Goal: Task Accomplishment & Management: Contribute content

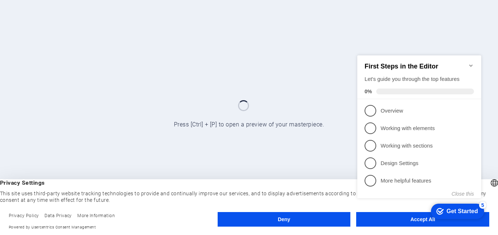
click div "checkmark Get Started 5 First Steps in the Editor Let's guide you through the t…"
click at [416, 223] on appcues-checklist "Contextual help checklist present on screen" at bounding box center [420, 134] width 133 height 179
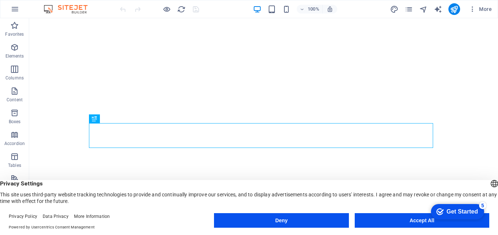
click html "checkmark Get Started 5 First Steps in the Editor Let's guide you through the t…"
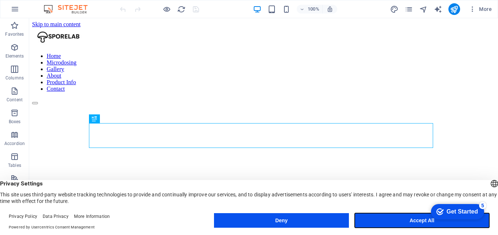
click at [412, 220] on button "Accept All" at bounding box center [422, 220] width 135 height 15
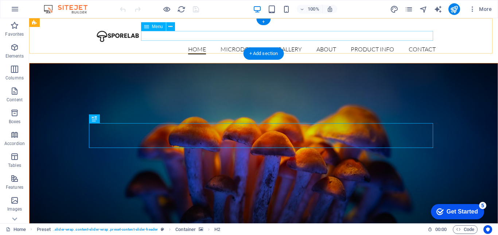
click at [372, 45] on nav "Home Microdosing Gallery About Product Info Contact" at bounding box center [264, 49] width 344 height 9
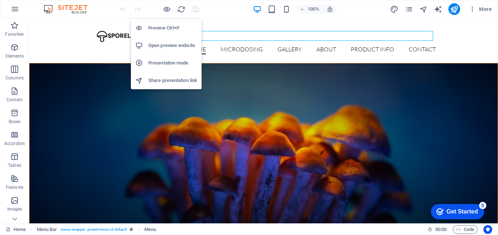
click at [166, 28] on h6 "Preview Ctrl+P" at bounding box center [172, 28] width 49 height 9
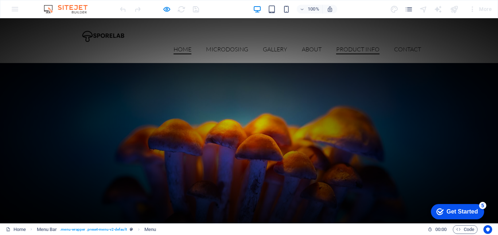
click at [369, 45] on li "Product Info" at bounding box center [357, 49] width 43 height 9
click at [369, 46] on link "Product Info" at bounding box center [357, 50] width 43 height 8
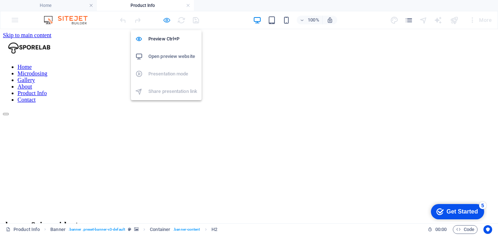
click at [165, 22] on icon "button" at bounding box center [167, 20] width 8 height 8
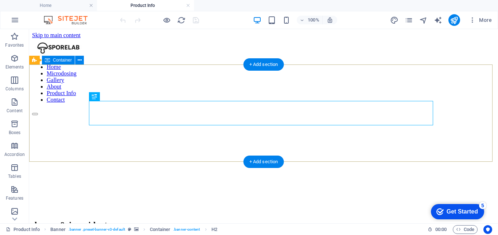
scroll to position [109, 0]
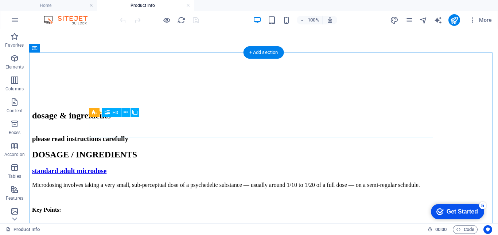
click at [191, 167] on div "standard adult microdose" at bounding box center [263, 171] width 463 height 8
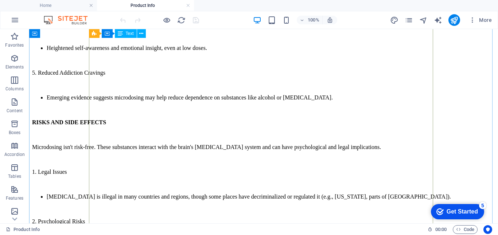
scroll to position [766, 0]
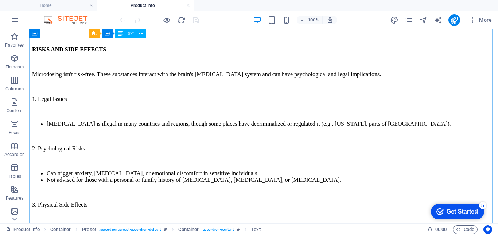
scroll to position [729, 0]
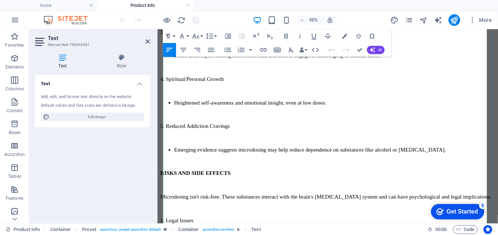
scroll to position [652, 0]
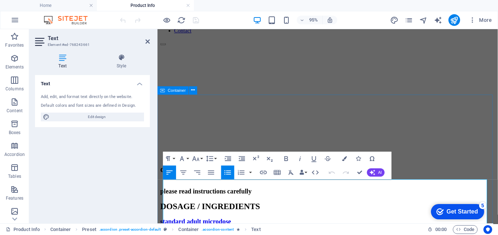
scroll to position [142, 0]
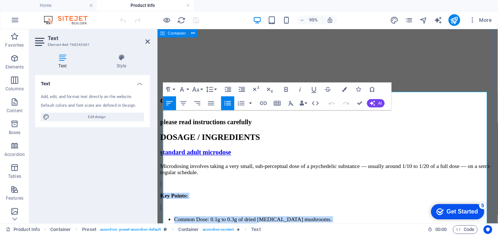
drag, startPoint x: 382, startPoint y: 177, endPoint x: 158, endPoint y: 115, distance: 231.8
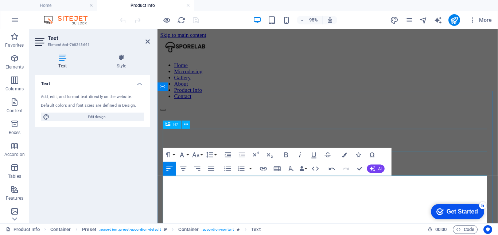
scroll to position [109, 0]
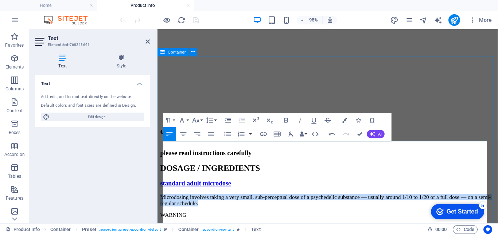
drag, startPoint x: 230, startPoint y: 162, endPoint x: 162, endPoint y: 152, distance: 68.5
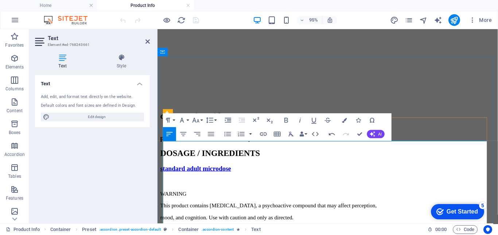
click at [205, 199] on p "WARNING" at bounding box center [336, 202] width 353 height 7
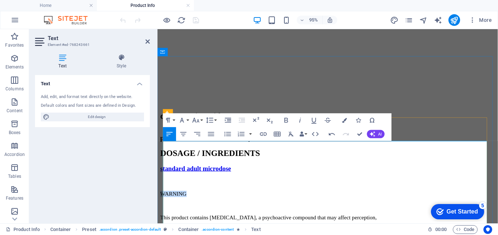
drag, startPoint x: 190, startPoint y: 161, endPoint x: 166, endPoint y: 161, distance: 24.8
click at [166, 199] on p "WARNING" at bounding box center [336, 202] width 353 height 7
click at [287, 118] on icon "button" at bounding box center [286, 120] width 4 height 5
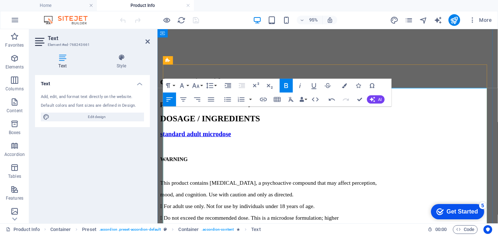
drag, startPoint x: 167, startPoint y: 192, endPoint x: 163, endPoint y: 193, distance: 4.1
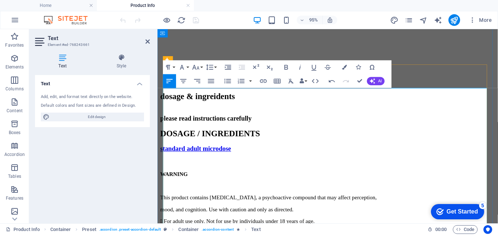
click at [168, 228] on p " For adult use only. Not for use by individuals under 18 years of age." at bounding box center [336, 231] width 353 height 7
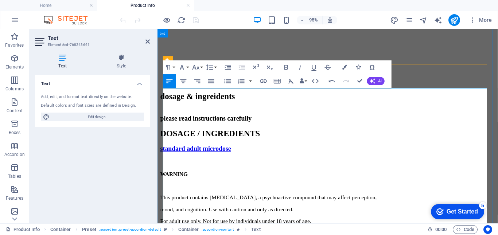
click at [315, 216] on p "mood, and cognition. Use with caution and only as directed." at bounding box center [336, 219] width 353 height 7
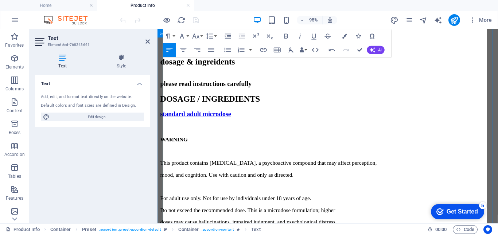
scroll to position [219, 0]
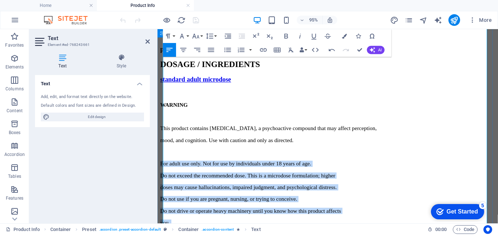
drag, startPoint x: 268, startPoint y: 179, endPoint x: 163, endPoint y: 75, distance: 148.2
click at [229, 51] on icon "button" at bounding box center [228, 50] width 7 height 4
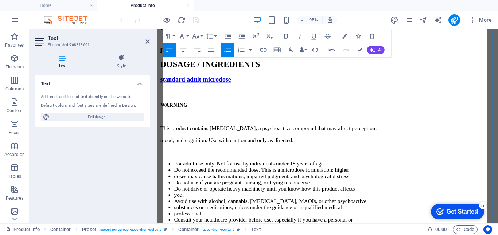
click at [357, 233] on li "family history of mental illness (e.g., [MEDICAL_DATA], [MEDICAL_DATA], severed…" at bounding box center [344, 236] width 338 height 7
click at [350, 233] on li "family history of mental illness (e.g., [MEDICAL_DATA], [MEDICAL_DATA], severed…" at bounding box center [344, 236] width 338 height 7
click at [351, 233] on li "family history of mental illness (e.g., [MEDICAL_DATA], [MEDICAL_DATA], severed…" at bounding box center [344, 236] width 338 height 7
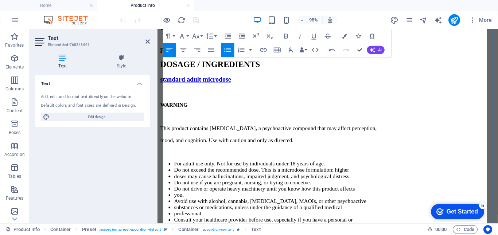
click at [175, 220] on li "professional." at bounding box center [344, 223] width 338 height 7
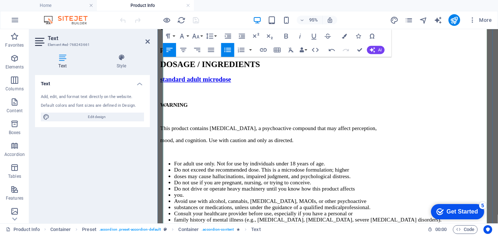
click at [175, 201] on li "you." at bounding box center [344, 204] width 338 height 7
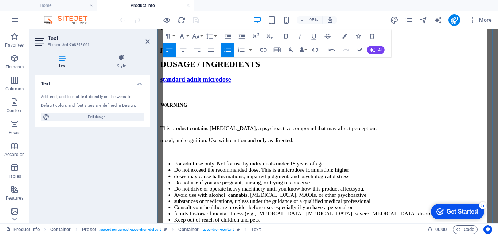
click at [175, 181] on li "doses may cause hallucinations, impaired judgment, and psychological distress." at bounding box center [344, 184] width 338 height 7
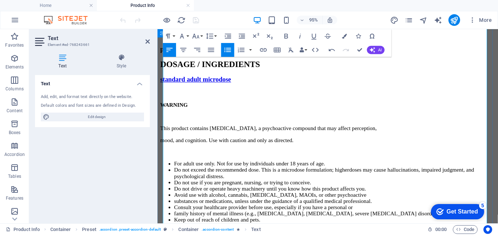
drag, startPoint x: 235, startPoint y: 171, endPoint x: 158, endPoint y: 174, distance: 77.3
click at [285, 35] on icon "button" at bounding box center [286, 36] width 8 height 8
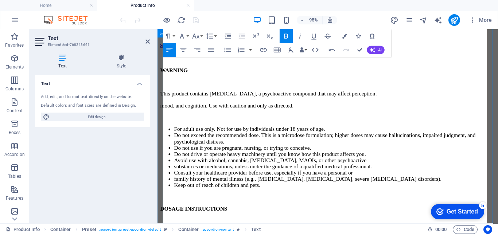
drag, startPoint x: 362, startPoint y: 152, endPoint x: 178, endPoint y: 141, distance: 184.4
click at [230, 48] on icon "button" at bounding box center [228, 50] width 7 height 4
drag, startPoint x: 257, startPoint y: 171, endPoint x: 171, endPoint y: 163, distance: 86.5
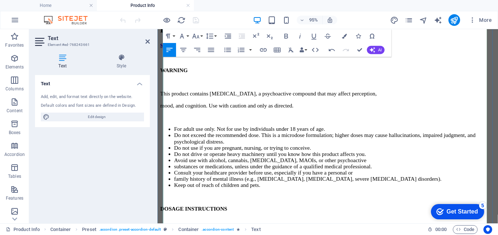
drag, startPoint x: 185, startPoint y: 160, endPoint x: 161, endPoint y: 162, distance: 24.2
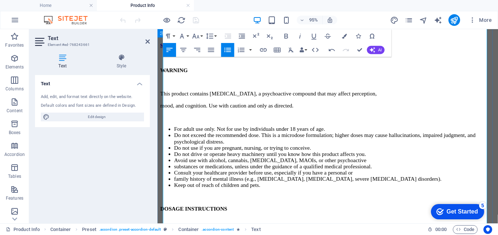
click at [288, 38] on icon "button" at bounding box center [286, 36] width 4 height 5
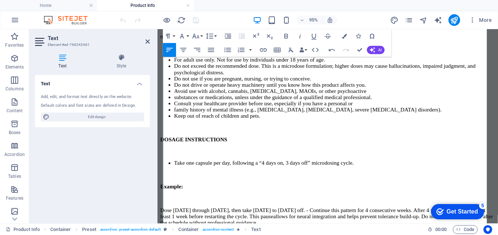
drag, startPoint x: 234, startPoint y: 149, endPoint x: 161, endPoint y: 148, distance: 73.3
click at [288, 35] on icon "button" at bounding box center [286, 36] width 4 height 5
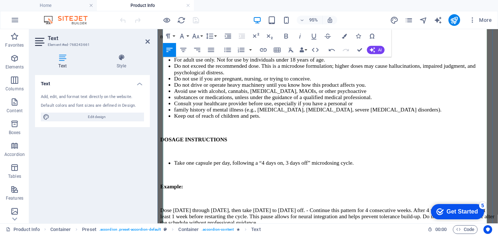
scroll to position [365, 0]
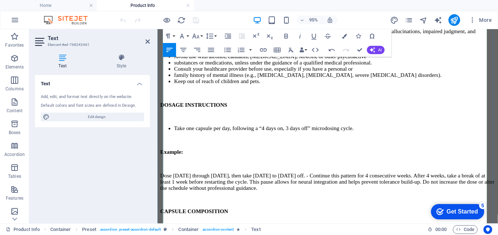
drag, startPoint x: 237, startPoint y: 158, endPoint x: 164, endPoint y: 158, distance: 72.6
drag, startPoint x: 240, startPoint y: 157, endPoint x: 161, endPoint y: 156, distance: 78.8
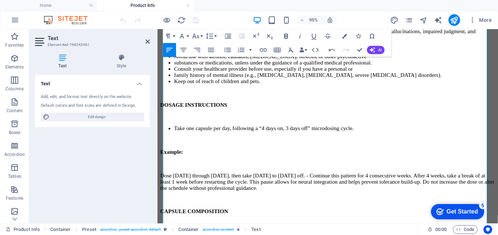
click at [284, 35] on icon "button" at bounding box center [286, 36] width 8 height 8
drag, startPoint x: 249, startPoint y: 208, endPoint x: 161, endPoint y: 171, distance: 95.4
click at [228, 50] on icon "button" at bounding box center [227, 50] width 8 height 8
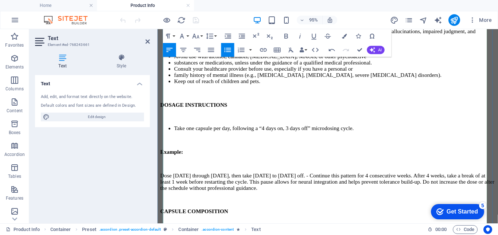
scroll to position [401, 0]
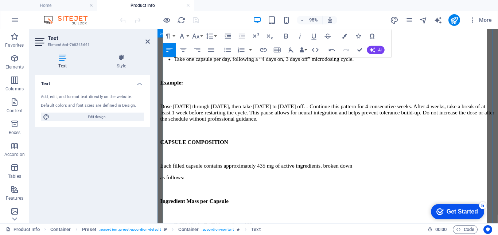
drag, startPoint x: 255, startPoint y: 155, endPoint x: 162, endPoint y: 155, distance: 93.7
drag, startPoint x: 283, startPoint y: 34, endPoint x: 140, endPoint y: 37, distance: 143.3
click at [283, 34] on icon "button" at bounding box center [286, 36] width 8 height 8
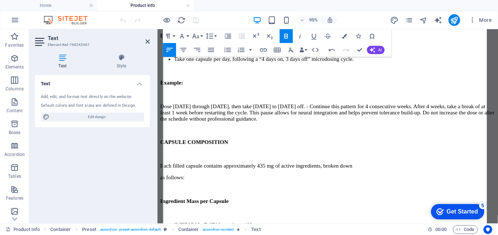
drag, startPoint x: 303, startPoint y: 199, endPoint x: 164, endPoint y: 200, distance: 138.6
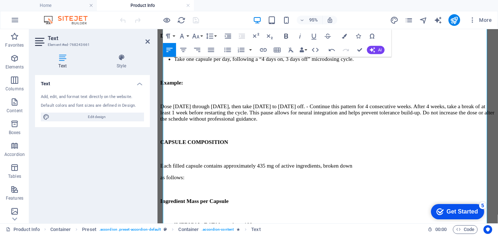
click at [287, 34] on icon "button" at bounding box center [286, 36] width 4 height 5
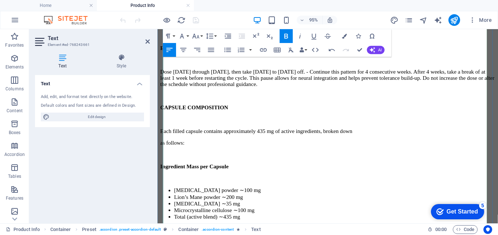
scroll to position [510, 0]
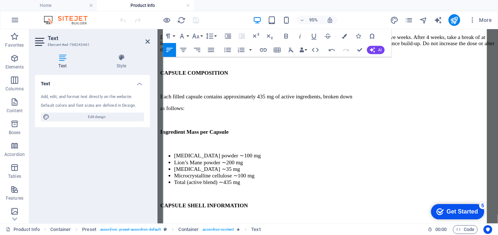
drag, startPoint x: 221, startPoint y: 177, endPoint x: 314, endPoint y: 196, distance: 95.6
click at [287, 34] on icon "button" at bounding box center [286, 36] width 8 height 8
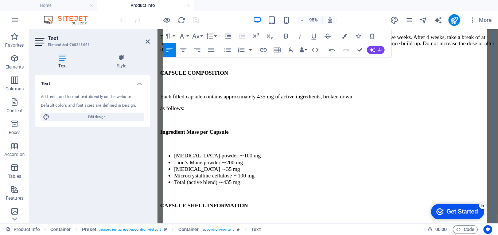
drag, startPoint x: 334, startPoint y: 201, endPoint x: 163, endPoint y: 180, distance: 171.9
drag, startPoint x: 166, startPoint y: 185, endPoint x: 162, endPoint y: 186, distance: 3.9
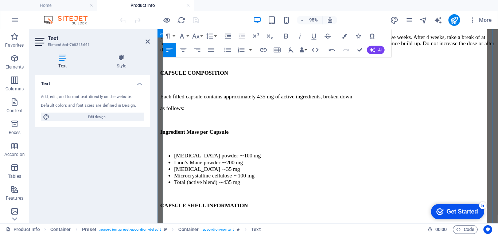
drag, startPoint x: 167, startPoint y: 194, endPoint x: 159, endPoint y: 194, distance: 7.7
drag, startPoint x: 215, startPoint y: 206, endPoint x: 162, endPoint y: 185, distance: 57.0
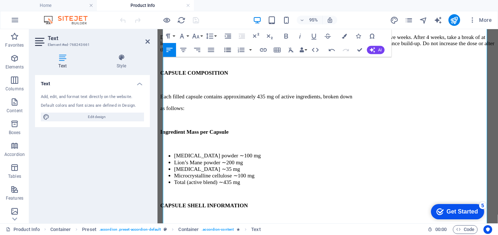
click at [226, 48] on icon "button" at bounding box center [228, 50] width 7 height 4
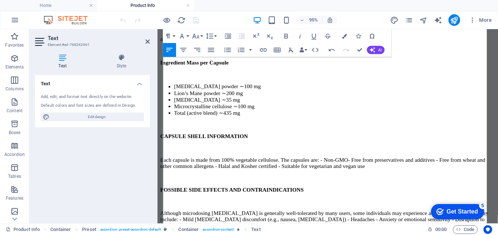
scroll to position [620, 0]
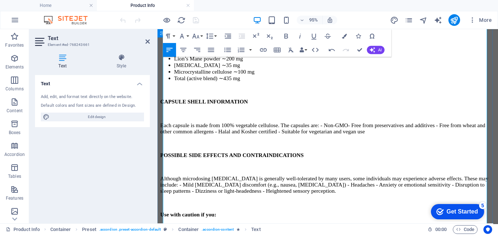
drag, startPoint x: 229, startPoint y: 135, endPoint x: 162, endPoint y: 135, distance: 66.7
drag, startPoint x: 284, startPoint y: 36, endPoint x: 136, endPoint y: 41, distance: 147.4
click at [284, 36] on icon "button" at bounding box center [286, 36] width 8 height 8
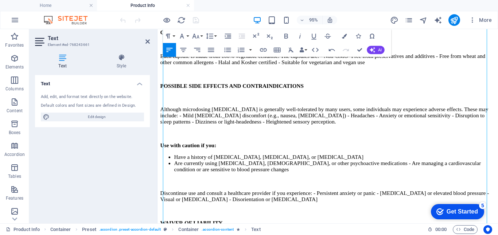
drag, startPoint x: 218, startPoint y: 126, endPoint x: 152, endPoint y: 125, distance: 66.7
click at [285, 38] on icon "button" at bounding box center [286, 36] width 8 height 8
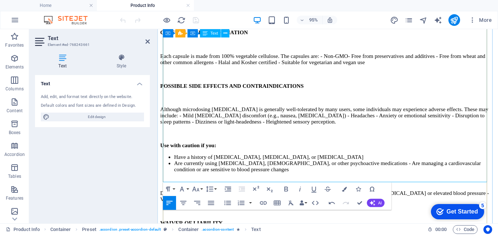
scroll to position [729, 0]
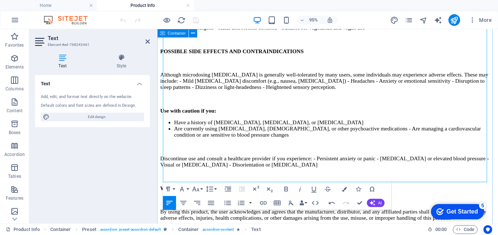
drag, startPoint x: 233, startPoint y: 151, endPoint x: 158, endPoint y: 151, distance: 74.7
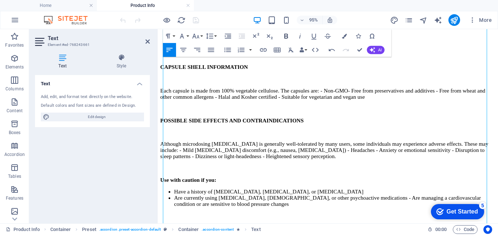
click at [287, 36] on icon "button" at bounding box center [286, 36] width 8 height 8
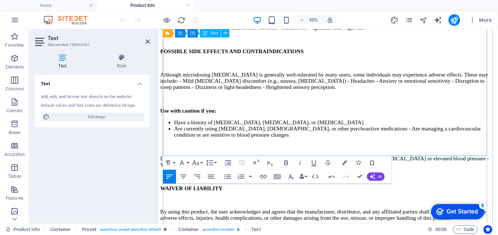
scroll to position [766, 0]
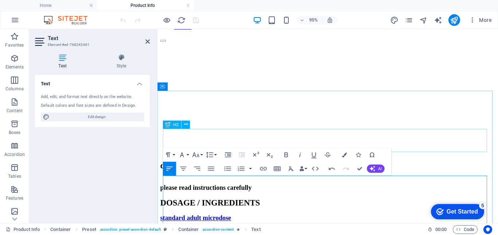
scroll to position [109, 0]
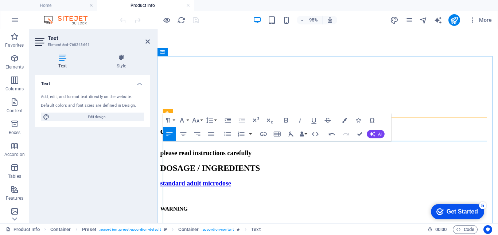
click at [110, 38] on h2 "Text" at bounding box center [99, 38] width 102 height 7
click at [102, 22] on div "95% More" at bounding box center [248, 20] width 497 height 18
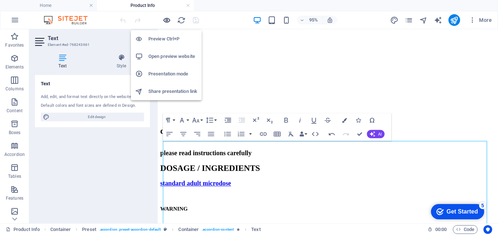
click at [166, 20] on icon "button" at bounding box center [167, 20] width 8 height 8
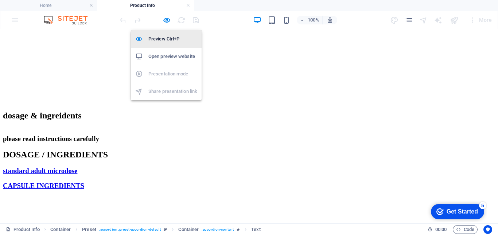
click at [165, 37] on h6 "Preview Ctrl+P" at bounding box center [172, 39] width 49 height 9
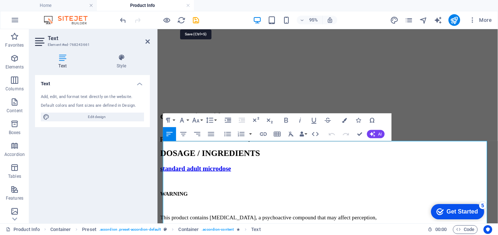
click at [194, 20] on icon "save" at bounding box center [196, 20] width 8 height 8
click at [421, 155] on div "DOSAGE / INGREDIENTS" at bounding box center [336, 160] width 353 height 10
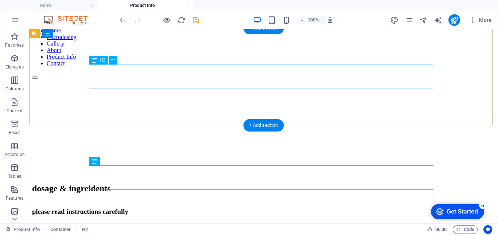
scroll to position [73, 0]
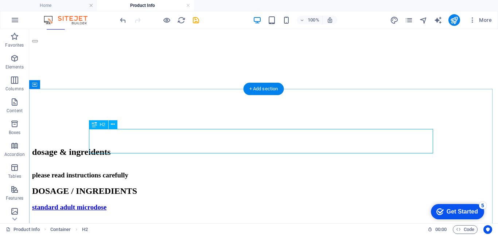
click at [342, 186] on div "DOSAGE / INGREDIENTS" at bounding box center [263, 191] width 463 height 10
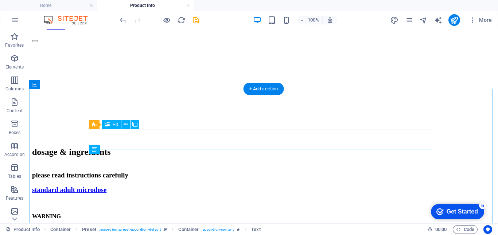
click at [178, 186] on div "standard adult microdose" at bounding box center [263, 190] width 463 height 8
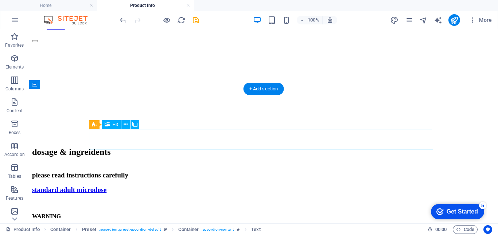
click at [179, 186] on div "standard adult microdose" at bounding box center [263, 190] width 463 height 8
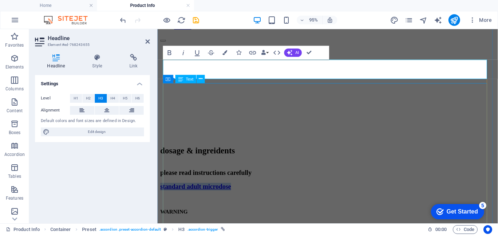
scroll to position [182, 0]
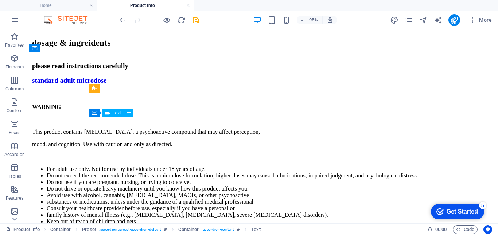
scroll to position [109, 0]
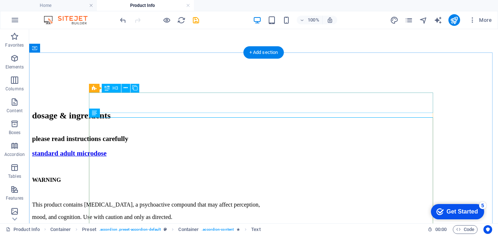
click at [185, 149] on div "standard adult microdose" at bounding box center [263, 153] width 463 height 8
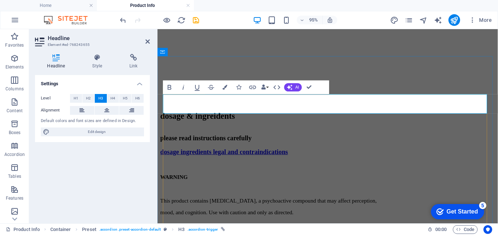
scroll to position [138, 2]
click at [170, 155] on link "dosage ingredients legal and contraindications" at bounding box center [227, 159] width 135 height 8
click at [245, 155] on link "click here for - dosage ingredients legal and contraindications" at bounding box center [249, 159] width 178 height 8
click at [286, 155] on link "click here for - dosage, ingredients legal and contraindications" at bounding box center [250, 159] width 180 height 8
click at [342, 155] on link "click here for - dosage, ingredients, legal and contraindications" at bounding box center [251, 159] width 182 height 8
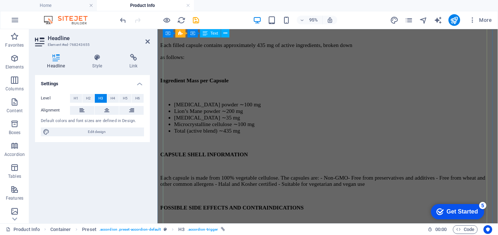
scroll to position [328, 0]
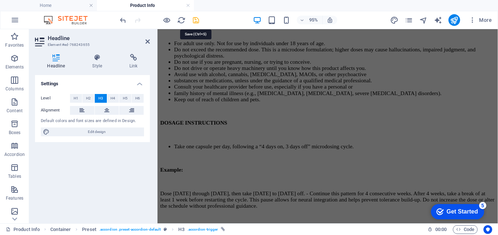
click at [197, 17] on icon "save" at bounding box center [196, 20] width 8 height 8
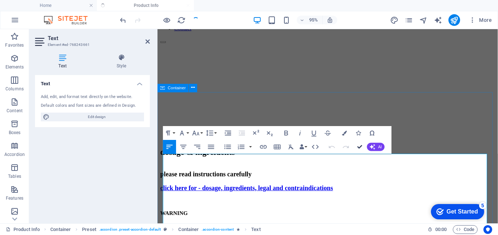
scroll to position [108, 0]
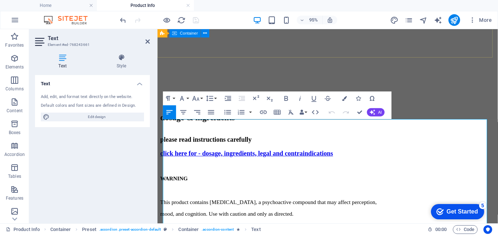
click at [401, 110] on div "dosage & ingreidents" at bounding box center [336, 122] width 353 height 24
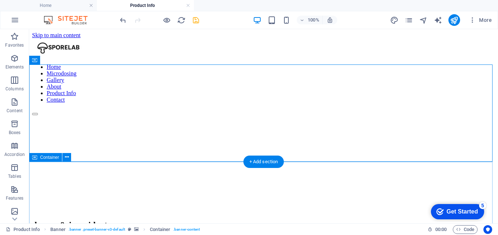
scroll to position [36, 0]
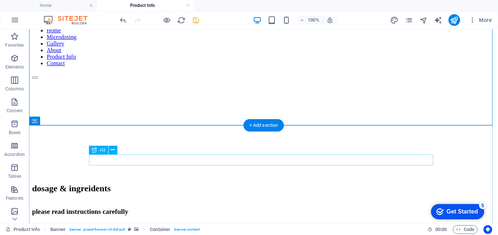
click at [333, 208] on div "please read instructions carefully" at bounding box center [263, 212] width 463 height 8
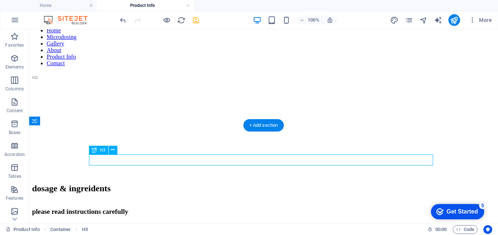
click at [333, 208] on div "please read instructions carefully" at bounding box center [263, 212] width 463 height 8
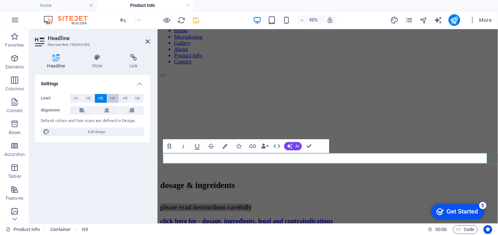
click at [114, 98] on span "H4" at bounding box center [112, 98] width 5 height 9
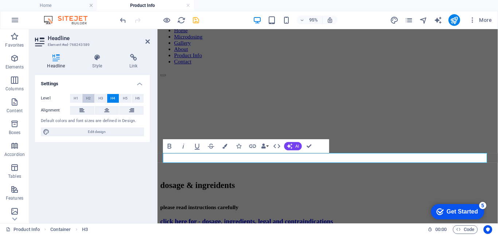
click at [87, 98] on span "H2" at bounding box center [88, 98] width 5 height 9
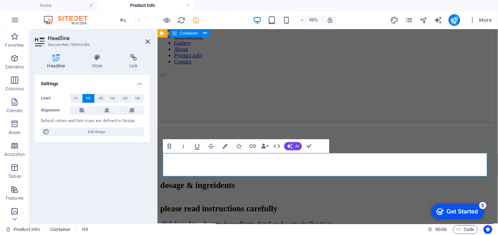
click at [331, 182] on div "dosage & ingreidents" at bounding box center [336, 194] width 353 height 24
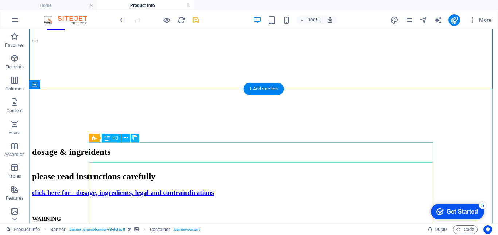
scroll to position [109, 0]
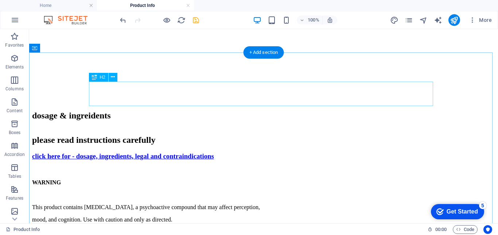
click at [409, 135] on div "please read instructions carefully" at bounding box center [263, 140] width 463 height 10
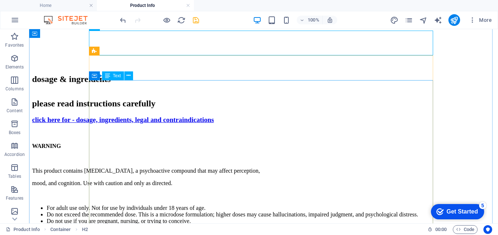
scroll to position [0, 0]
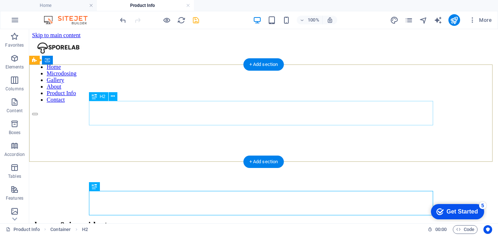
click at [283, 220] on div "dosage & ingreidents" at bounding box center [263, 225] width 463 height 10
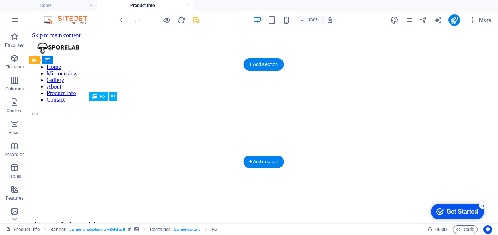
click at [283, 220] on div "dosage & ingreidents" at bounding box center [263, 225] width 463 height 10
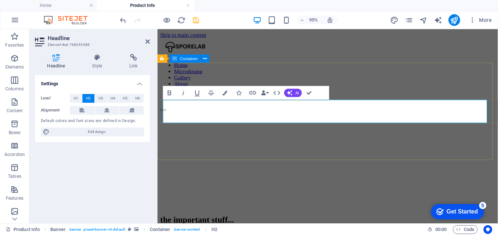
click at [465, 218] on div "the important stuff..." at bounding box center [336, 230] width 353 height 24
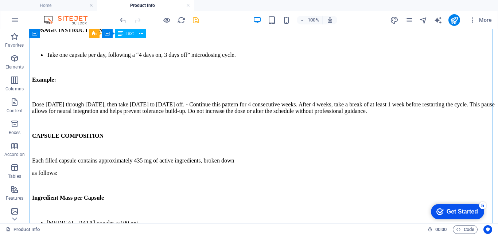
scroll to position [365, 0]
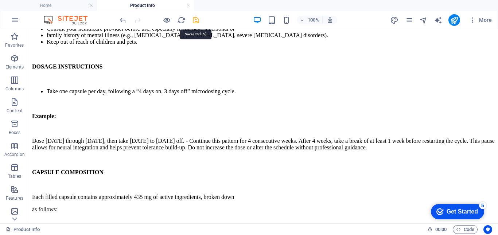
drag, startPoint x: 195, startPoint y: 22, endPoint x: 152, endPoint y: 38, distance: 46.0
click at [195, 22] on icon "save" at bounding box center [196, 20] width 8 height 8
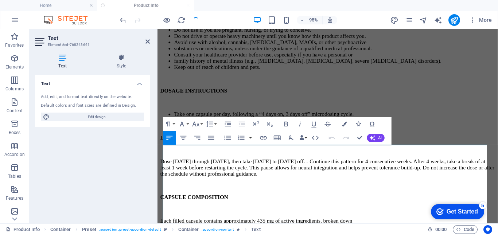
scroll to position [94, 0]
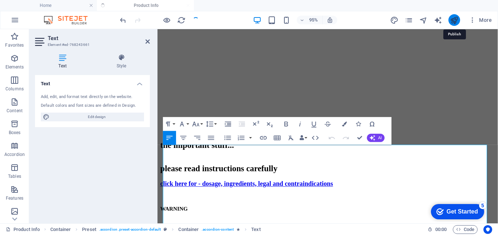
click at [453, 18] on icon "publish" at bounding box center [454, 20] width 8 height 8
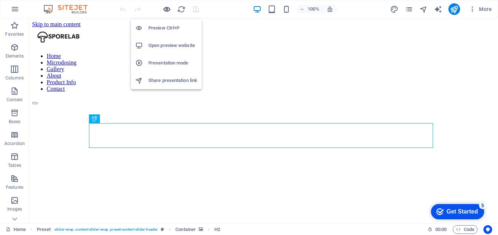
click at [166, 8] on icon "button" at bounding box center [167, 9] width 8 height 8
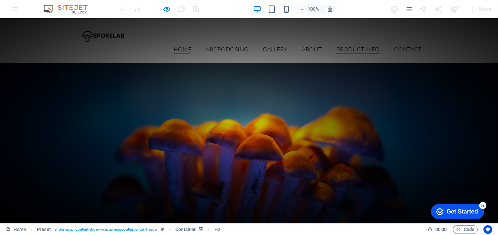
click at [366, 46] on link "Product Info" at bounding box center [357, 50] width 43 height 8
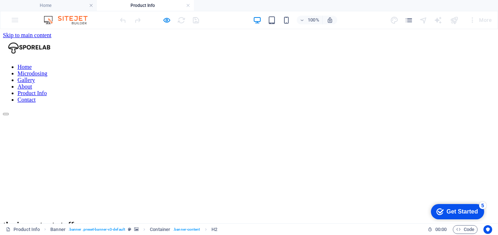
scroll to position [73, 0]
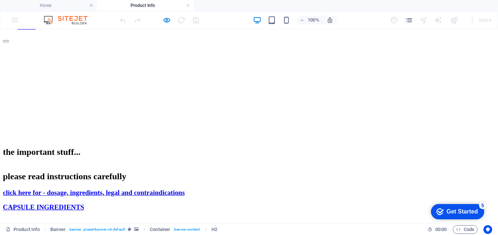
click at [302, 189] on div "click here for - dosage, ingredients, legal and contraindications" at bounding box center [249, 193] width 492 height 8
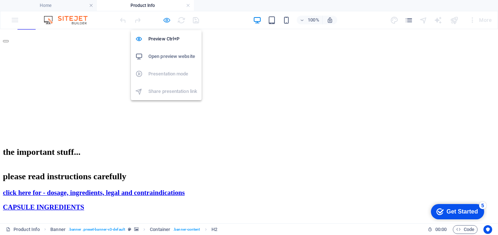
click at [169, 19] on icon "button" at bounding box center [167, 20] width 8 height 8
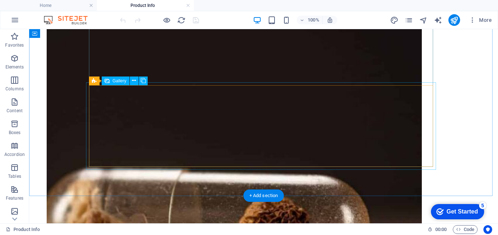
scroll to position [1313, 0]
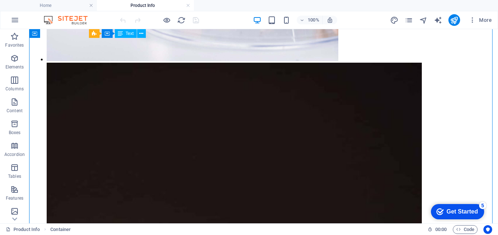
drag, startPoint x: 170, startPoint y: 135, endPoint x: 128, endPoint y: 118, distance: 45.6
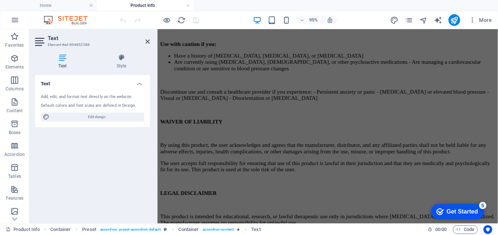
scroll to position [862, 0]
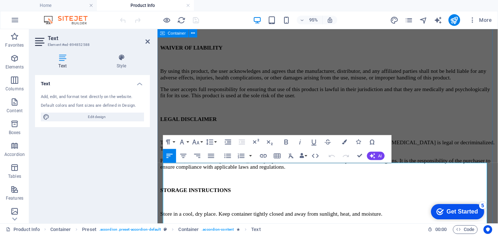
drag, startPoint x: 252, startPoint y: 147, endPoint x: 161, endPoint y: 170, distance: 93.6
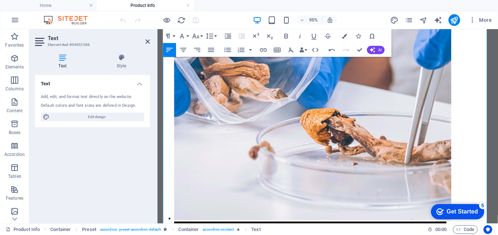
scroll to position [1227, 0]
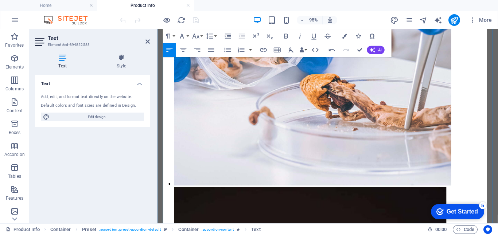
drag, startPoint x: 252, startPoint y: 124, endPoint x: 165, endPoint y: 123, distance: 86.4
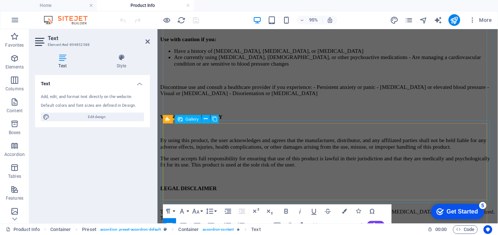
scroll to position [716, 0]
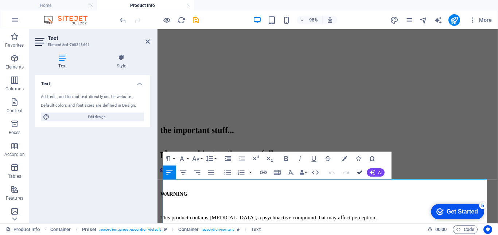
scroll to position [58, 0]
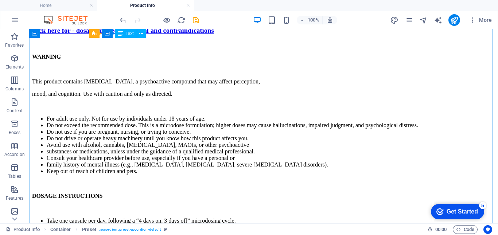
scroll to position [417, 0]
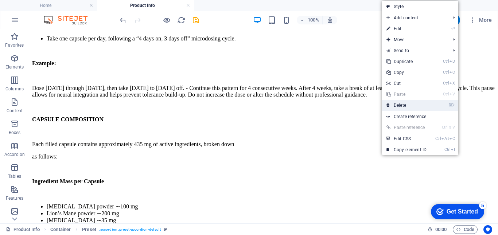
click at [404, 107] on link "⌦ Delete" at bounding box center [406, 105] width 49 height 11
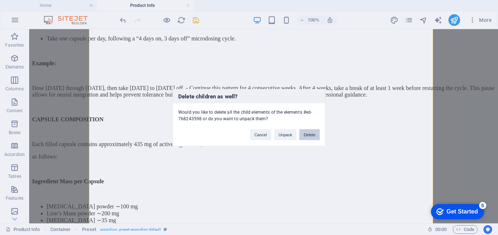
click at [312, 137] on button "Delete" at bounding box center [309, 134] width 20 height 11
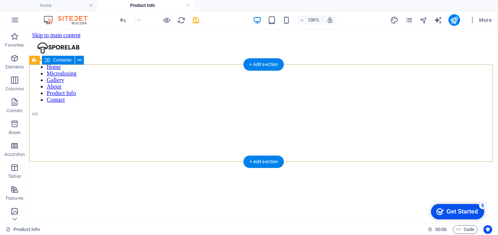
scroll to position [131, 0]
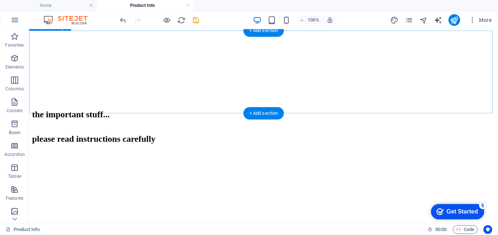
click at [257, 134] on div "please read instructions carefully" at bounding box center [263, 139] width 463 height 10
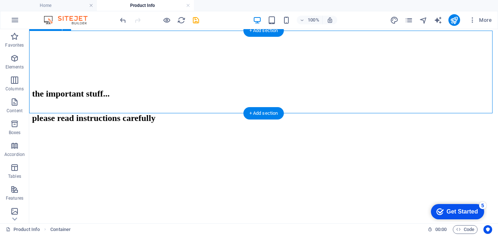
scroll to position [95, 0]
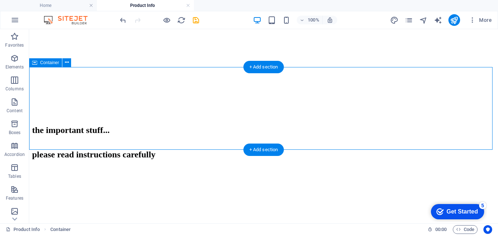
click at [296, 150] on div "please read instructions carefully" at bounding box center [263, 155] width 463 height 10
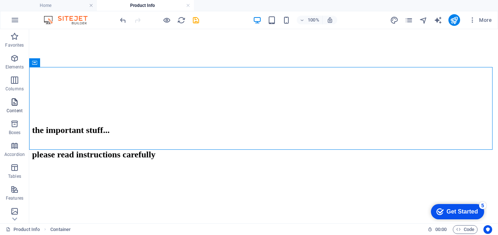
click at [17, 105] on icon "button" at bounding box center [14, 102] width 9 height 9
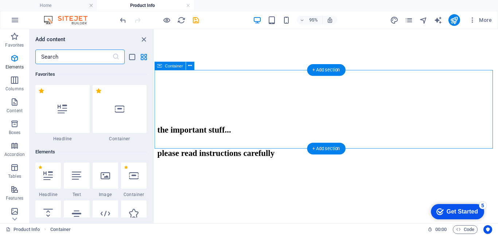
scroll to position [1276, 0]
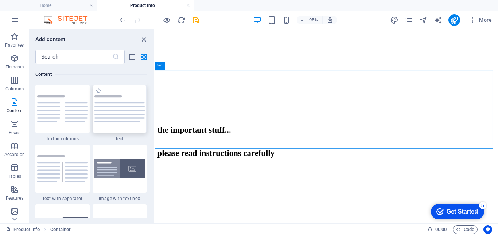
click at [119, 118] on img at bounding box center [119, 109] width 51 height 27
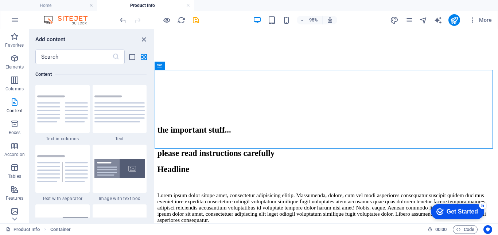
click at [329, 155] on div "please read instructions carefully" at bounding box center [336, 160] width 356 height 10
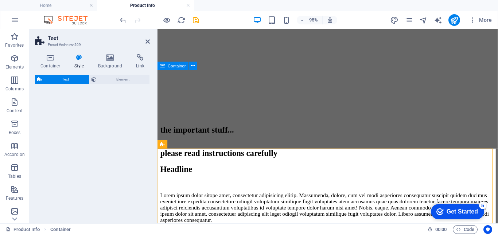
scroll to position [168, 0]
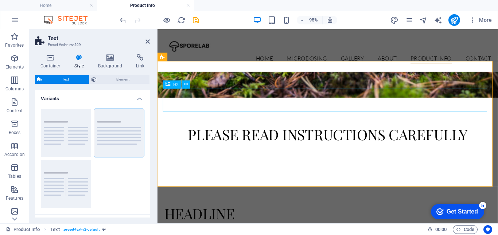
click at [228, 210] on div "Headline" at bounding box center [337, 222] width 344 height 24
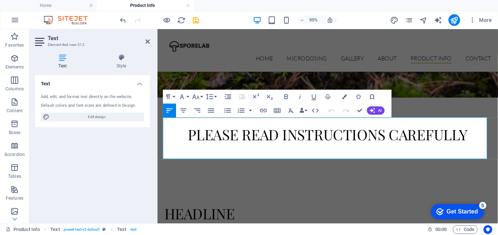
drag, startPoint x: 343, startPoint y: 162, endPoint x: 155, endPoint y: 123, distance: 191.8
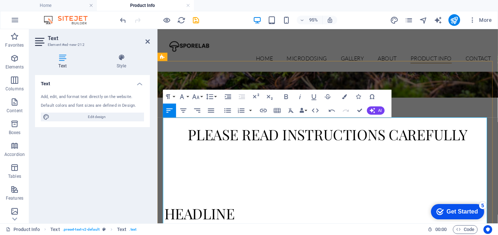
scroll to position [95, 0]
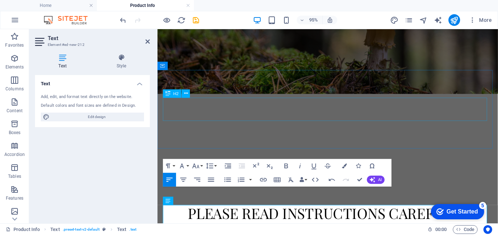
click at [211, 210] on div "please read instructions carefully" at bounding box center [337, 222] width 344 height 24
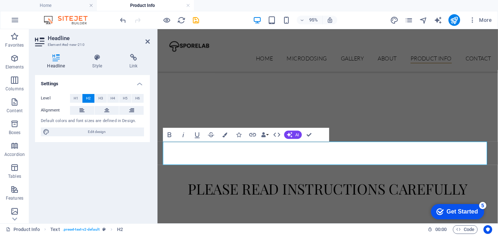
scroll to position [204, 0]
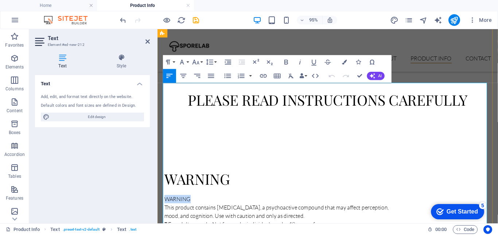
drag, startPoint x: 194, startPoint y: 89, endPoint x: 163, endPoint y: 89, distance: 30.3
click at [165, 204] on p "WARNING" at bounding box center [337, 208] width 344 height 9
click at [165, 221] on p "mood, and cognition. Use with caution and only as directed." at bounding box center [337, 225] width 344 height 9
click at [167, 230] on p " For adult use only. Not for use by individuals under 18 years of age." at bounding box center [337, 234] width 344 height 9
click at [190, 213] on p "This product contains [MEDICAL_DATA], a psychoactive compound that may affect p…" at bounding box center [337, 222] width 344 height 18
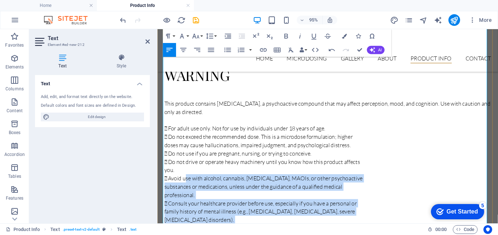
scroll to position [241, 0]
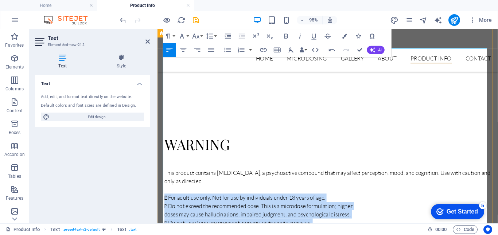
drag, startPoint x: 263, startPoint y: 123, endPoint x: 163, endPoint y: 86, distance: 106.7
click at [229, 50] on icon "button" at bounding box center [228, 50] width 7 height 4
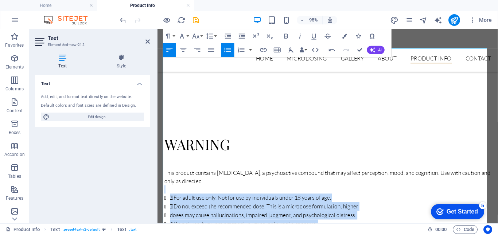
click at [229, 50] on icon "button" at bounding box center [228, 50] width 7 height 4
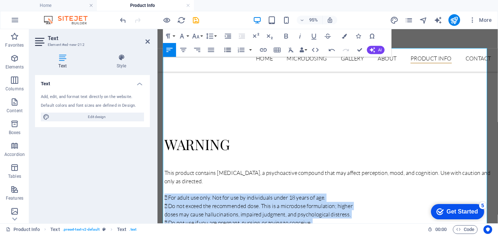
click at [229, 50] on icon "button" at bounding box center [228, 50] width 7 height 4
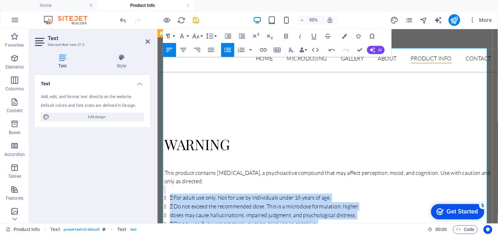
click at [185, 230] on li " Do not use if you are pregnant, nursing, or trying to conceive." at bounding box center [340, 234] width 338 height 9
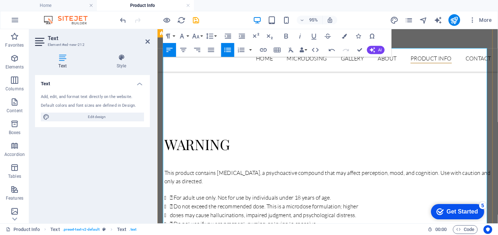
scroll to position [277, 0]
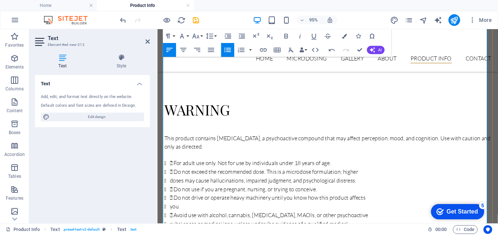
drag, startPoint x: 173, startPoint y: 155, endPoint x: 168, endPoint y: 156, distance: 4.6
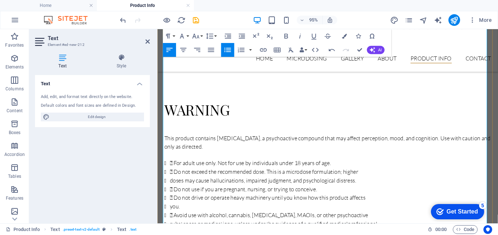
click at [173, 221] on li " Avoid use with alcohol, cannabis, [MEDICAL_DATA], MAOIs, or other psychoactive" at bounding box center [340, 225] width 338 height 9
click at [171, 211] on li "you." at bounding box center [340, 215] width 338 height 9
click at [174, 202] on li " Do not drive or operate heavy machinery until you know how this product affec…" at bounding box center [340, 206] width 338 height 9
click at [173, 193] on li " Do not use if you are pregnant, nursing, or trying to conceive." at bounding box center [340, 197] width 338 height 9
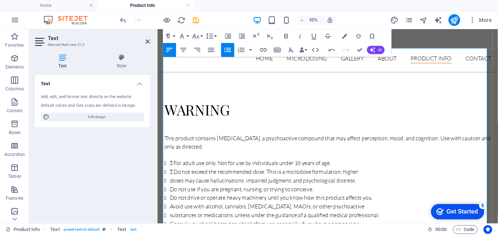
scroll to position [241, 0]
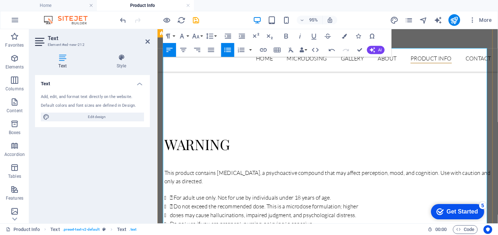
click at [171, 221] on li "doses may cause hallucinations, impaired judgment, and psychological distress." at bounding box center [340, 225] width 338 height 9
click at [172, 211] on li " Do not exceed the recommended dose. This is a microdose formulation; higher d…" at bounding box center [340, 220] width 338 height 18
click at [175, 211] on li " Do not exceed the recommended dose. This is a microdose formulation; higher d…" at bounding box center [340, 220] width 338 height 18
click at [173, 202] on li " For adult use only. Not for use by individuals under 18 years of age." at bounding box center [340, 206] width 338 height 9
click at [174, 202] on li " For adult use only. Not for use by individuals under 18 years of age." at bounding box center [340, 206] width 338 height 9
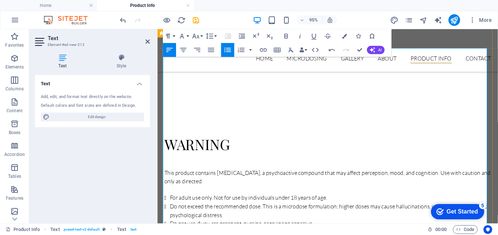
click at [361, 202] on li "For adult use only. Not for use by individuals under 18 years of age." at bounding box center [340, 206] width 338 height 9
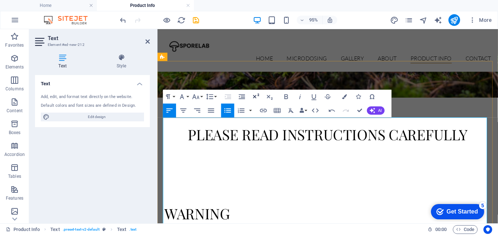
scroll to position [131, 0]
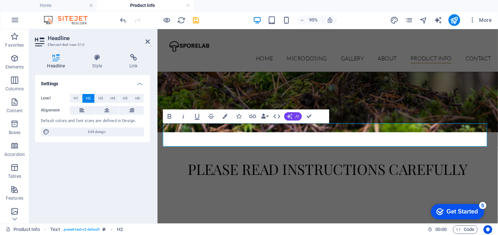
click at [295, 116] on button "AI" at bounding box center [293, 116] width 18 height 8
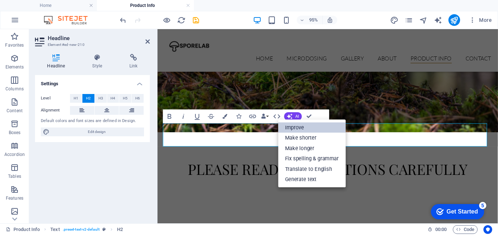
click at [292, 129] on link "Improve" at bounding box center [311, 128] width 67 height 10
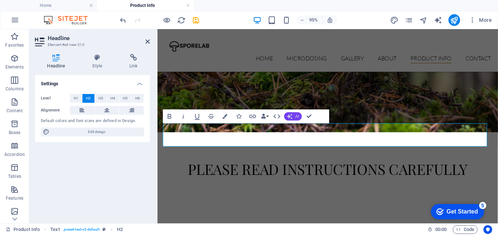
click at [290, 117] on icon "button" at bounding box center [289, 116] width 5 height 5
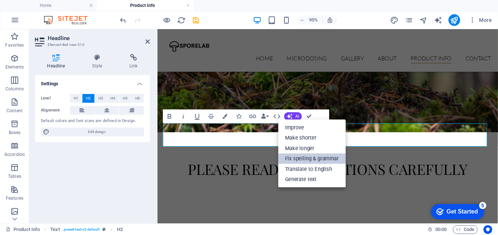
click at [292, 159] on link "Fix spelling & grammar" at bounding box center [311, 158] width 67 height 11
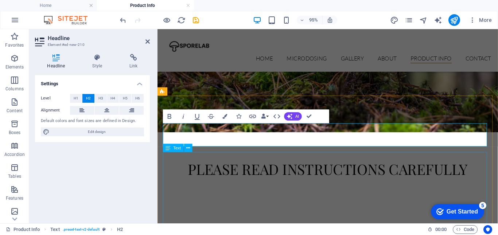
scroll to position [168, 0]
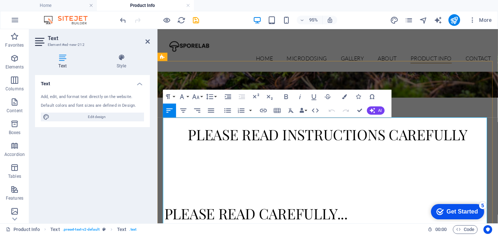
drag, startPoint x: 193, startPoint y: 127, endPoint x: 163, endPoint y: 127, distance: 30.3
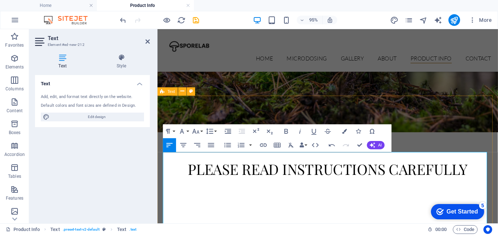
scroll to position [95, 0]
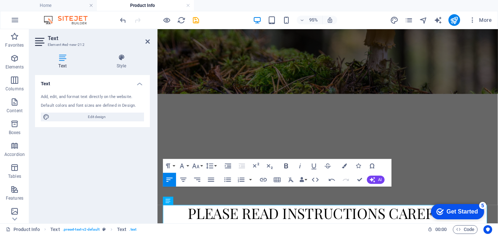
click at [283, 165] on icon "button" at bounding box center [286, 166] width 8 height 8
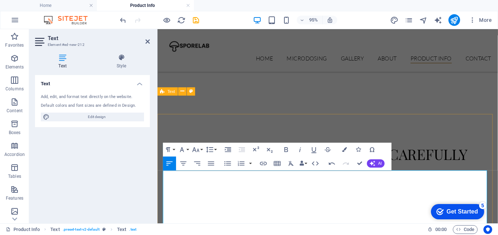
scroll to position [204, 0]
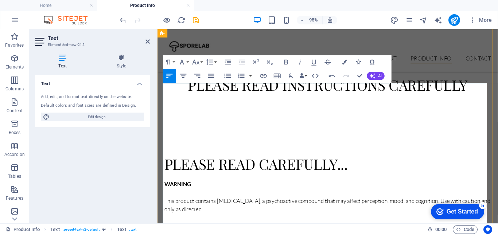
click at [179, 197] on p at bounding box center [337, 201] width 344 height 9
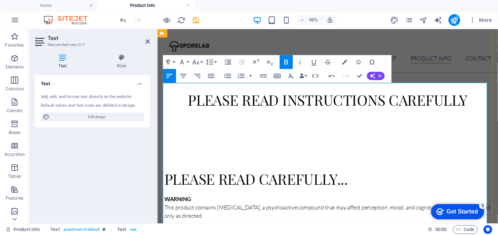
scroll to position [277, 0]
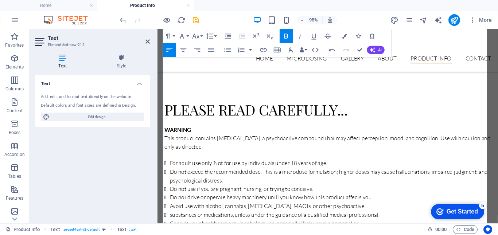
drag, startPoint x: 237, startPoint y: 148, endPoint x: 312, endPoint y: 173, distance: 79.9
click at [284, 35] on icon "button" at bounding box center [286, 36] width 4 height 5
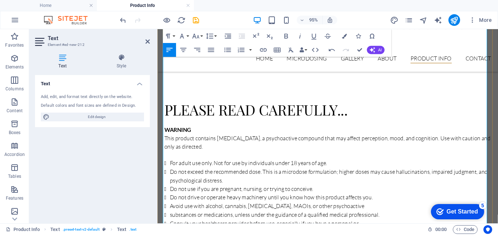
drag, startPoint x: 187, startPoint y: 172, endPoint x: 164, endPoint y: 174, distance: 23.4
drag, startPoint x: 289, startPoint y: 35, endPoint x: 97, endPoint y: 76, distance: 196.8
click at [289, 35] on icon "button" at bounding box center [286, 36] width 8 height 8
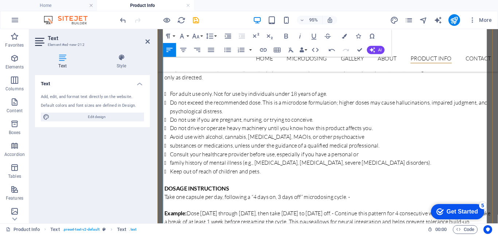
drag, startPoint x: 233, startPoint y: 136, endPoint x: 164, endPoint y: 136, distance: 68.9
click at [288, 37] on icon "button" at bounding box center [286, 36] width 4 height 5
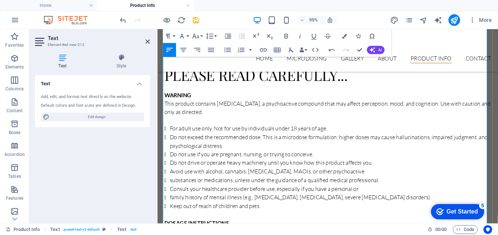
click at [239, 229] on p "DOSAGE INSTRUCTIONS" at bounding box center [337, 233] width 344 height 9
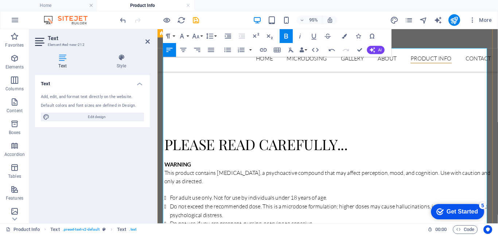
scroll to position [204, 0]
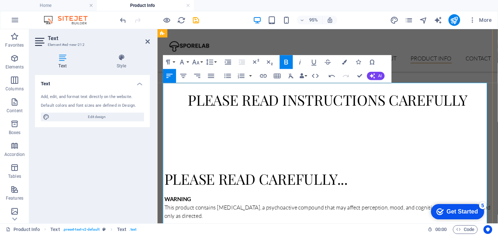
drag, startPoint x: 216, startPoint y: 94, endPoint x: 208, endPoint y: 92, distance: 8.4
click at [215, 213] on p "This product contains psilocybin, a psychoactive compound that may affect perce…" at bounding box center [337, 222] width 344 height 18
click at [207, 204] on p "WARNING" at bounding box center [337, 208] width 344 height 9
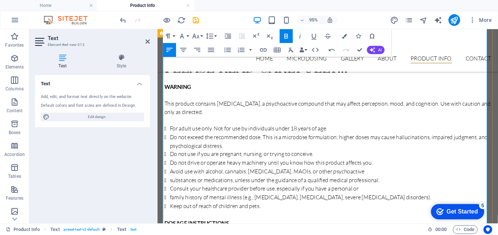
scroll to position [395, 0]
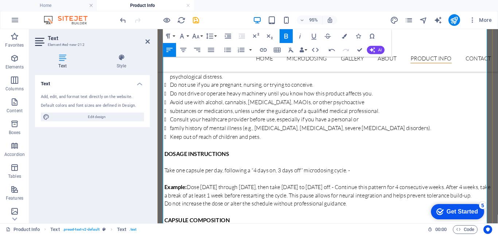
drag, startPoint x: 241, startPoint y: 195, endPoint x: 156, endPoint y: 154, distance: 94.3
click at [287, 38] on icon "button" at bounding box center [286, 36] width 4 height 5
click at [289, 37] on icon "button" at bounding box center [286, 36] width 8 height 8
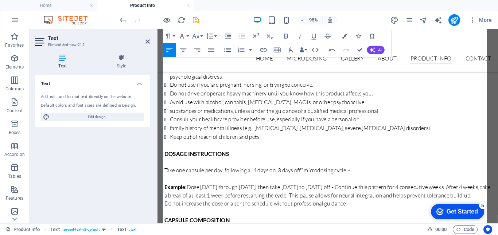
click at [225, 49] on icon "button" at bounding box center [227, 50] width 8 height 8
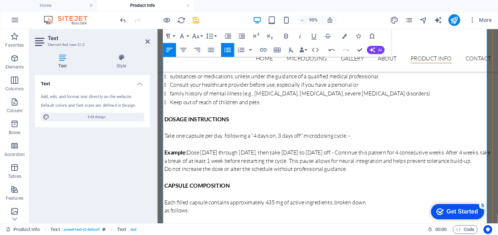
drag, startPoint x: 261, startPoint y: 176, endPoint x: 166, endPoint y: 177, distance: 95.2
drag, startPoint x: 284, startPoint y: 35, endPoint x: 104, endPoint y: 146, distance: 211.9
click at [284, 35] on icon "button" at bounding box center [286, 36] width 4 height 5
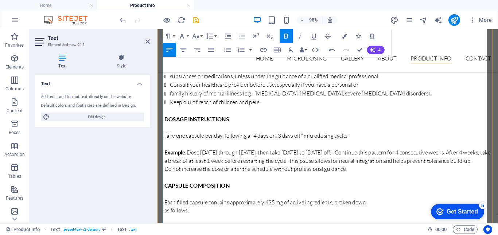
scroll to position [505, 0]
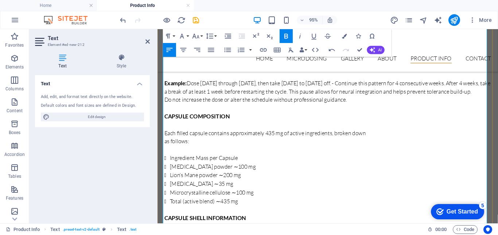
drag, startPoint x: 309, startPoint y: 147, endPoint x: 195, endPoint y: 136, distance: 114.0
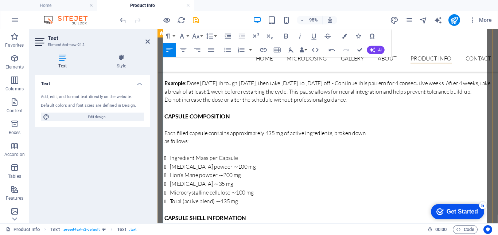
click at [287, 33] on icon "button" at bounding box center [286, 36] width 8 height 8
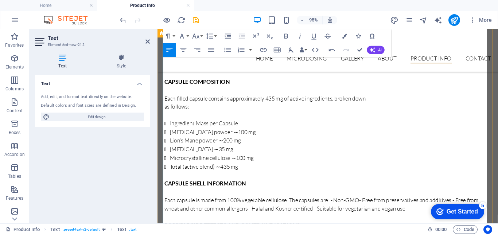
click at [163, 174] on div "PLEASE READ CAREFULLY... WARNING ​ This product contains psilocybin, a psychoac…" at bounding box center [337, 182] width 358 height 750
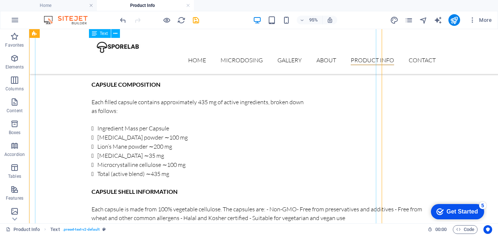
click at [164, 167] on div "WARNING ​ This product contains psilocybin, a psychoactive compound that may af…" at bounding box center [264, 198] width 344 height 662
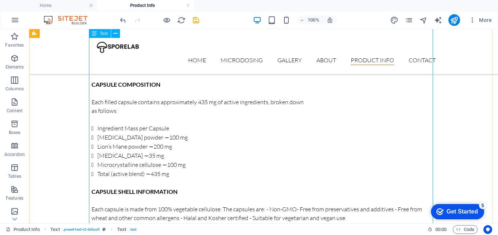
click at [92, 175] on div "WARNING This product contains psilocybin, a psychoactive compound that may affe…" at bounding box center [264, 198] width 344 height 662
click at [92, 174] on div "WARNING This product contains psilocybin, a psychoactive compound that may affe…" at bounding box center [264, 198] width 344 height 662
click at [151, 183] on div "WARNING This product contains psilocybin, a psychoactive compound that may affe…" at bounding box center [264, 198] width 344 height 662
click at [188, 156] on div "WARNING This product contains psilocybin, a psychoactive compound that may affe…" at bounding box center [264, 198] width 344 height 662
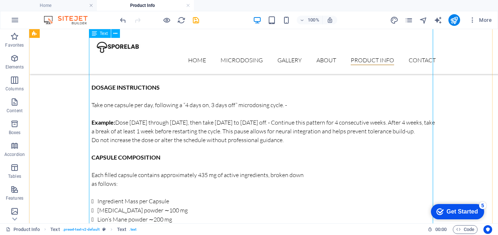
scroll to position [614, 0]
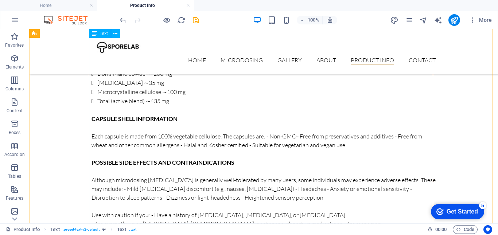
click at [196, 134] on div "WARNING This product contains psilocybin, a psychoactive compound that may affe…" at bounding box center [264, 125] width 344 height 662
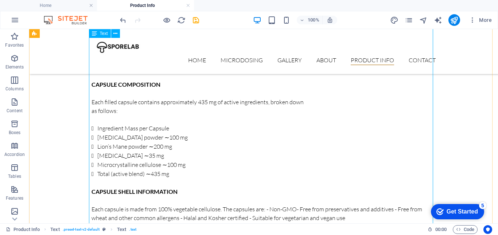
click at [218, 150] on div "WARNING This product contains psilocybin, a psychoactive compound that may affe…" at bounding box center [264, 198] width 344 height 662
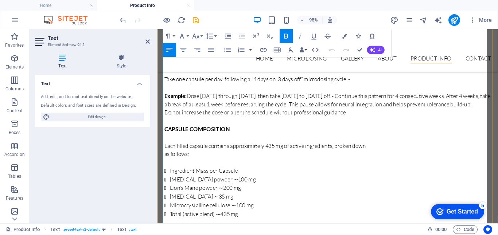
scroll to position [564, 0]
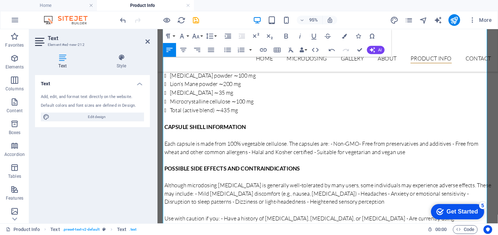
drag, startPoint x: 220, startPoint y: 158, endPoint x: 158, endPoint y: 156, distance: 62.4
click at [158, 157] on html "Skip to main content Home Microdosing Gallery About Product Info Contact the im…" at bounding box center [337, 154] width 358 height 1450
click at [289, 36] on icon "button" at bounding box center [286, 36] width 8 height 8
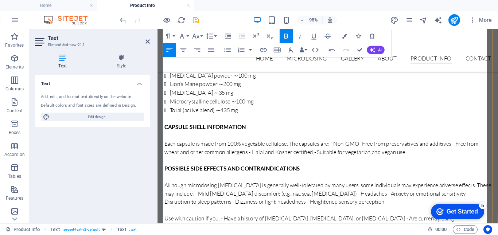
drag, startPoint x: 163, startPoint y: 184, endPoint x: 168, endPoint y: 186, distance: 6.1
click at [164, 184] on div "PLEASE READ CAREFULLY... WARNING This product contains psilocybin, a psychoacti…" at bounding box center [337, 123] width 358 height 750
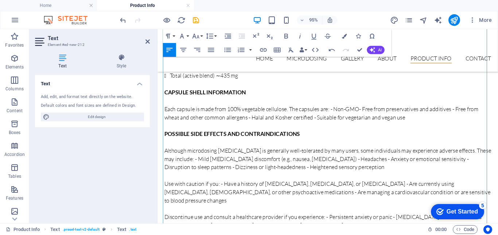
drag, startPoint x: 233, startPoint y: 180, endPoint x: 145, endPoint y: 183, distance: 87.9
click at [158, 183] on html "Skip to main content Home Microdosing Gallery About Product Info Contact the im…" at bounding box center [337, 113] width 358 height 1442
drag, startPoint x: 285, startPoint y: 34, endPoint x: 281, endPoint y: 43, distance: 10.3
click at [285, 34] on icon "button" at bounding box center [286, 36] width 8 height 8
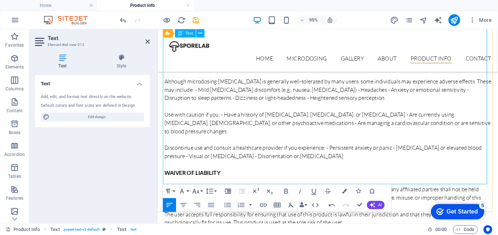
scroll to position [746, 0]
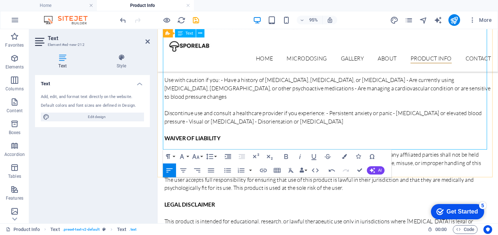
drag, startPoint x: 243, startPoint y: 134, endPoint x: 164, endPoint y: 137, distance: 79.2
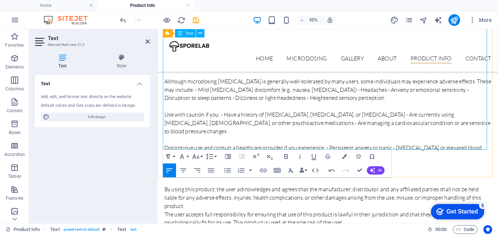
scroll to position [783, 0]
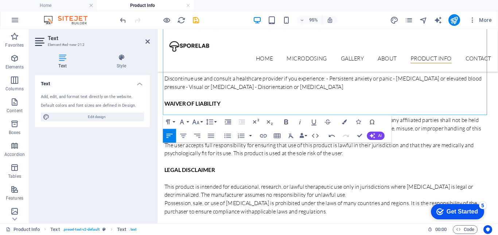
click at [285, 119] on icon "button" at bounding box center [286, 122] width 8 height 8
click at [239, 234] on p "STORAGE INSTRUCTIONS" at bounding box center [337, 238] width 344 height 9
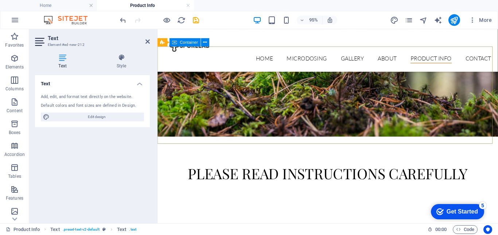
scroll to position [0, 0]
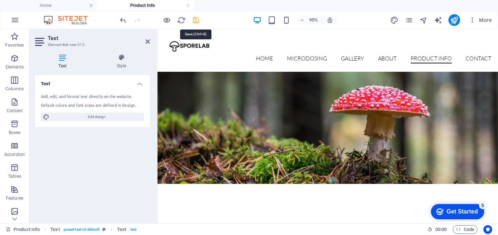
click at [197, 21] on icon "save" at bounding box center [196, 20] width 8 height 8
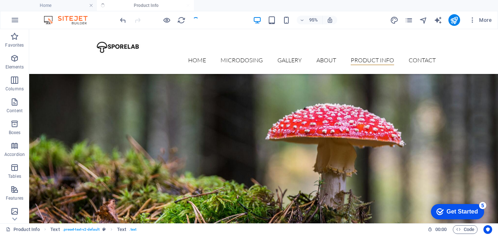
scroll to position [484, 0]
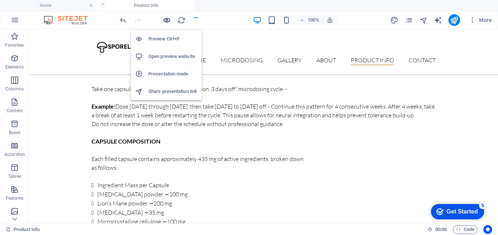
click at [165, 22] on icon "button" at bounding box center [167, 20] width 8 height 8
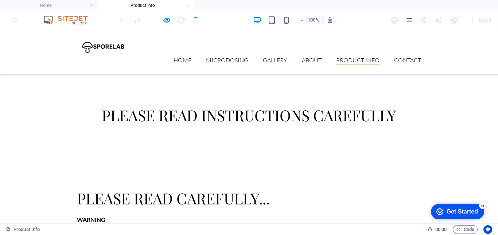
scroll to position [83, 0]
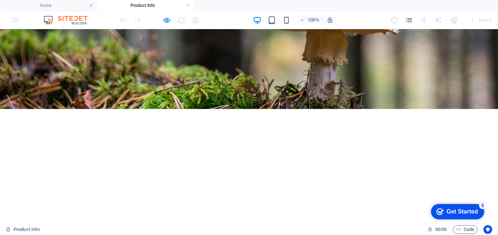
click at [319, 221] on h2 "please read instructions carefully" at bounding box center [249, 233] width 344 height 24
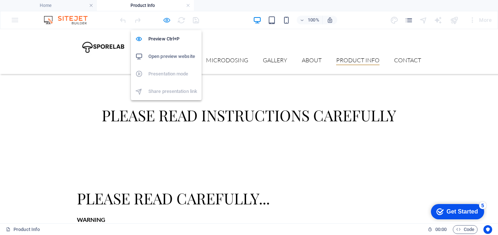
click at [167, 20] on icon "button" at bounding box center [167, 20] width 8 height 8
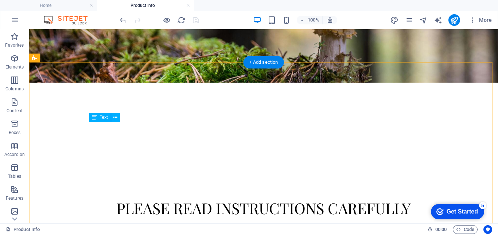
scroll to position [182, 0]
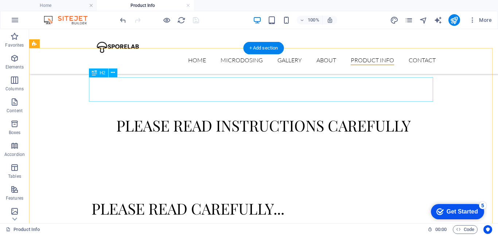
click at [204, 195] on div "PLEASE READ CAREFULLY..." at bounding box center [264, 207] width 344 height 24
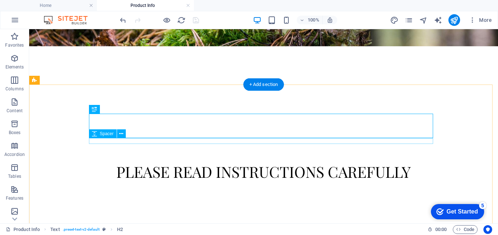
scroll to position [73, 0]
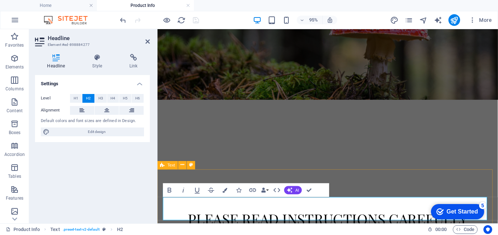
drag, startPoint x: 337, startPoint y: 224, endPoint x: 295, endPoint y: 141, distance: 93.6
click at [295, 216] on div "please read instructions carefully" at bounding box center [337, 228] width 344 height 24
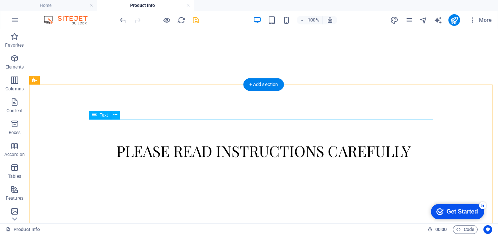
scroll to position [109, 0]
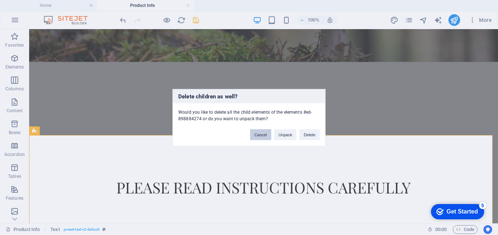
drag, startPoint x: 259, startPoint y: 134, endPoint x: 62, endPoint y: 161, distance: 199.1
click at [259, 134] on button "Cancel" at bounding box center [260, 134] width 21 height 11
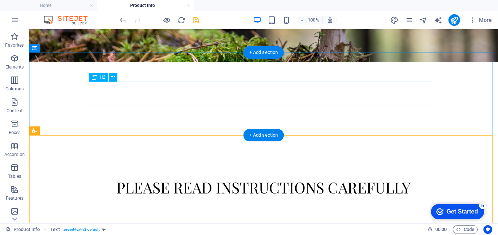
click at [348, 174] on div "please read instructions carefully" at bounding box center [264, 186] width 344 height 24
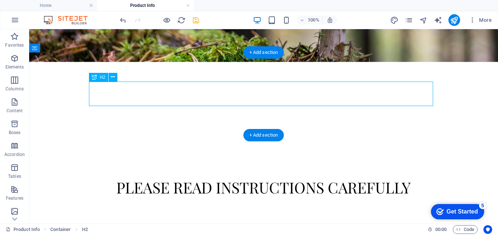
click at [318, 174] on div "please read instructions carefully" at bounding box center [264, 186] width 344 height 24
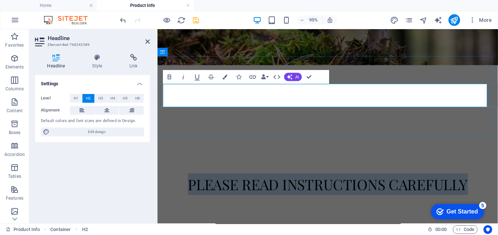
click at [398, 179] on h2 "please read instructions carefully" at bounding box center [337, 191] width 344 height 24
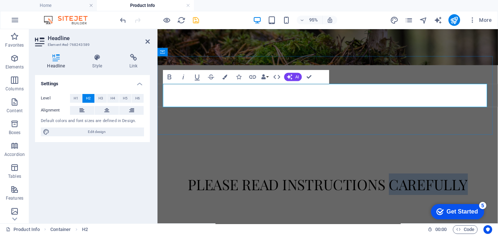
click at [398, 179] on h2 "please read instructions carefully" at bounding box center [337, 191] width 344 height 24
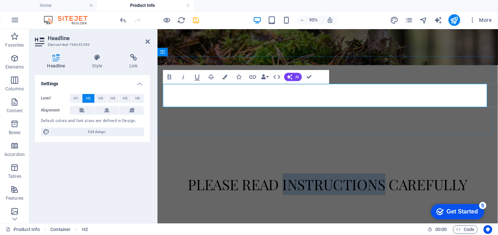
drag, startPoint x: 396, startPoint y: 100, endPoint x: 288, endPoint y: 101, distance: 107.6
click at [288, 179] on h2 "please read instructions carefully" at bounding box center [337, 191] width 344 height 24
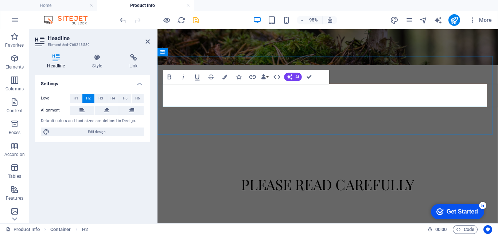
click at [441, 179] on h2 "please read carefully" at bounding box center [337, 191] width 344 height 24
click at [387, 150] on div "please read carefully..." at bounding box center [337, 191] width 358 height 83
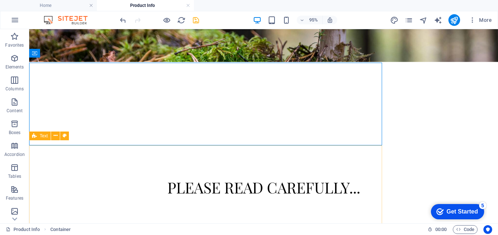
scroll to position [104, 0]
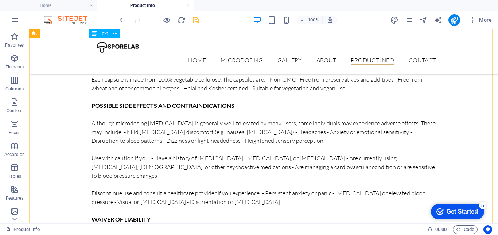
scroll to position [401, 0]
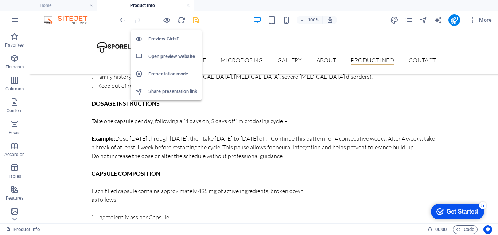
click at [170, 36] on h6 "Preview Ctrl+P" at bounding box center [172, 39] width 49 height 9
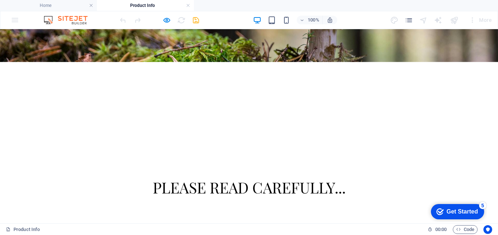
scroll to position [0, 0]
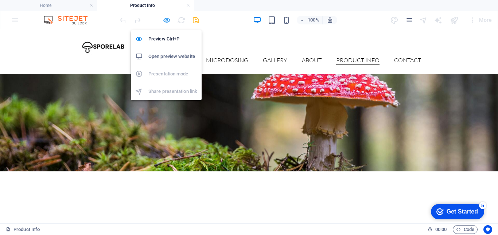
click at [166, 20] on icon "button" at bounding box center [167, 20] width 8 height 8
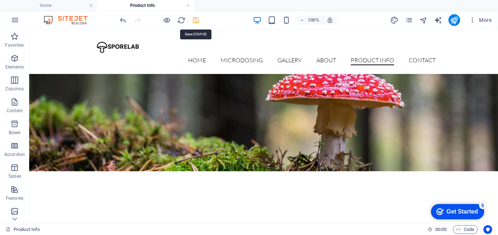
click at [197, 19] on icon "save" at bounding box center [196, 20] width 8 height 8
click at [454, 21] on icon "publish" at bounding box center [454, 20] width 8 height 8
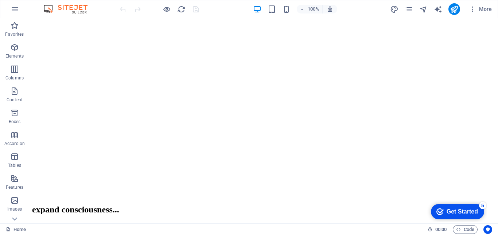
scroll to position [292, 0]
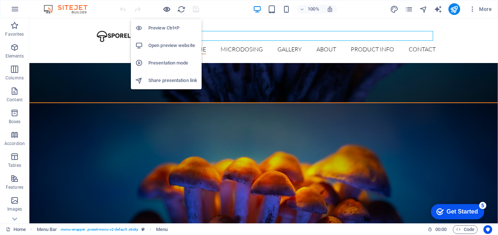
click at [166, 10] on icon "button" at bounding box center [167, 9] width 8 height 8
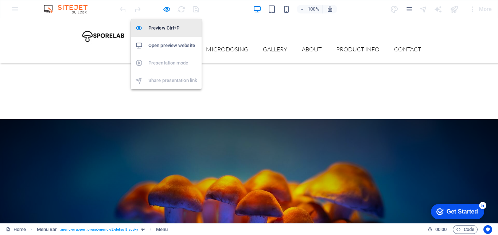
click at [164, 28] on h6 "Preview Ctrl+P" at bounding box center [172, 28] width 49 height 9
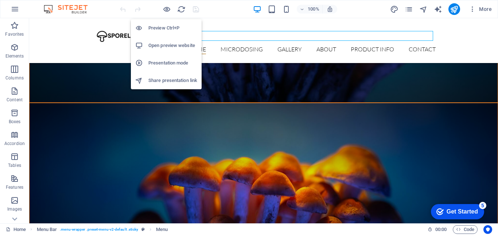
click at [164, 28] on h6 "Preview Ctrl+P" at bounding box center [172, 28] width 49 height 9
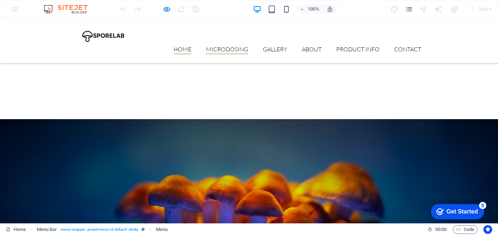
click at [219, 46] on link "Microdosing" at bounding box center [227, 50] width 42 height 8
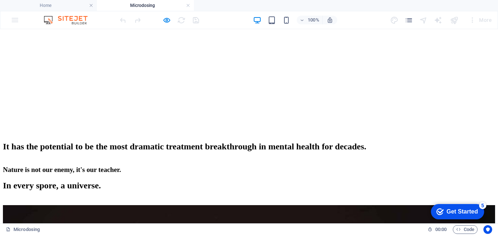
scroll to position [182, 0]
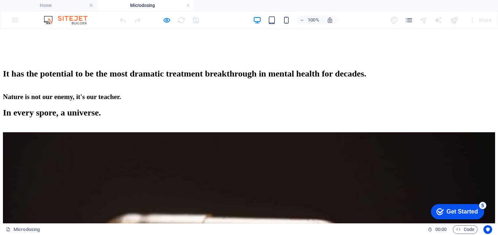
click at [317, 139] on figure "Following a long ban due to political reasons in the 1970s, psychedelic researc…" at bounding box center [249, 227] width 492 height 191
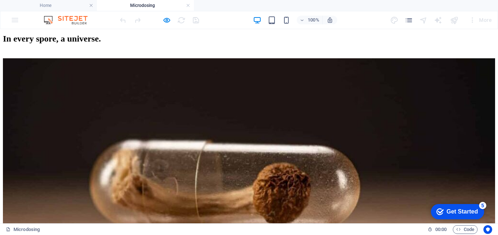
scroll to position [182, 0]
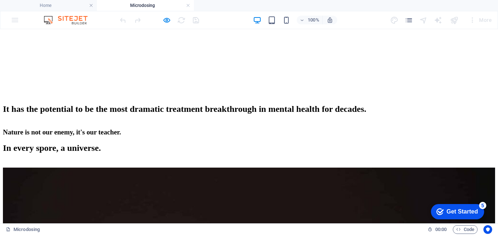
click at [367, 160] on div at bounding box center [249, 163] width 492 height 7
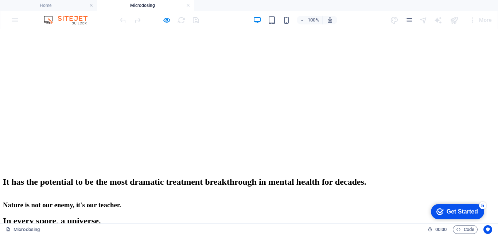
click at [288, 216] on div "In every spore, a universe." at bounding box center [249, 221] width 492 height 10
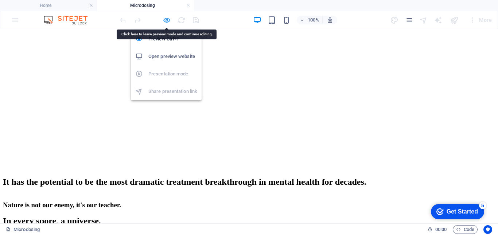
click at [164, 19] on icon "button" at bounding box center [167, 20] width 8 height 8
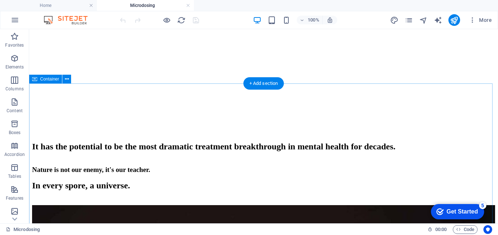
click at [373, 181] on div "In every spore, a universe." at bounding box center [263, 186] width 463 height 10
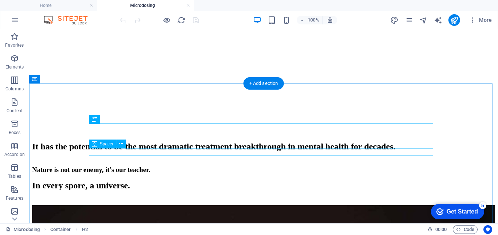
click at [266, 198] on div at bounding box center [263, 201] width 463 height 7
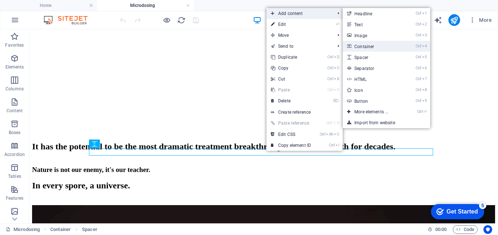
click at [366, 46] on link "Ctrl 4 Container" at bounding box center [373, 46] width 60 height 11
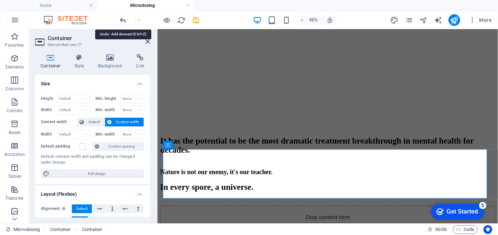
click at [123, 19] on icon "undo" at bounding box center [123, 20] width 8 height 8
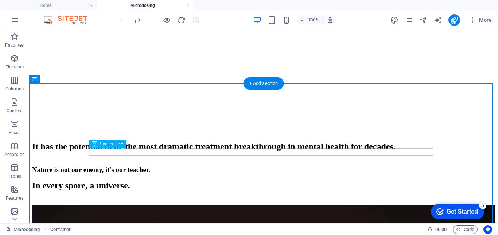
click at [398, 198] on div at bounding box center [263, 201] width 463 height 7
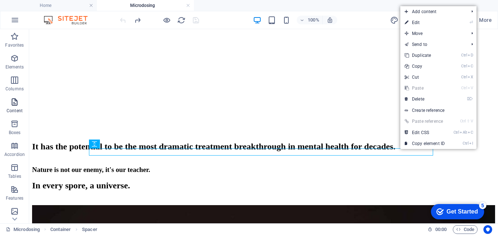
click at [15, 102] on icon "button" at bounding box center [14, 102] width 9 height 9
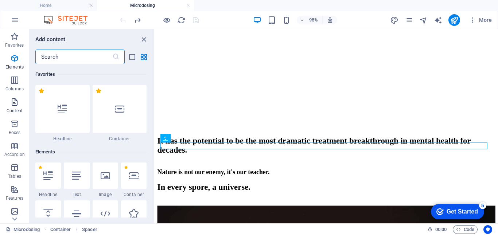
scroll to position [1276, 0]
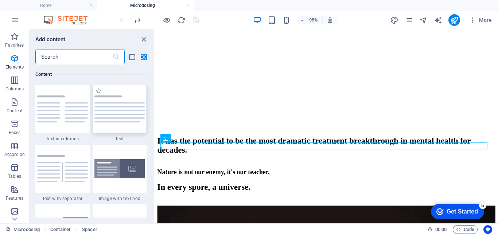
click at [126, 115] on img at bounding box center [119, 109] width 51 height 27
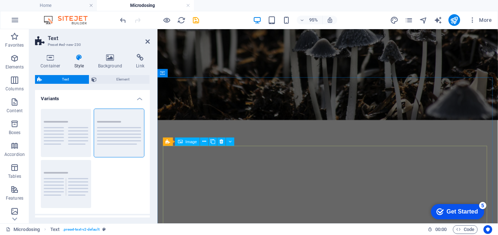
scroll to position [149, 0]
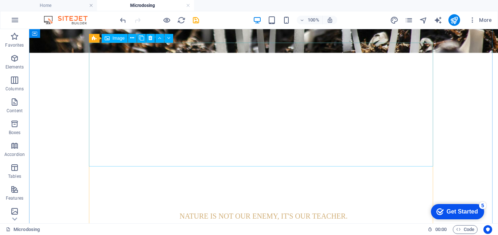
scroll to position [222, 0]
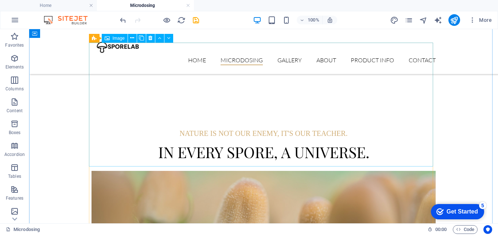
click at [367, 171] on figure "The mind is a powerful tool, and psychedelics can help us harness its full pote…" at bounding box center [264, 233] width 344 height 124
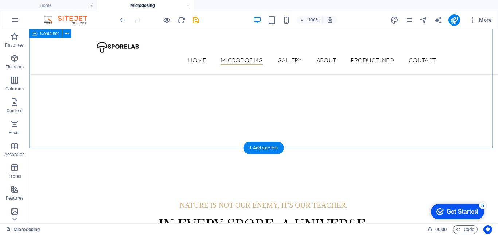
scroll to position [149, 0]
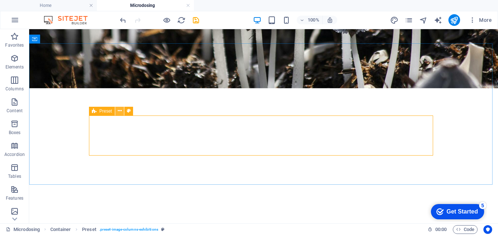
click at [120, 112] on icon at bounding box center [120, 111] width 4 height 8
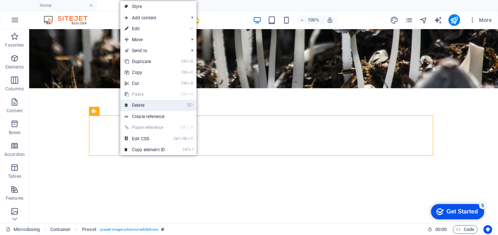
click at [137, 106] on link "⌦ Delete" at bounding box center [144, 105] width 49 height 11
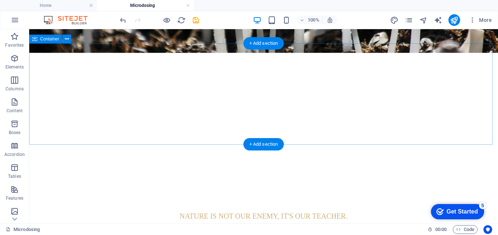
drag, startPoint x: 300, startPoint y: 145, endPoint x: 300, endPoint y: 131, distance: 15.0
click at [304, 182] on div "Nature is not our enemy, it's our teacher. In every spore, a universe." at bounding box center [263, 232] width 469 height 101
click at [308, 182] on div "Nature is not our enemy, it's our teacher. In every spore, a universe." at bounding box center [263, 232] width 469 height 101
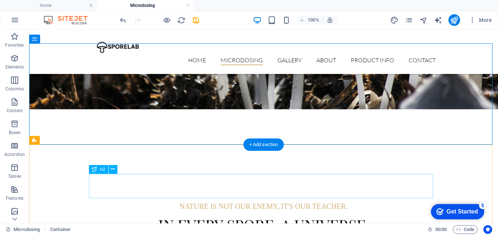
scroll to position [186, 0]
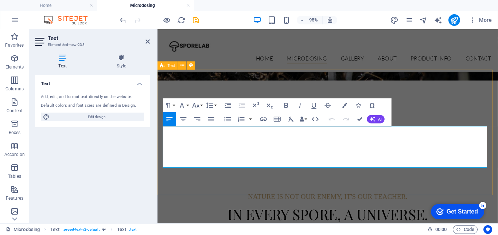
scroll to position [222, 0]
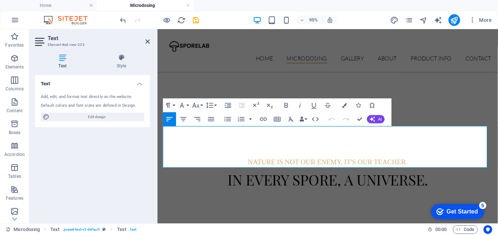
drag, startPoint x: 346, startPoint y: 172, endPoint x: 313, endPoint y: 154, distance: 37.9
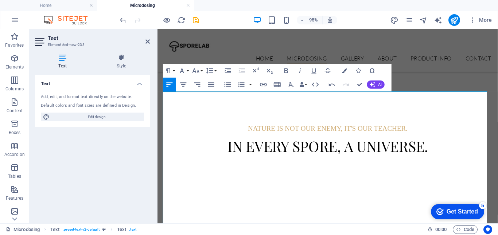
scroll to position [259, 0]
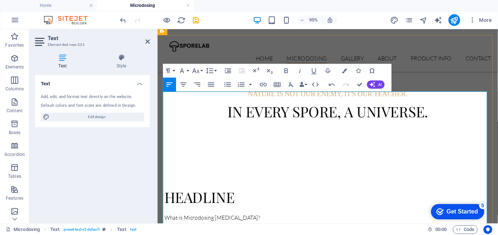
drag, startPoint x: 247, startPoint y: 98, endPoint x: 148, endPoint y: 100, distance: 99.5
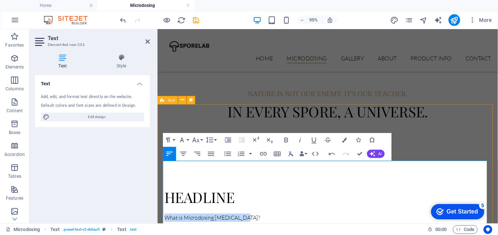
scroll to position [186, 0]
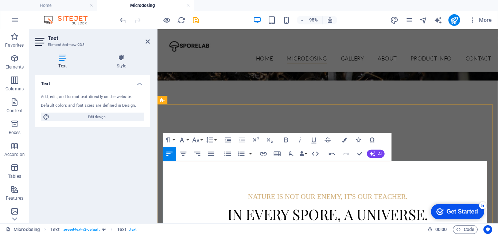
copy p "What is Microdosing Psilocybin?"
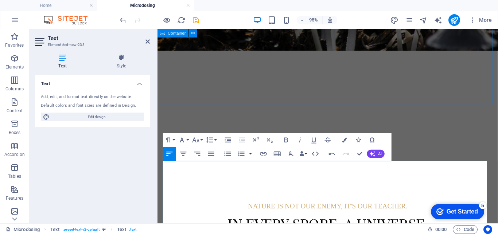
scroll to position [149, 0]
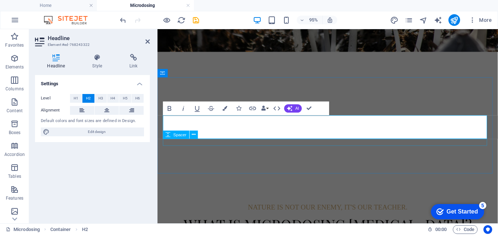
scroll to position [113, 0]
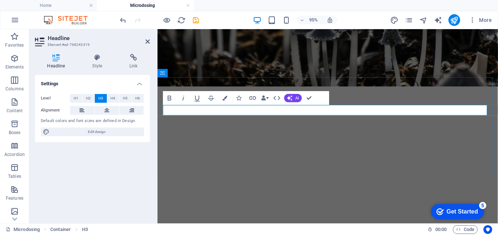
drag, startPoint x: 438, startPoint y: 115, endPoint x: 229, endPoint y: 117, distance: 208.6
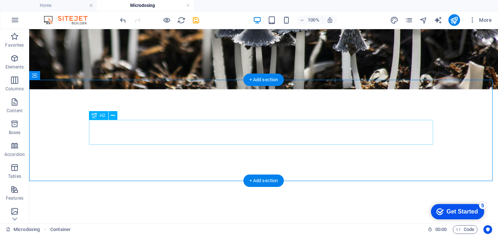
scroll to position [77, 0]
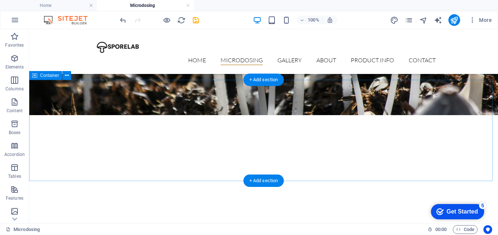
scroll to position [186, 0]
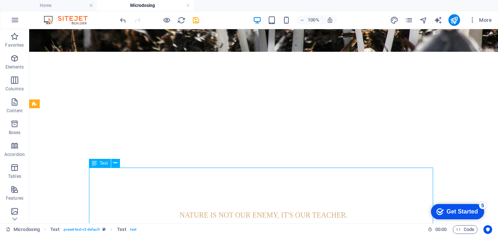
scroll to position [149, 0]
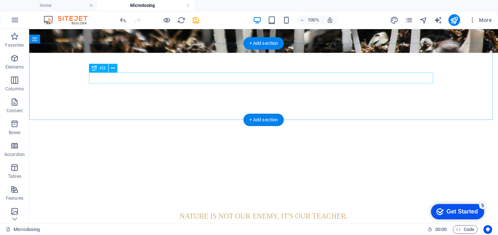
click at [318, 211] on div "Nature is not our enemy, it's our teacher." at bounding box center [264, 216] width 344 height 11
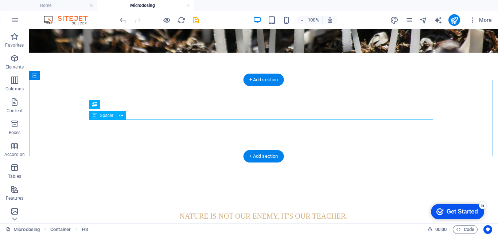
scroll to position [113, 0]
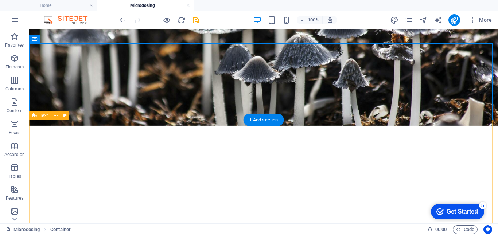
scroll to position [186, 0]
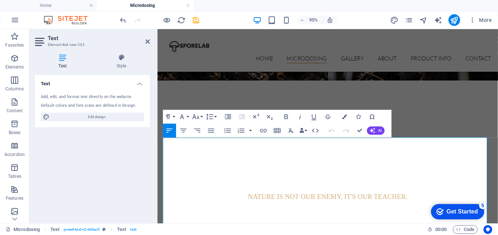
drag, startPoint x: 246, startPoint y: 146, endPoint x: 151, endPoint y: 148, distance: 95.2
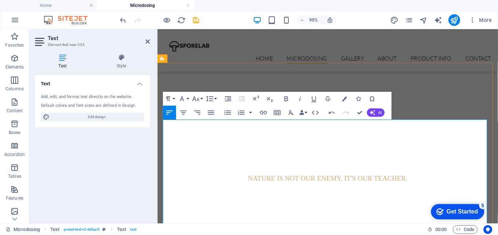
scroll to position [241, 0]
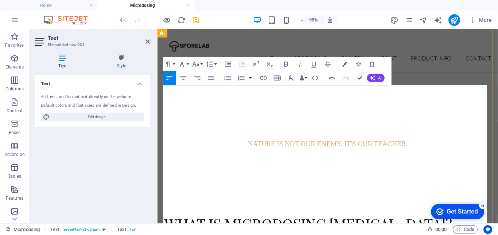
drag, startPoint x: 187, startPoint y: 153, endPoint x: 296, endPoint y: 179, distance: 111.2
drag, startPoint x: 193, startPoint y: 152, endPoint x: 153, endPoint y: 153, distance: 39.7
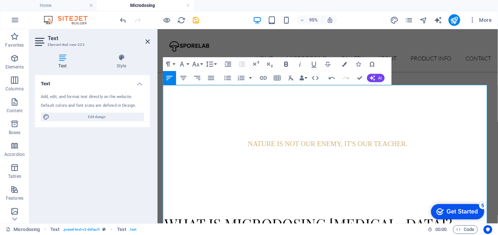
click at [287, 62] on icon "button" at bounding box center [286, 64] width 8 height 8
drag, startPoint x: 202, startPoint y: 189, endPoint x: 163, endPoint y: 189, distance: 39.4
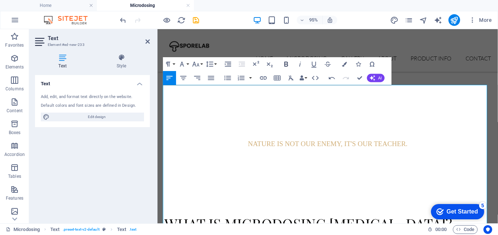
click at [285, 61] on icon "button" at bounding box center [286, 64] width 8 height 8
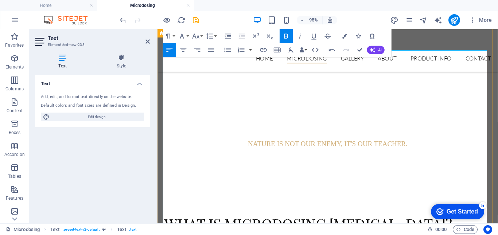
scroll to position [314, 0]
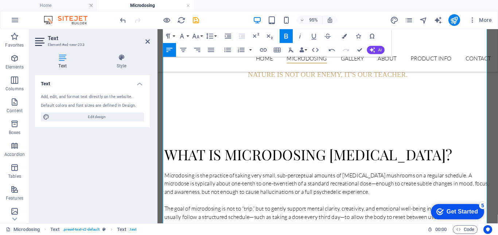
drag, startPoint x: 236, startPoint y: 133, endPoint x: 310, endPoint y: 160, distance: 78.9
click at [287, 38] on icon "button" at bounding box center [286, 36] width 8 height 8
drag, startPoint x: 209, startPoint y: 149, endPoint x: 166, endPoint y: 148, distance: 43.4
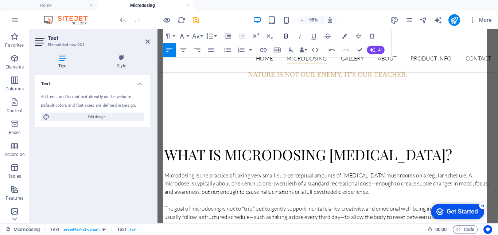
click at [285, 35] on icon "button" at bounding box center [286, 36] width 8 height 8
drag, startPoint x: 225, startPoint y: 166, endPoint x: 159, endPoint y: 163, distance: 66.8
click at [125, 21] on icon "undo" at bounding box center [123, 20] width 8 height 8
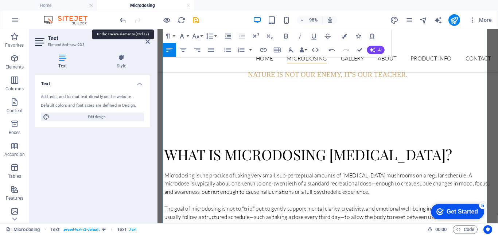
click at [122, 19] on icon "undo" at bounding box center [123, 20] width 8 height 8
click at [122, 20] on icon "undo" at bounding box center [123, 20] width 8 height 8
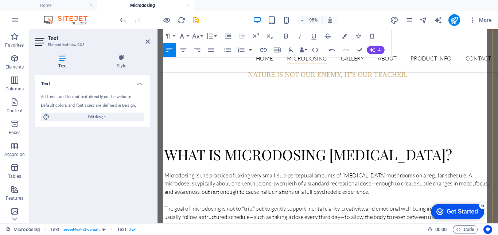
click at [148, 39] on icon at bounding box center [147, 42] width 4 height 6
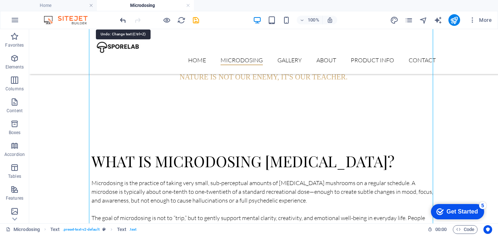
click at [123, 20] on icon "undo" at bounding box center [123, 20] width 8 height 8
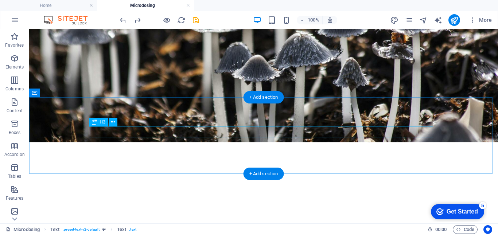
scroll to position [168, 0]
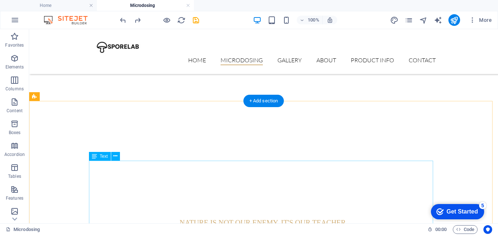
drag, startPoint x: 178, startPoint y: 166, endPoint x: 51, endPoint y: 173, distance: 127.1
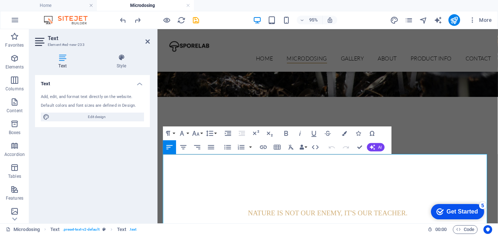
drag, startPoint x: 262, startPoint y: 164, endPoint x: 315, endPoint y: 186, distance: 57.0
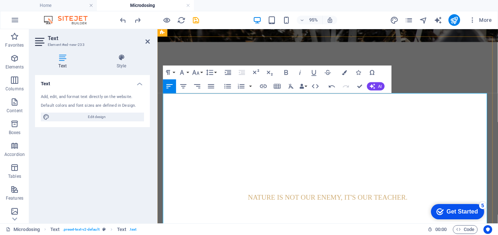
scroll to position [233, 0]
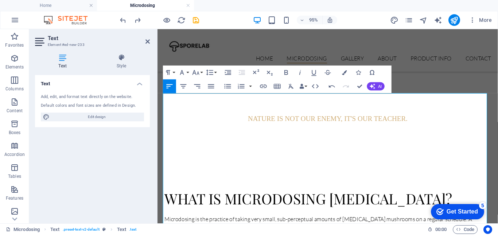
drag, startPoint x: 170, startPoint y: 168, endPoint x: 311, endPoint y: 175, distance: 141.3
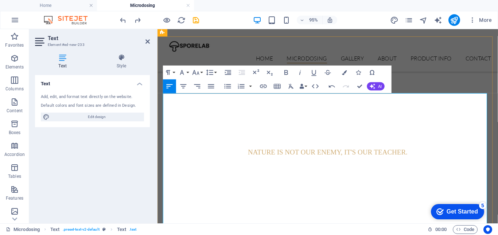
drag, startPoint x: 209, startPoint y: 163, endPoint x: 163, endPoint y: 160, distance: 45.6
click at [287, 71] on icon "button" at bounding box center [286, 72] width 8 height 8
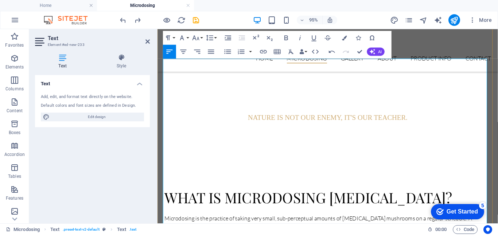
scroll to position [306, 0]
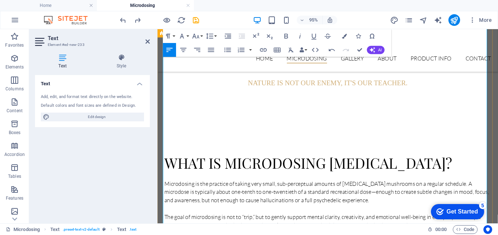
drag, startPoint x: 204, startPoint y: 123, endPoint x: 161, endPoint y: 126, distance: 43.5
click at [286, 36] on icon "button" at bounding box center [286, 36] width 8 height 8
drag, startPoint x: 237, startPoint y: 140, endPoint x: 171, endPoint y: 141, distance: 65.3
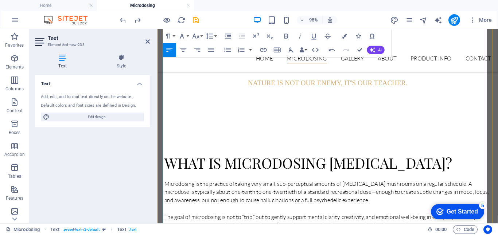
drag, startPoint x: 238, startPoint y: 140, endPoint x: 162, endPoint y: 140, distance: 76.6
drag, startPoint x: 287, startPoint y: 38, endPoint x: 107, endPoint y: 91, distance: 187.7
click at [287, 38] on icon "button" at bounding box center [286, 36] width 4 height 5
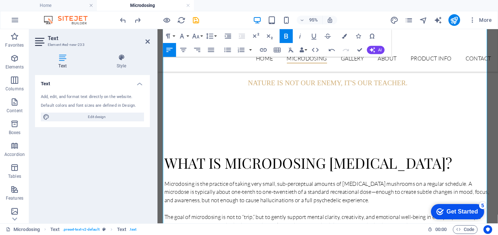
drag, startPoint x: 207, startPoint y: 160, endPoint x: 314, endPoint y: 182, distance: 109.8
click at [283, 34] on icon "button" at bounding box center [286, 36] width 8 height 8
drag, startPoint x: 227, startPoint y: 178, endPoint x: 167, endPoint y: 179, distance: 59.8
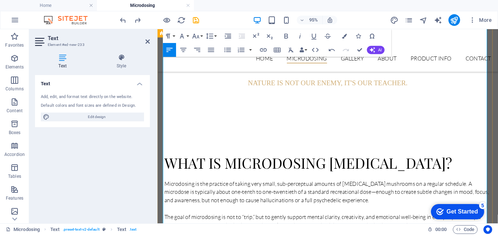
drag, startPoint x: 228, startPoint y: 176, endPoint x: 162, endPoint y: 175, distance: 65.6
click at [285, 35] on icon "button" at bounding box center [286, 36] width 4 height 5
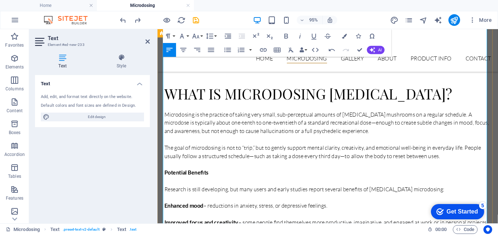
drag, startPoint x: 199, startPoint y: 143, endPoint x: 163, endPoint y: 121, distance: 42.4
drag, startPoint x: 207, startPoint y: 119, endPoint x: 159, endPoint y: 120, distance: 48.1
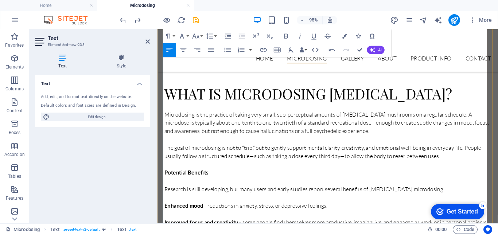
drag, startPoint x: 220, startPoint y: 121, endPoint x: 166, endPoint y: 119, distance: 54.7
click at [288, 35] on icon "button" at bounding box center [286, 36] width 8 height 8
drag, startPoint x: 213, startPoint y: 156, endPoint x: 311, endPoint y: 179, distance: 100.8
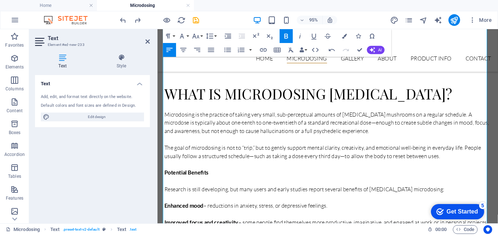
click at [288, 35] on icon "button" at bounding box center [286, 36] width 4 height 5
drag, startPoint x: 212, startPoint y: 183, endPoint x: 155, endPoint y: 183, distance: 56.9
click at [286, 35] on icon "button" at bounding box center [286, 36] width 8 height 8
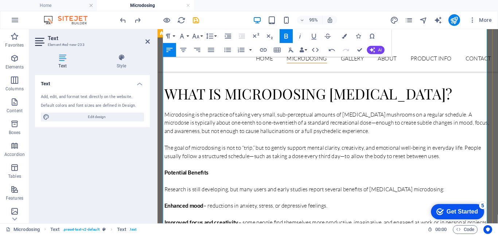
drag, startPoint x: 218, startPoint y: 210, endPoint x: 162, endPoint y: 210, distance: 56.1
click at [286, 37] on icon "button" at bounding box center [286, 36] width 8 height 8
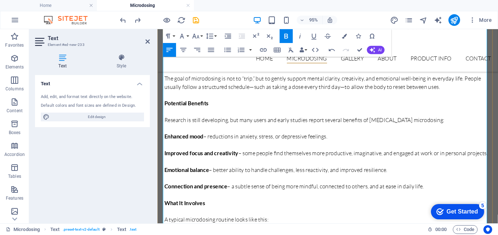
scroll to position [488, 0]
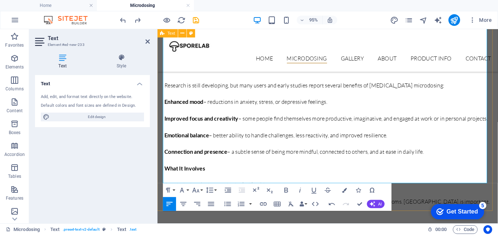
drag, startPoint x: 215, startPoint y: 186, endPoint x: 160, endPoint y: 125, distance: 81.9
click at [160, 125] on div "What is Microdosing Psilocybin? Microdosing is the practice of taking very smal…" at bounding box center [337, 164] width 358 height 439
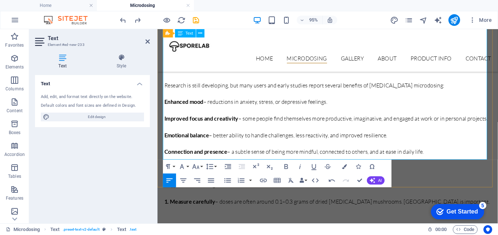
scroll to position [451, 0]
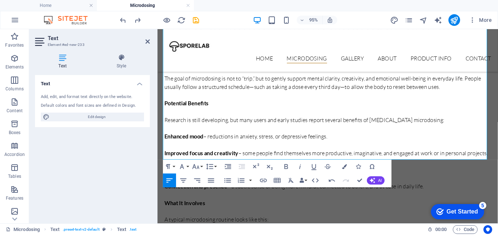
drag, startPoint x: 433, startPoint y: 152, endPoint x: 133, endPoint y: 152, distance: 299.7
click at [158, 152] on html "Skip to main content Home Microdosing Gallery About Product Info Contact It has…" at bounding box center [337, 163] width 358 height 1171
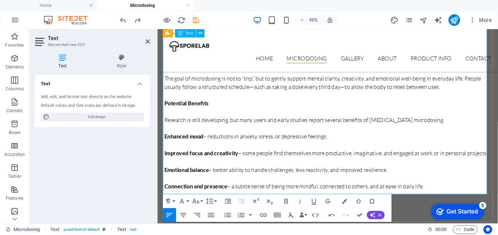
scroll to position [415, 0]
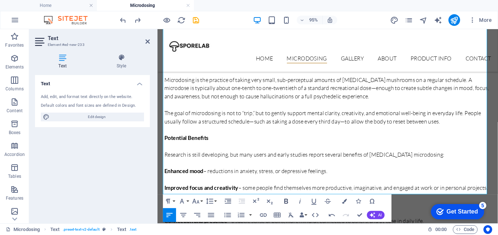
click at [287, 200] on icon "button" at bounding box center [286, 201] width 8 height 8
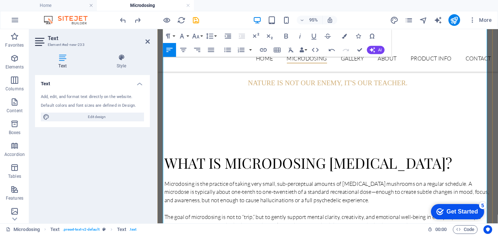
scroll to position [342, 0]
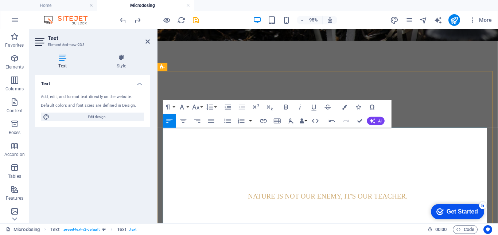
scroll to position [160, 0]
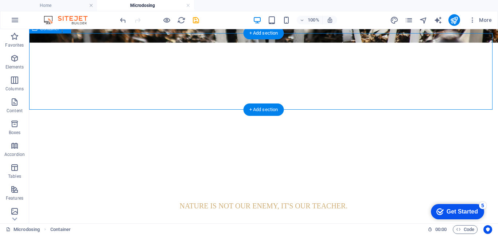
click at [341, 171] on div "Nature is not our enemy, it's our teacher." at bounding box center [263, 209] width 469 height 77
click at [344, 171] on div "Nature is not our enemy, it's our teacher." at bounding box center [263, 209] width 469 height 77
click at [332, 171] on div "Nature is not our enemy, it's our teacher." at bounding box center [263, 209] width 469 height 77
drag, startPoint x: 316, startPoint y: 109, endPoint x: 314, endPoint y: 79, distance: 30.4
click at [314, 171] on div "Nature is not our enemy, it's our teacher." at bounding box center [263, 209] width 469 height 77
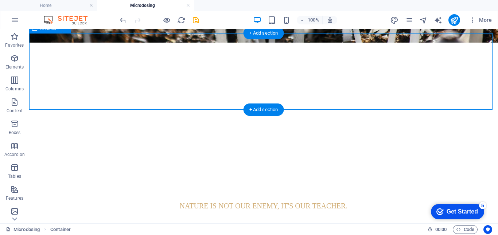
drag, startPoint x: 207, startPoint y: 110, endPoint x: 222, endPoint y: 47, distance: 64.7
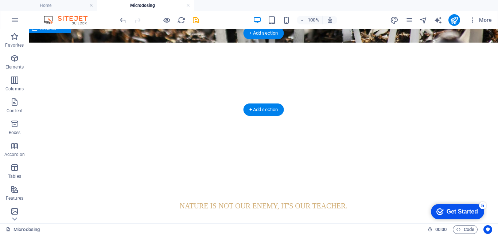
click at [236, 171] on div "Nature is not our enemy, it's our teacher." at bounding box center [263, 209] width 469 height 77
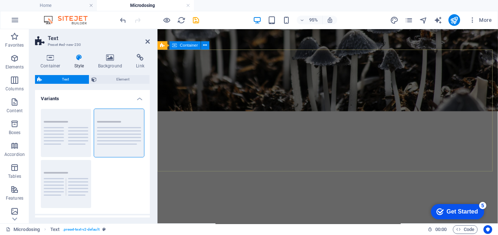
scroll to position [14, 0]
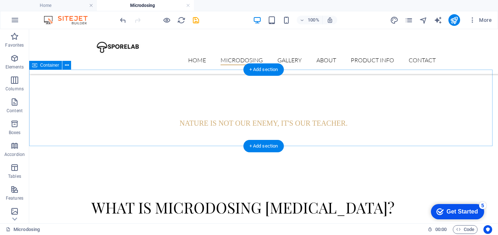
scroll to position [123, 0]
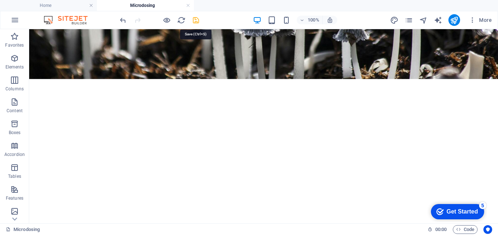
click at [195, 19] on icon "save" at bounding box center [196, 20] width 8 height 8
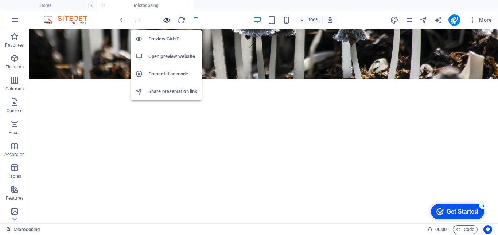
click at [167, 21] on icon "button" at bounding box center [167, 20] width 8 height 8
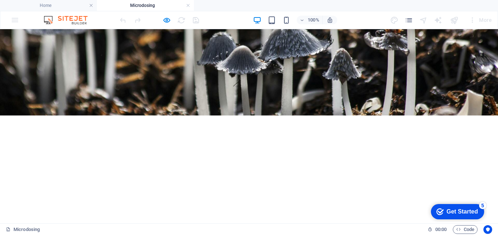
scroll to position [14, 0]
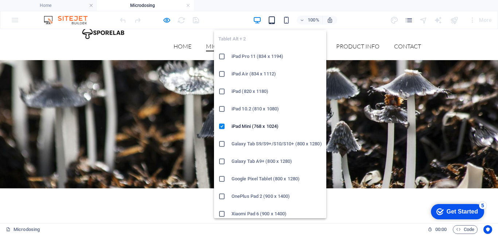
click at [274, 22] on icon "button" at bounding box center [272, 20] width 8 height 8
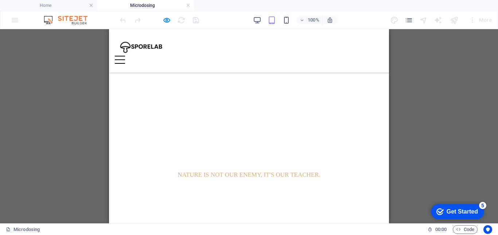
scroll to position [123, 0]
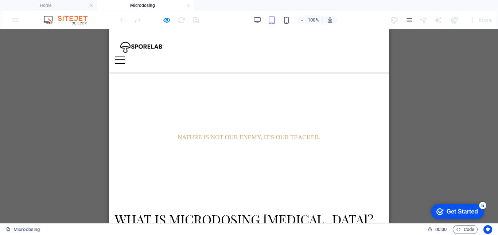
scroll to position [196, 0]
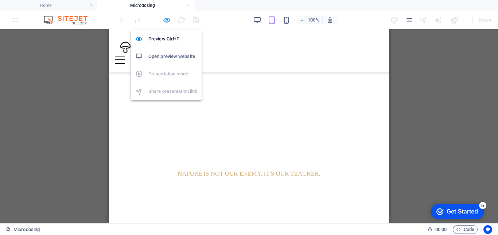
click at [166, 22] on icon "button" at bounding box center [167, 20] width 8 height 8
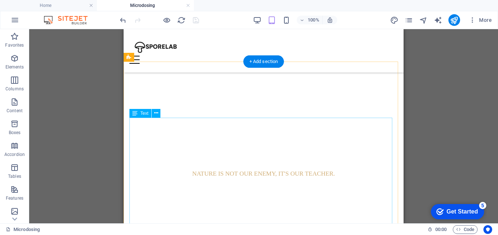
drag, startPoint x: 132, startPoint y: 130, endPoint x: 283, endPoint y: 176, distance: 157.3
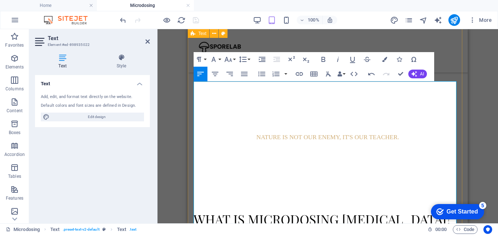
scroll to position [306, 0]
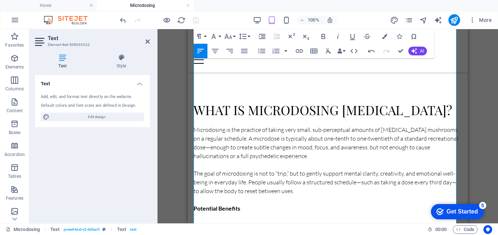
drag, startPoint x: 207, startPoint y: 170, endPoint x: 374, endPoint y: 129, distance: 172.0
click at [264, 50] on icon "button" at bounding box center [261, 51] width 9 height 9
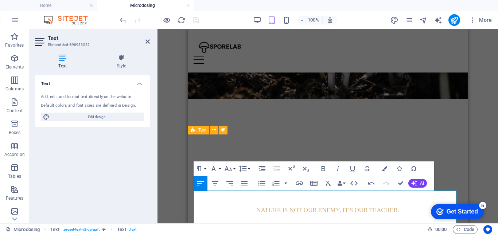
scroll to position [123, 0]
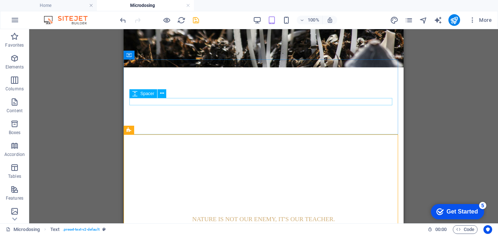
click at [324, 224] on div at bounding box center [263, 227] width 268 height 7
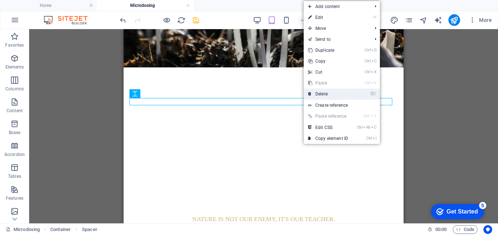
click at [324, 96] on link "⌦ Delete" at bounding box center [328, 94] width 49 height 11
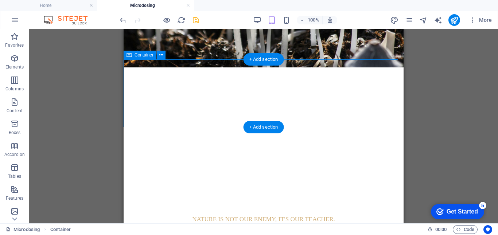
click at [267, 186] on div "Nature is not our enemy, it's our teacher." at bounding box center [264, 220] width 280 height 68
click at [319, 215] on div "Nature is not our enemy, it's our teacher." at bounding box center [263, 219] width 268 height 9
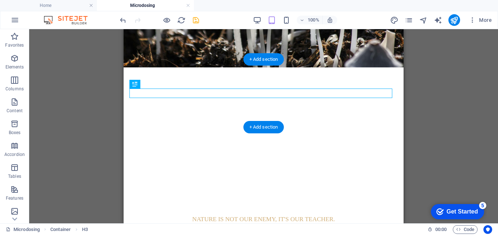
drag, startPoint x: 271, startPoint y: 116, endPoint x: 153, endPoint y: 62, distance: 129.4
click at [242, 186] on div "Nature is not our enemy, it's our teacher." at bounding box center [264, 220] width 280 height 68
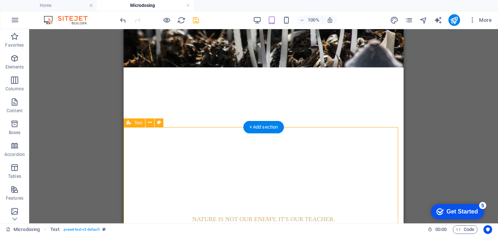
drag, startPoint x: 322, startPoint y: 127, endPoint x: 445, endPoint y: 155, distance: 126.7
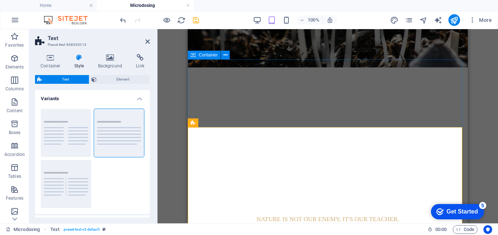
click at [332, 186] on div "Nature is not our enemy, it's our teacher." at bounding box center [328, 220] width 280 height 68
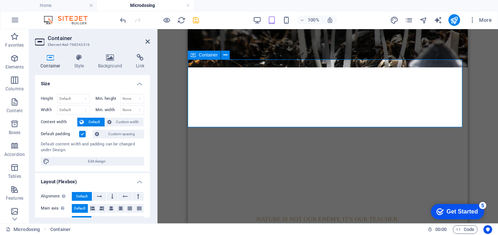
click at [311, 186] on div "Nature is not our enemy, it's our teacher." at bounding box center [328, 220] width 280 height 68
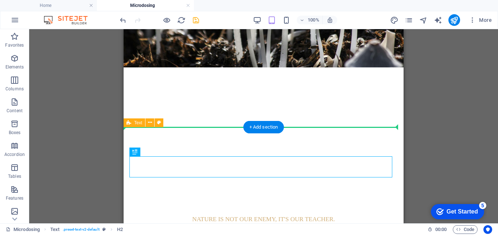
drag, startPoint x: 257, startPoint y: 167, endPoint x: 256, endPoint y: 138, distance: 28.8
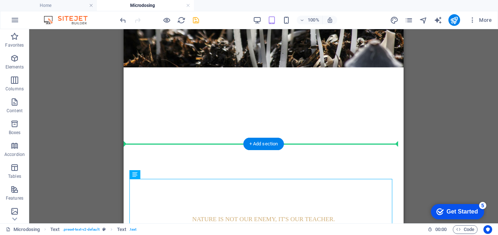
scroll to position [128, 0]
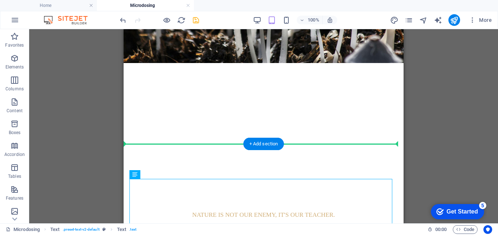
drag, startPoint x: 265, startPoint y: 211, endPoint x: 143, endPoint y: 151, distance: 136.1
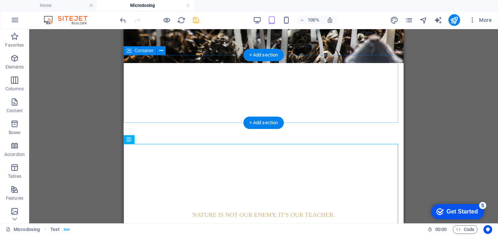
click at [275, 181] on div "Nature is not our enemy, it's our teacher." at bounding box center [264, 215] width 280 height 68
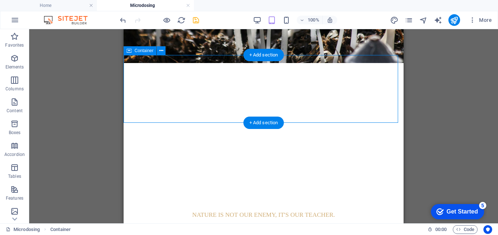
click at [277, 181] on div "Nature is not our enemy, it's our teacher." at bounding box center [264, 215] width 280 height 68
click at [239, 181] on div "Nature is not our enemy, it's our teacher." at bounding box center [264, 215] width 280 height 68
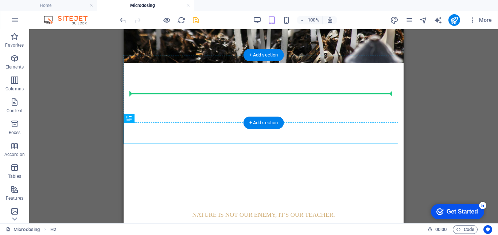
drag, startPoint x: 264, startPoint y: 151, endPoint x: 144, endPoint y: 93, distance: 132.9
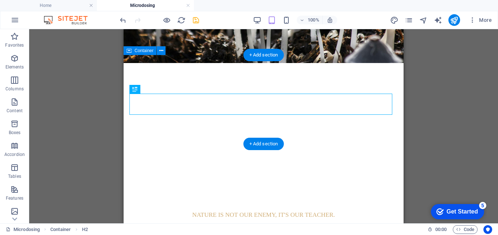
click at [335, 181] on div "Nature is not our enemy, it's our teacher. What is Microdosing Psilocybin?" at bounding box center [264, 225] width 280 height 89
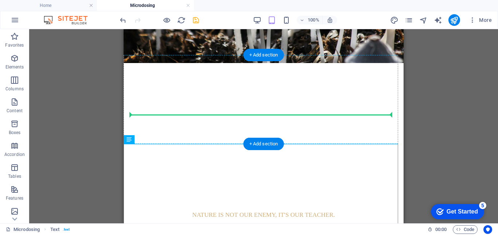
drag, startPoint x: 269, startPoint y: 171, endPoint x: 269, endPoint y: 142, distance: 28.8
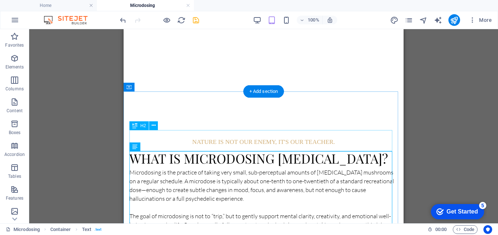
scroll to position [18, 0]
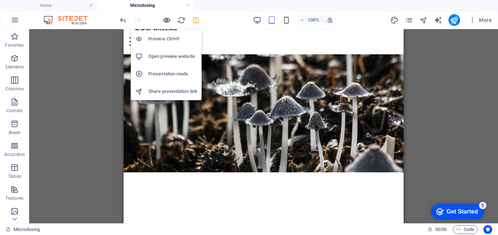
click at [167, 23] on icon "button" at bounding box center [167, 20] width 8 height 8
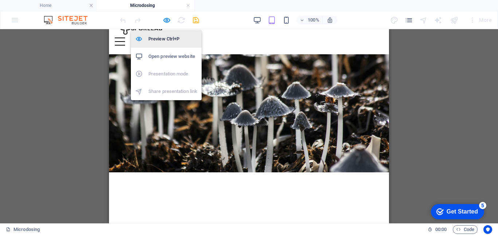
click at [167, 38] on h6 "Preview Ctrl+P" at bounding box center [172, 39] width 49 height 9
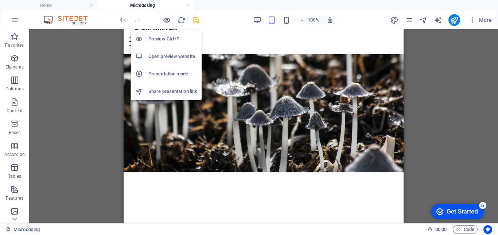
click at [167, 37] on h6 "Preview Ctrl+P" at bounding box center [172, 39] width 49 height 9
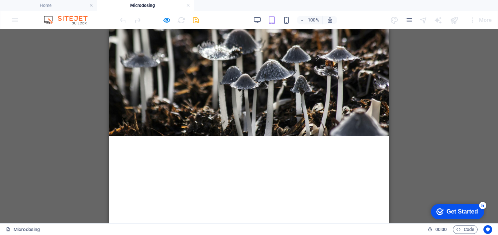
scroll to position [91, 0]
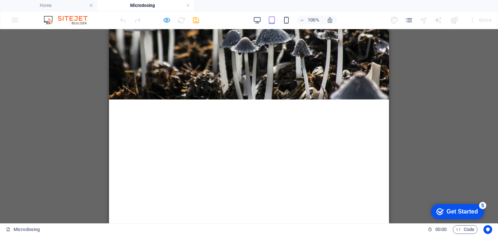
click at [170, 22] on div at bounding box center [159, 20] width 82 height 12
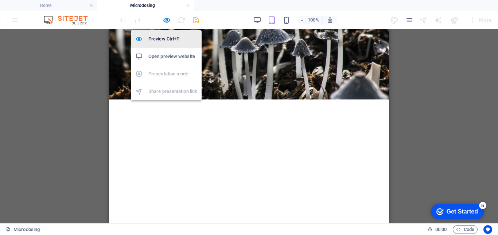
click at [164, 41] on h6 "Preview Ctrl+P" at bounding box center [172, 39] width 49 height 9
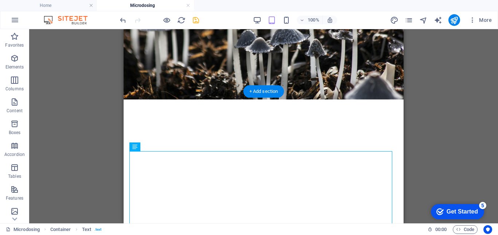
drag, startPoint x: 261, startPoint y: 179, endPoint x: 142, endPoint y: 167, distance: 119.8
drag, startPoint x: 262, startPoint y: 178, endPoint x: 135, endPoint y: 163, distance: 127.8
drag, startPoint x: 180, startPoint y: 153, endPoint x: 172, endPoint y: 183, distance: 31.0
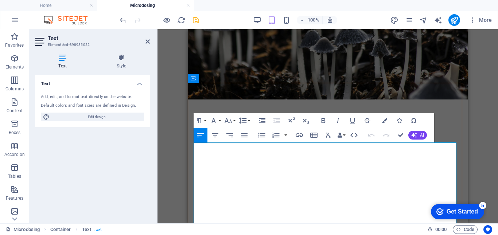
scroll to position [100, 0]
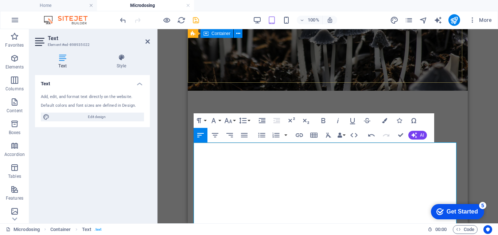
click at [358, 91] on div "It has the potential to be the most dramatic treatment breakthrough in mental h…" at bounding box center [328, 150] width 280 height 118
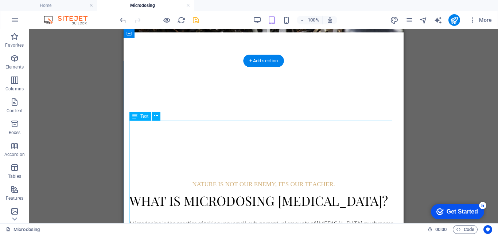
scroll to position [85, 0]
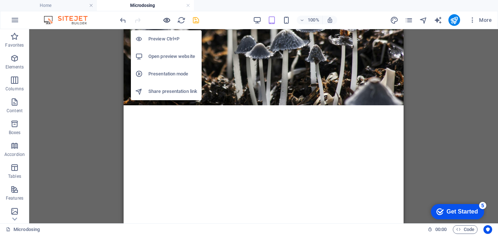
click at [164, 19] on icon "button" at bounding box center [167, 20] width 8 height 8
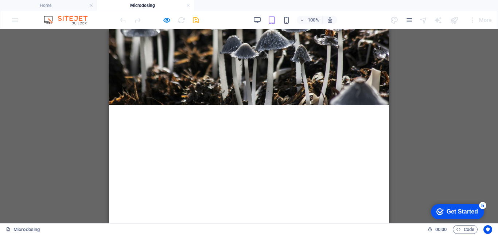
click at [171, 19] on div at bounding box center [159, 20] width 82 height 12
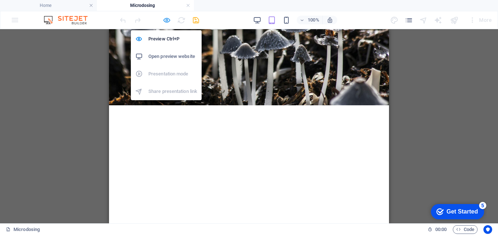
click at [168, 19] on icon "button" at bounding box center [167, 20] width 8 height 8
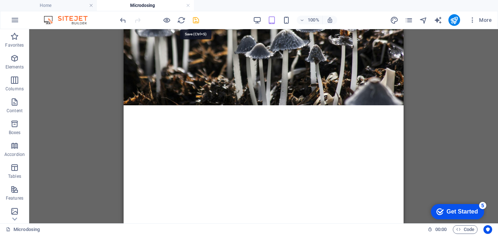
click at [198, 21] on icon "save" at bounding box center [196, 20] width 8 height 8
click at [455, 21] on icon "publish" at bounding box center [454, 20] width 8 height 8
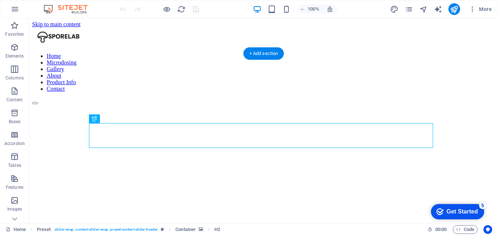
scroll to position [73, 0]
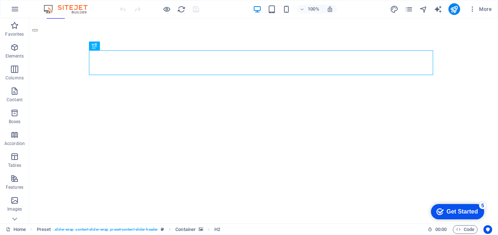
click at [260, 32] on figure at bounding box center [263, 32] width 463 height 0
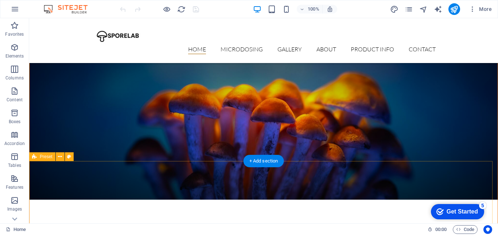
scroll to position [401, 0]
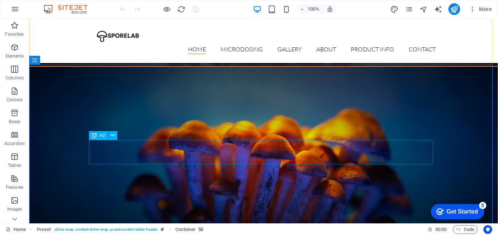
scroll to position [255, 0]
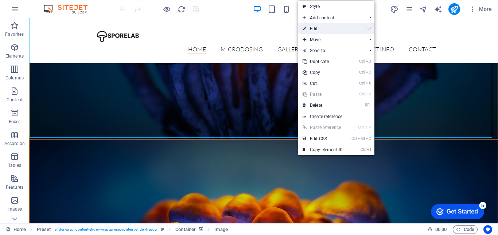
click at [318, 25] on link "⏎ Edit" at bounding box center [322, 28] width 49 height 11
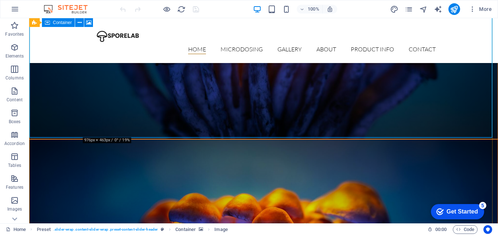
click at [93, 140] on figure at bounding box center [264, 225] width 468 height 170
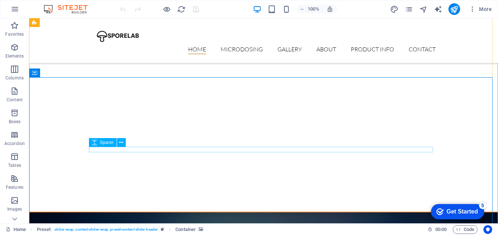
scroll to position [146, 0]
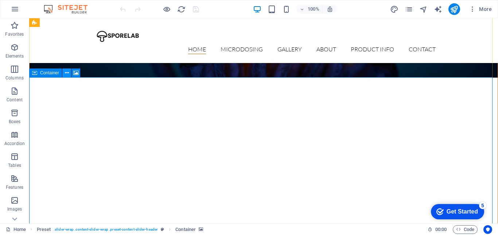
click at [68, 74] on icon at bounding box center [67, 73] width 4 height 8
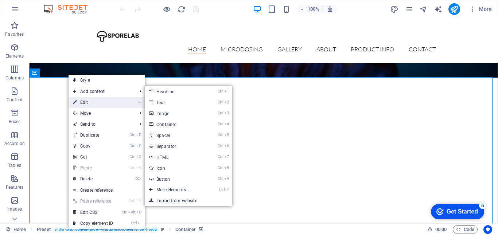
click at [88, 104] on link "⏎ Edit" at bounding box center [93, 102] width 49 height 11
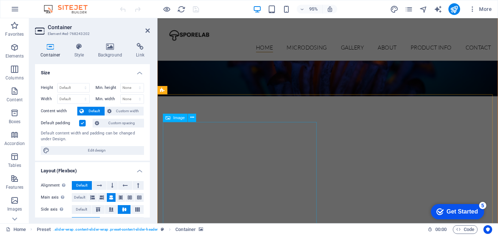
scroll to position [292, 0]
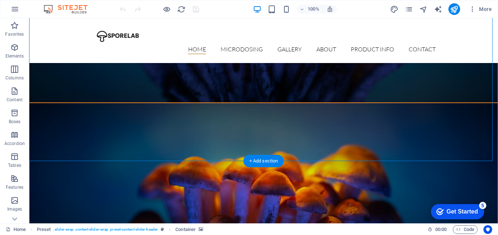
scroll to position [438, 0]
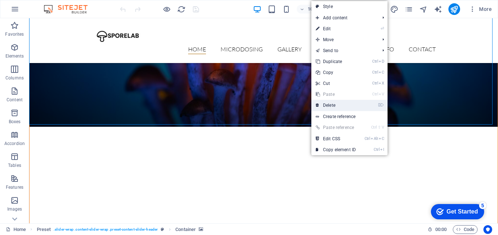
click at [333, 108] on link "⌦ Delete" at bounding box center [335, 105] width 49 height 11
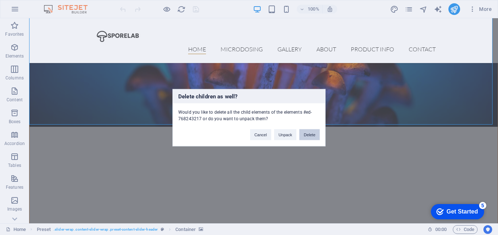
click at [306, 136] on button "Delete" at bounding box center [309, 134] width 20 height 11
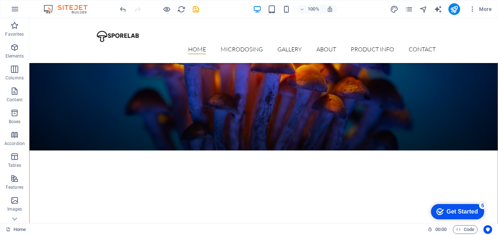
scroll to position [109, 0]
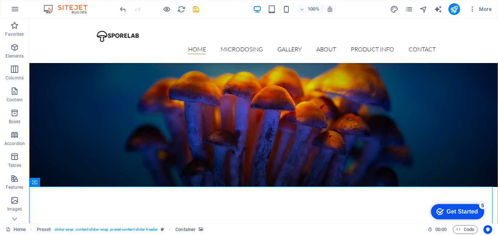
scroll to position [0, 0]
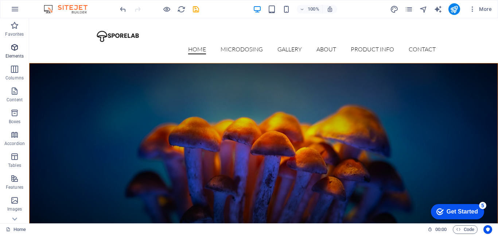
click at [17, 50] on icon "button" at bounding box center [14, 47] width 9 height 9
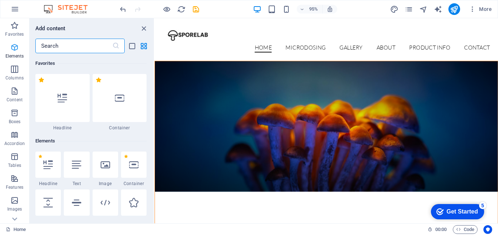
scroll to position [78, 0]
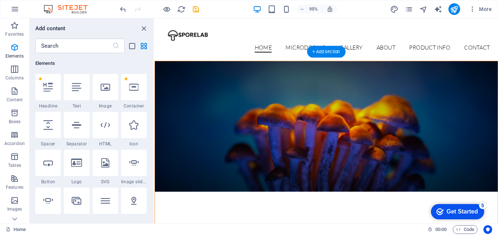
click at [211, 75] on figure at bounding box center [335, 131] width 361 height 137
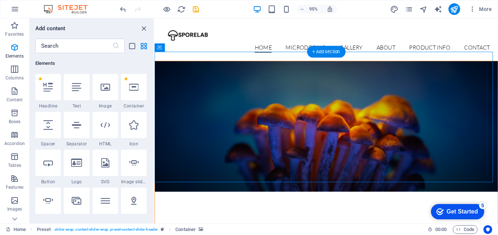
click at [211, 75] on figure at bounding box center [335, 131] width 361 height 137
drag, startPoint x: 211, startPoint y: 75, endPoint x: 322, endPoint y: 67, distance: 110.8
click at [211, 75] on figure at bounding box center [335, 131] width 361 height 137
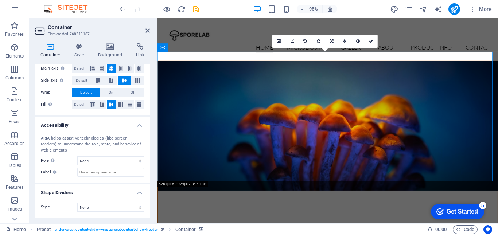
scroll to position [0, 0]
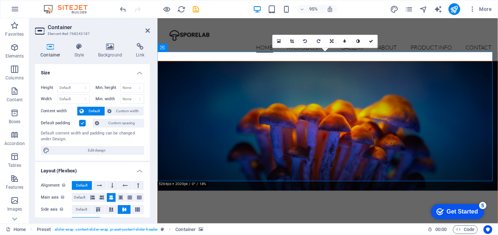
click at [304, 152] on figure at bounding box center [337, 131] width 358 height 136
click at [435, 164] on figure at bounding box center [337, 131] width 358 height 136
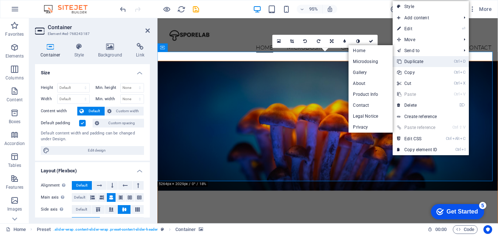
click at [419, 58] on link "Ctrl D Duplicate" at bounding box center [417, 61] width 49 height 11
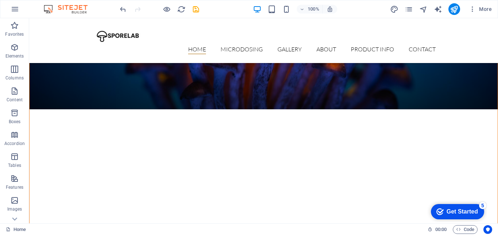
scroll to position [187, 0]
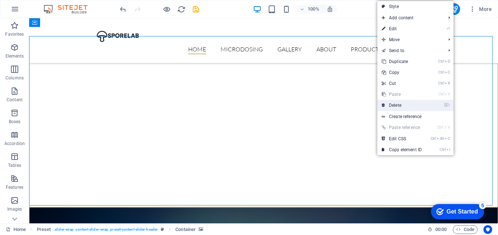
click at [404, 105] on link "⌦ Delete" at bounding box center [401, 105] width 49 height 11
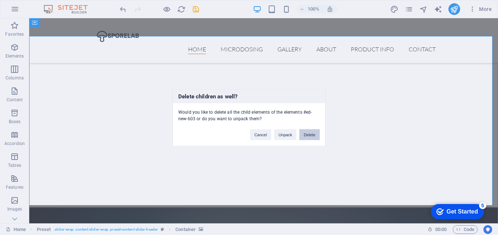
click at [311, 135] on button "Delete" at bounding box center [309, 134] width 20 height 11
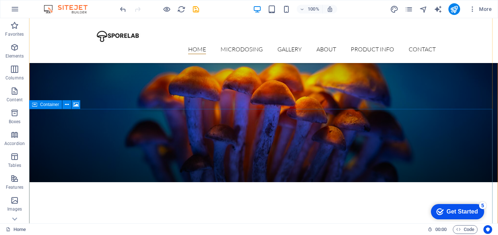
scroll to position [151, 0]
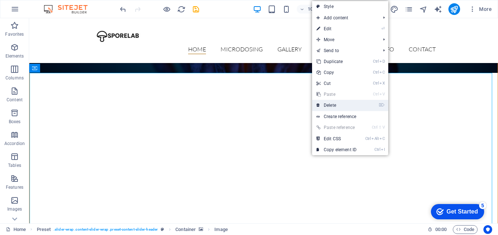
click at [347, 105] on link "⌦ Delete" at bounding box center [336, 105] width 49 height 11
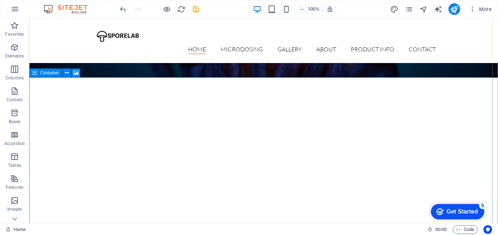
scroll to position [219, 0]
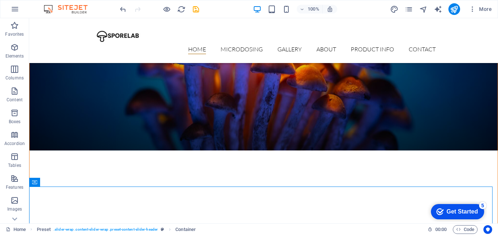
scroll to position [36, 0]
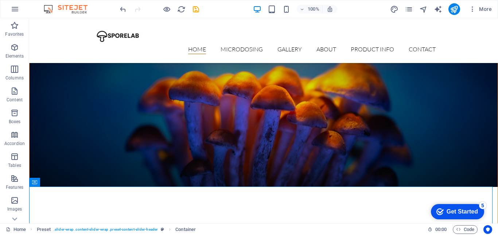
click at [166, 133] on figure at bounding box center [264, 103] width 468 height 170
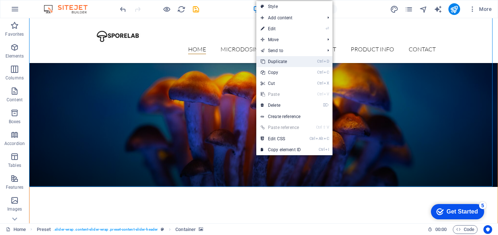
click at [283, 63] on link "Ctrl D Duplicate" at bounding box center [280, 61] width 49 height 11
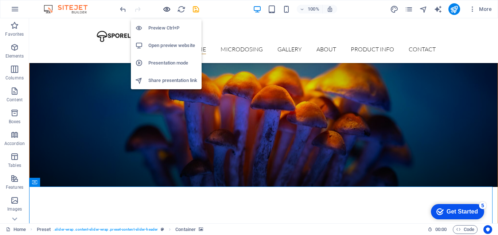
click at [168, 12] on icon "button" at bounding box center [167, 9] width 8 height 8
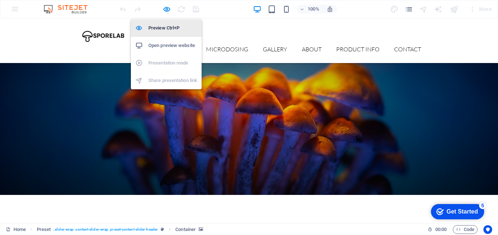
click at [166, 24] on h6 "Preview Ctrl+P" at bounding box center [172, 28] width 49 height 9
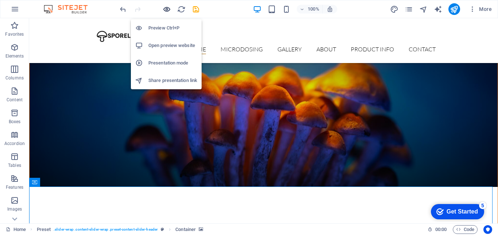
click at [166, 7] on icon "button" at bounding box center [167, 9] width 8 height 8
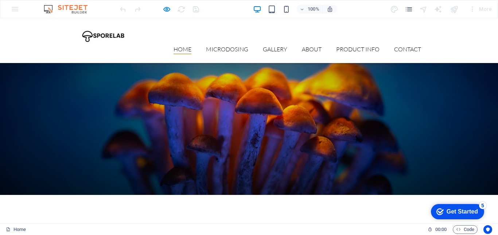
scroll to position [0, 0]
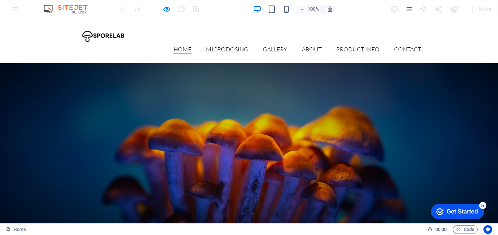
click at [180, 46] on link "Home" at bounding box center [183, 50] width 18 height 8
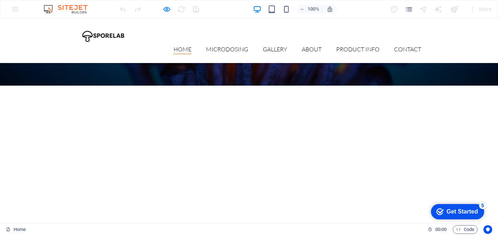
scroll to position [255, 0]
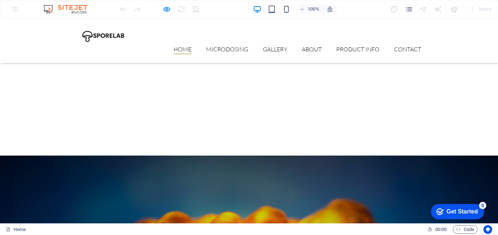
click at [174, 46] on link "Home" at bounding box center [183, 50] width 18 height 8
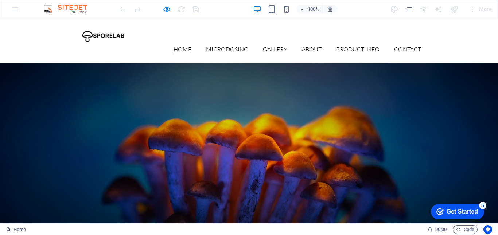
scroll to position [146, 0]
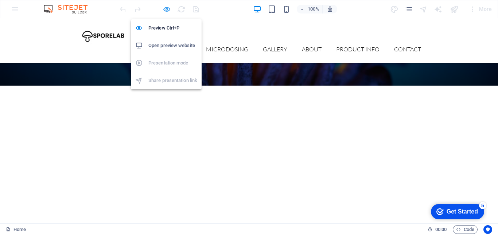
click at [164, 11] on icon "button" at bounding box center [167, 9] width 8 height 8
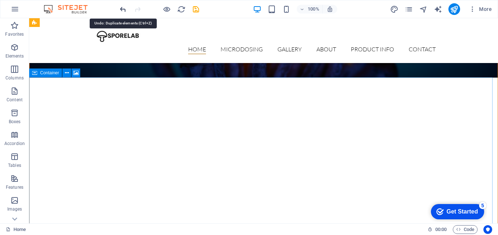
click at [120, 7] on icon "undo" at bounding box center [123, 9] width 8 height 8
click at [121, 7] on icon "undo" at bounding box center [123, 9] width 8 height 8
click at [126, 10] on icon "undo" at bounding box center [123, 9] width 8 height 8
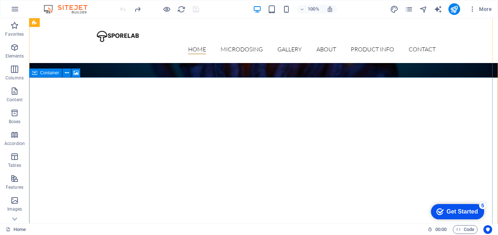
scroll to position [36, 0]
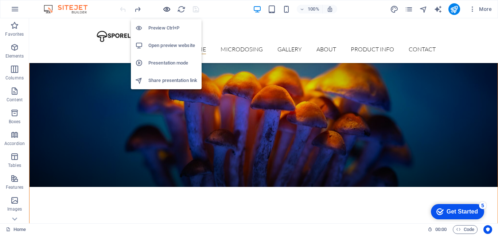
click at [164, 9] on icon "button" at bounding box center [167, 9] width 8 height 8
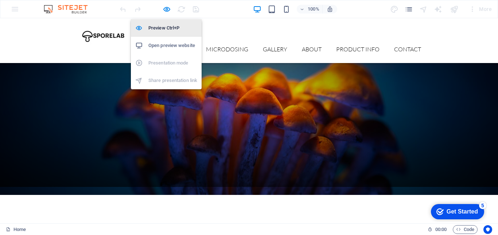
click at [166, 24] on h6 "Preview Ctrl+P" at bounding box center [172, 28] width 49 height 9
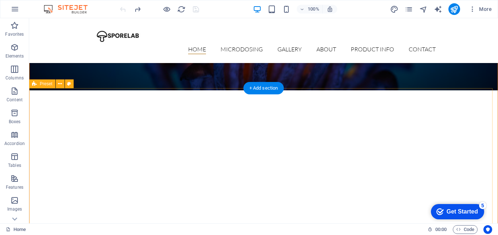
scroll to position [255, 0]
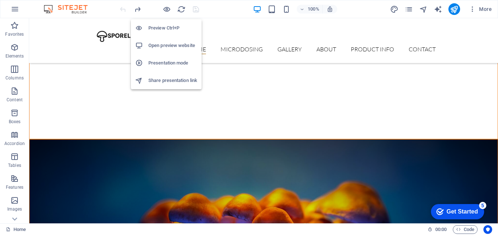
click at [163, 27] on h6 "Preview Ctrl+P" at bounding box center [172, 28] width 49 height 9
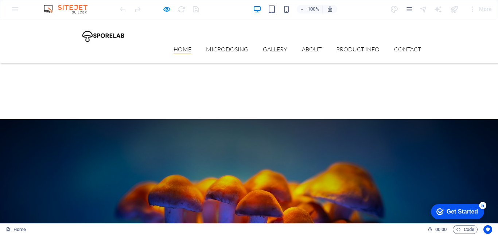
scroll to position [438, 0]
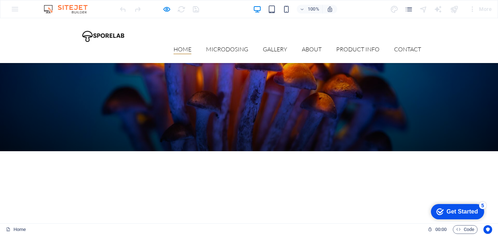
drag, startPoint x: 226, startPoint y: 104, endPoint x: 198, endPoint y: 97, distance: 29.0
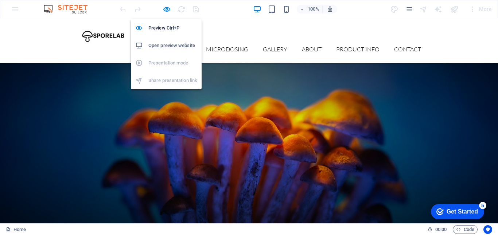
drag, startPoint x: 168, startPoint y: 10, endPoint x: 194, endPoint y: 69, distance: 64.8
click at [168, 9] on icon "button" at bounding box center [167, 9] width 8 height 8
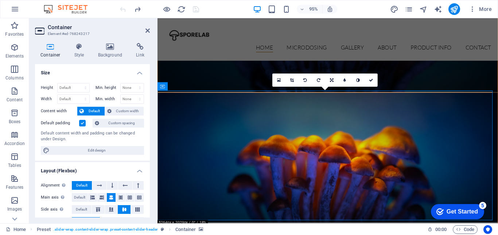
scroll to position [305, 0]
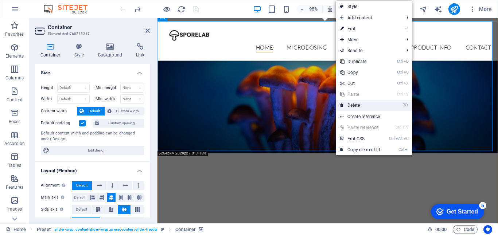
click at [351, 104] on link "⌦ Delete" at bounding box center [360, 105] width 49 height 11
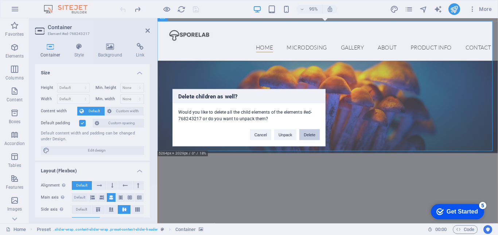
click at [306, 137] on button "Delete" at bounding box center [309, 134] width 20 height 11
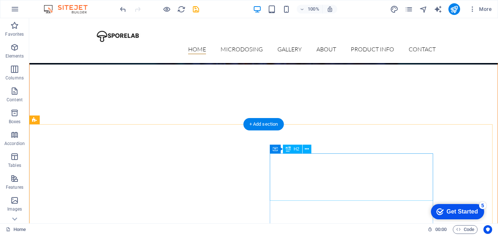
scroll to position [123, 0]
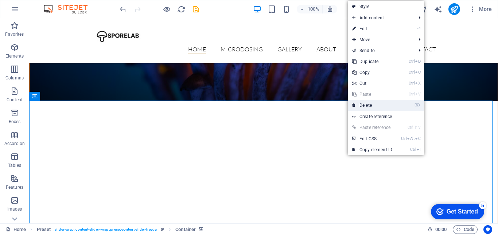
click at [360, 107] on link "⌦ Delete" at bounding box center [372, 105] width 49 height 11
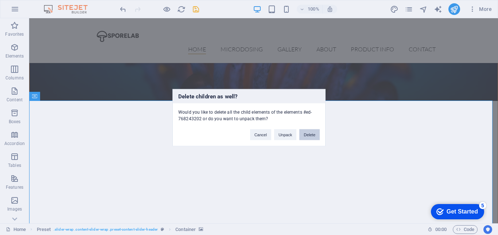
drag, startPoint x: 306, startPoint y: 134, endPoint x: 280, endPoint y: 117, distance: 31.2
click at [306, 134] on button "Delete" at bounding box center [309, 134] width 20 height 11
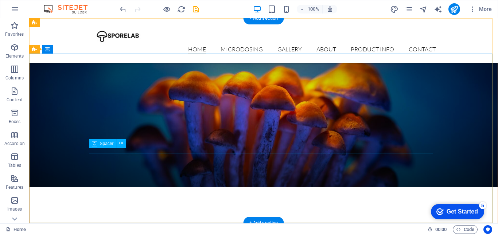
scroll to position [0, 0]
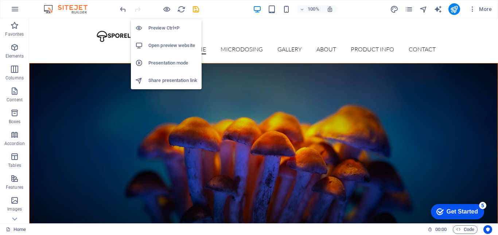
click at [161, 26] on h6 "Preview Ctrl+P" at bounding box center [172, 28] width 49 height 9
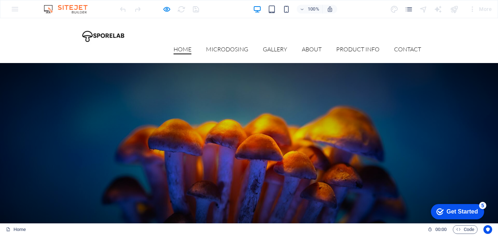
click at [168, 13] on div at bounding box center [159, 9] width 82 height 12
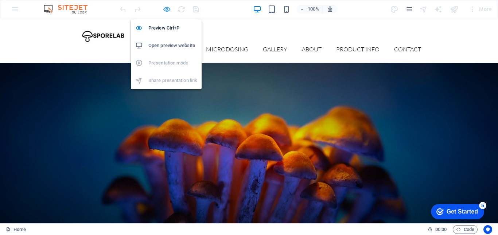
click at [168, 12] on icon "button" at bounding box center [167, 9] width 8 height 8
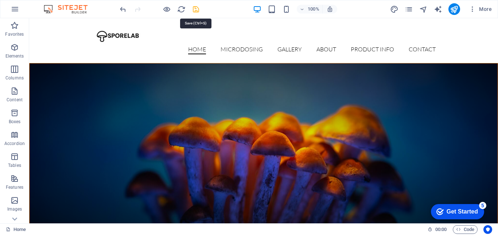
click at [193, 9] on icon "save" at bounding box center [196, 9] width 8 height 8
click at [454, 11] on icon "publish" at bounding box center [454, 9] width 8 height 8
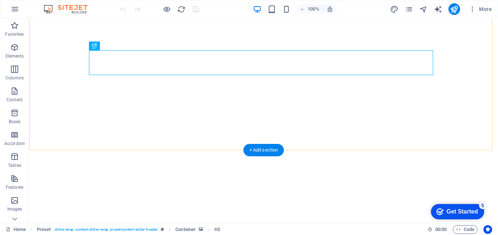
scroll to position [146, 0]
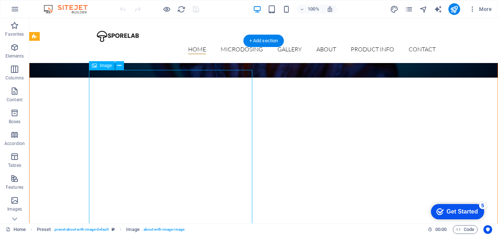
scroll to position [182, 0]
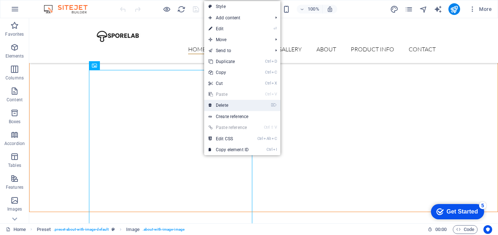
click at [229, 102] on link "⌦ Delete" at bounding box center [228, 105] width 49 height 11
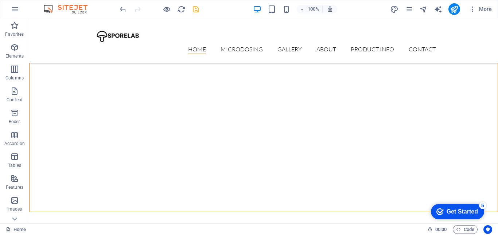
click at [197, 10] on icon "save" at bounding box center [196, 9] width 8 height 8
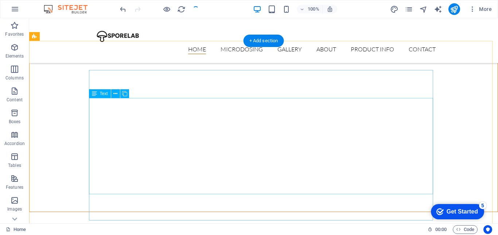
scroll to position [109, 0]
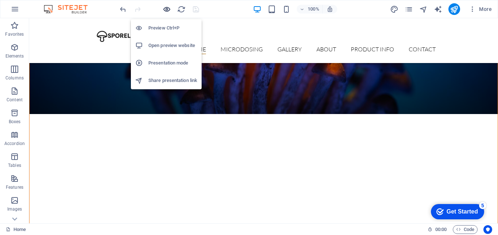
click at [166, 11] on icon "button" at bounding box center [167, 9] width 8 height 8
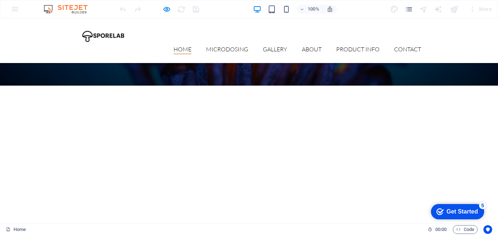
scroll to position [182, 0]
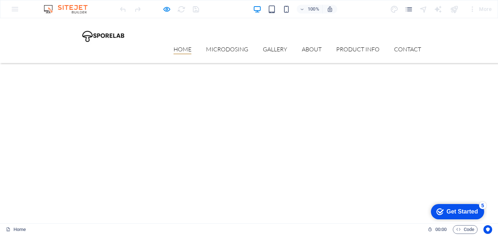
drag, startPoint x: 242, startPoint y: 164, endPoint x: 97, endPoint y: 136, distance: 147.9
drag, startPoint x: 229, startPoint y: 185, endPoint x: 91, endPoint y: 133, distance: 147.8
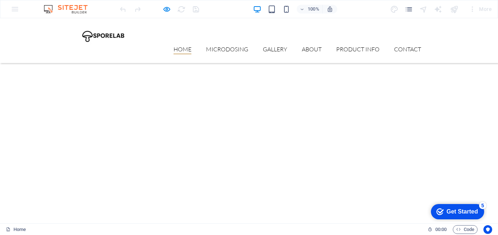
drag, startPoint x: 128, startPoint y: 193, endPoint x: 68, endPoint y: 136, distance: 82.5
drag, startPoint x: 148, startPoint y: 194, endPoint x: 82, endPoint y: 126, distance: 94.6
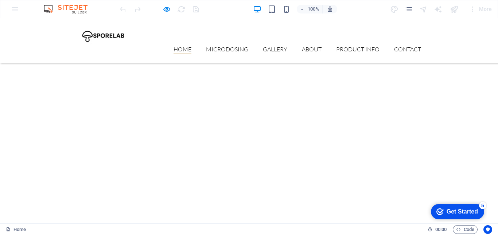
drag, startPoint x: 112, startPoint y: 200, endPoint x: 71, endPoint y: 112, distance: 96.9
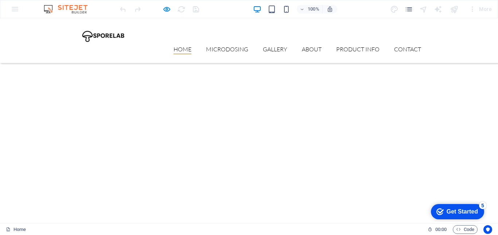
drag, startPoint x: 260, startPoint y: 89, endPoint x: 70, endPoint y: 94, distance: 189.7
drag, startPoint x: 164, startPoint y: 114, endPoint x: 38, endPoint y: 54, distance: 139.1
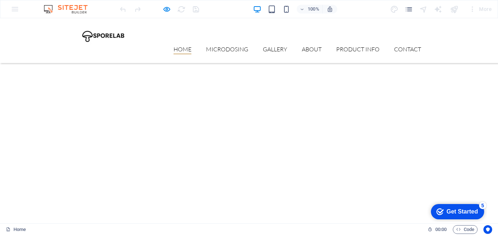
drag, startPoint x: 91, startPoint y: 196, endPoint x: 72, endPoint y: 65, distance: 131.9
drag, startPoint x: 261, startPoint y: 92, endPoint x: 71, endPoint y: 98, distance: 189.3
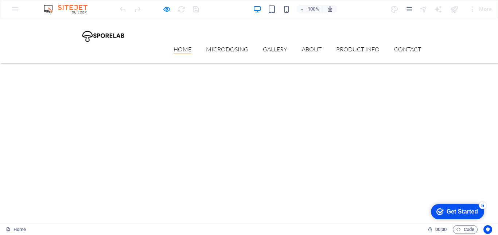
drag, startPoint x: 97, startPoint y: 197, endPoint x: 66, endPoint y: 80, distance: 121.5
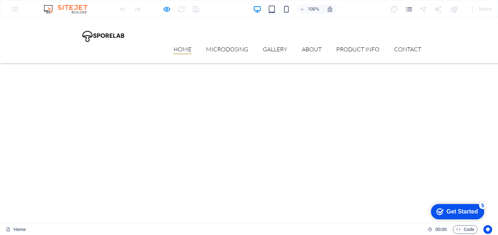
drag, startPoint x: 75, startPoint y: 92, endPoint x: 157, endPoint y: 196, distance: 132.7
drag, startPoint x: 123, startPoint y: 199, endPoint x: 68, endPoint y: 87, distance: 124.7
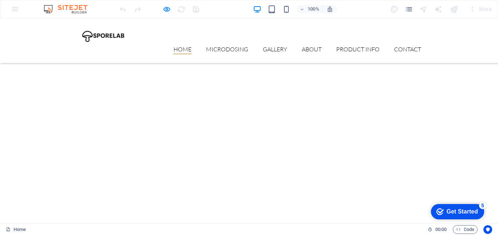
drag, startPoint x: 99, startPoint y: 199, endPoint x: 74, endPoint y: 98, distance: 104.0
drag, startPoint x: 78, startPoint y: 92, endPoint x: 110, endPoint y: 197, distance: 110.0
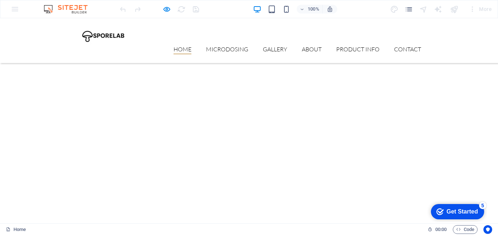
drag, startPoint x: 147, startPoint y: 197, endPoint x: 70, endPoint y: 75, distance: 144.0
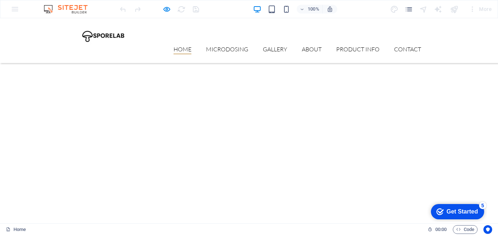
drag, startPoint x: 75, startPoint y: 90, endPoint x: 118, endPoint y: 201, distance: 118.8
drag, startPoint x: 117, startPoint y: 201, endPoint x: 63, endPoint y: 91, distance: 121.8
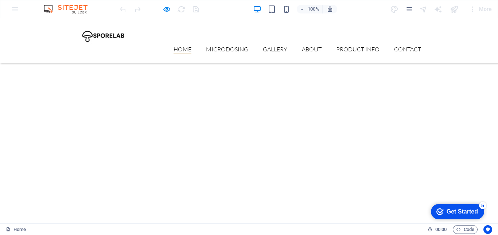
drag, startPoint x: 76, startPoint y: 91, endPoint x: 156, endPoint y: 205, distance: 139.5
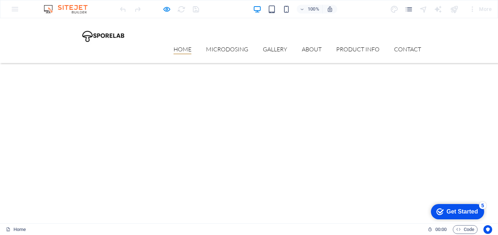
drag, startPoint x: 151, startPoint y: 200, endPoint x: 61, endPoint y: 88, distance: 143.8
drag, startPoint x: 264, startPoint y: 95, endPoint x: 74, endPoint y: 92, distance: 190.0
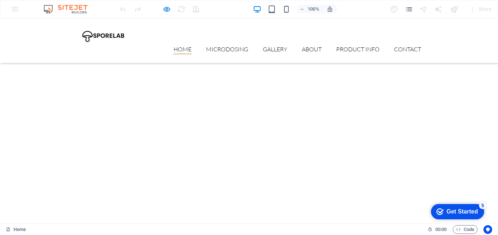
drag, startPoint x: 202, startPoint y: 130, endPoint x: 115, endPoint y: 108, distance: 89.8
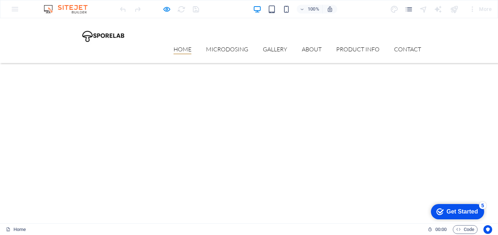
drag, startPoint x: 179, startPoint y: 128, endPoint x: 82, endPoint y: 96, distance: 102.2
drag, startPoint x: 169, startPoint y: 164, endPoint x: 114, endPoint y: 122, distance: 69.3
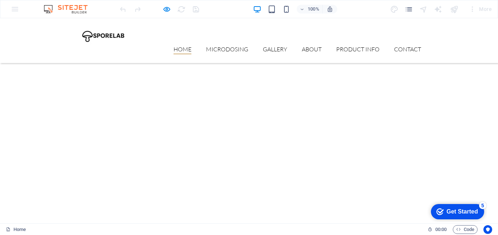
drag, startPoint x: 195, startPoint y: 161, endPoint x: 103, endPoint y: 114, distance: 102.9
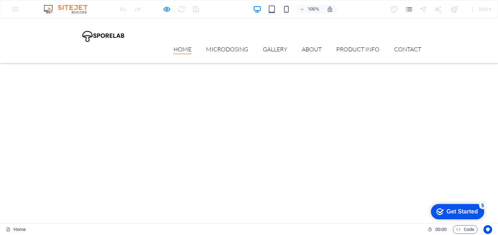
drag, startPoint x: 268, startPoint y: 167, endPoint x: 125, endPoint y: 119, distance: 151.3
drag, startPoint x: 211, startPoint y: 159, endPoint x: 120, endPoint y: 109, distance: 104.1
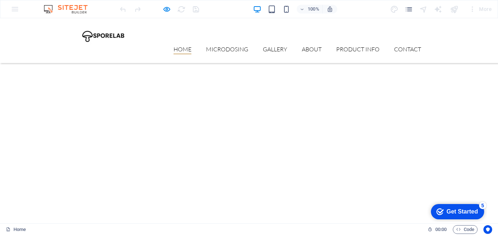
drag, startPoint x: 159, startPoint y: 170, endPoint x: 123, endPoint y: 105, distance: 74.4
drag, startPoint x: 124, startPoint y: 153, endPoint x: 74, endPoint y: 86, distance: 83.4
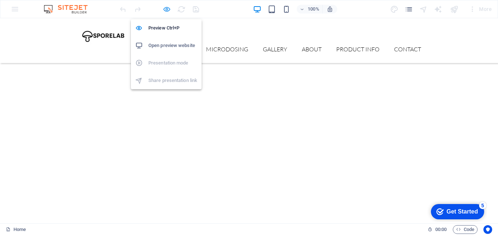
click at [164, 9] on icon "button" at bounding box center [167, 9] width 8 height 8
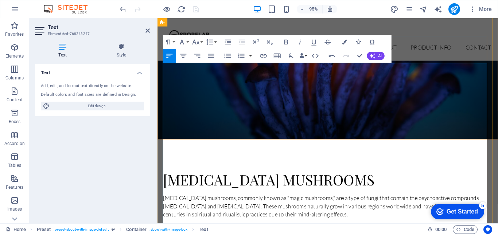
drag, startPoint x: 200, startPoint y: 158, endPoint x: 241, endPoint y: 150, distance: 41.6
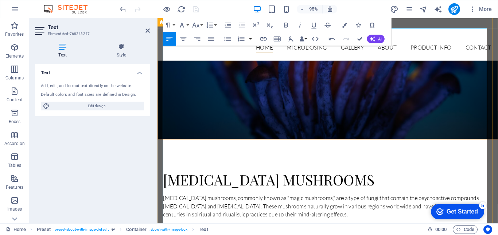
scroll to position [292, 0]
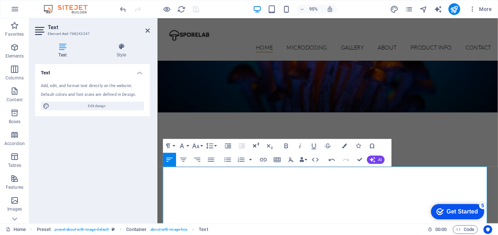
scroll to position [146, 0]
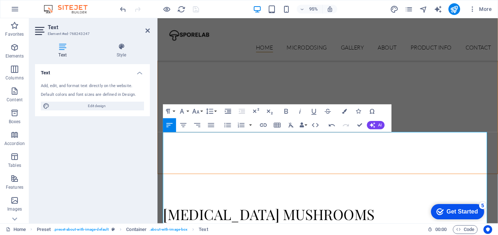
scroll to position [109, 0]
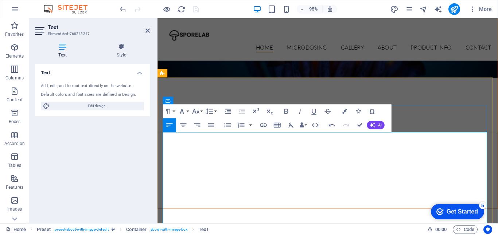
drag, startPoint x: 284, startPoint y: 159, endPoint x: 308, endPoint y: 154, distance: 24.6
drag, startPoint x: 292, startPoint y: 160, endPoint x: 187, endPoint y: 162, distance: 105.0
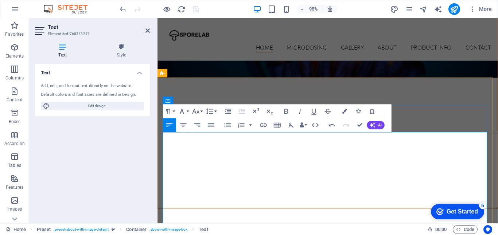
drag, startPoint x: 268, startPoint y: 186, endPoint x: 232, endPoint y: 186, distance: 36.1
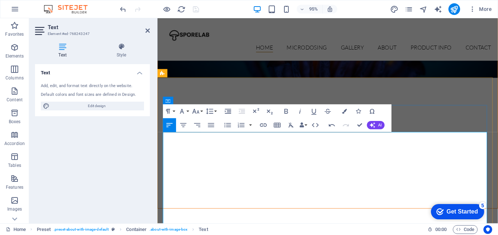
drag, startPoint x: 328, startPoint y: 203, endPoint x: 272, endPoint y: 204, distance: 55.8
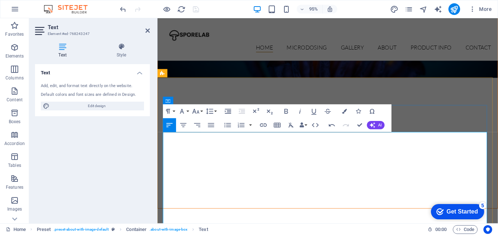
scroll to position [182, 0]
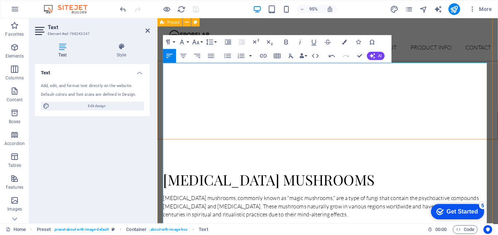
drag, startPoint x: 328, startPoint y: 158, endPoint x: 160, endPoint y: 158, distance: 168.4
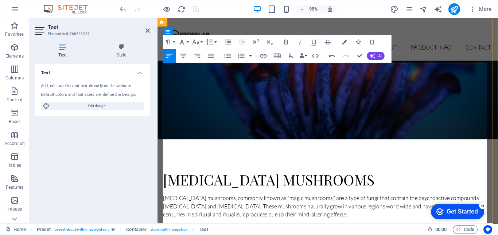
drag, startPoint x: 316, startPoint y: 173, endPoint x: 218, endPoint y: 158, distance: 99.2
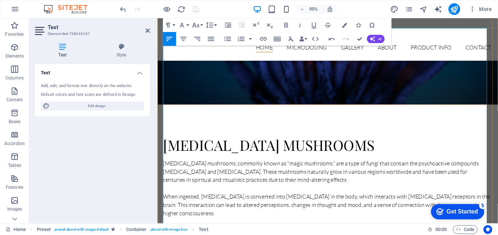
drag, startPoint x: 254, startPoint y: 154, endPoint x: 225, endPoint y: 156, distance: 29.6
drag, startPoint x: 250, startPoint y: 155, endPoint x: 183, endPoint y: 158, distance: 67.1
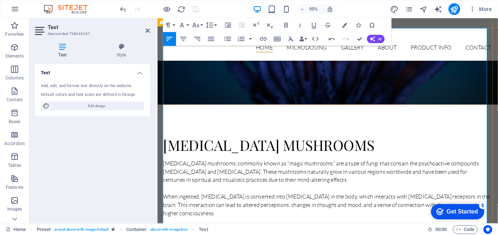
drag, startPoint x: 183, startPoint y: 156, endPoint x: 202, endPoint y: 163, distance: 20.9
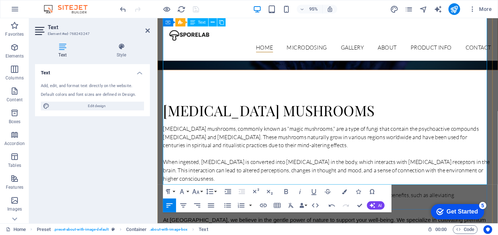
drag, startPoint x: 195, startPoint y: 154, endPoint x: 164, endPoint y: 155, distance: 31.7
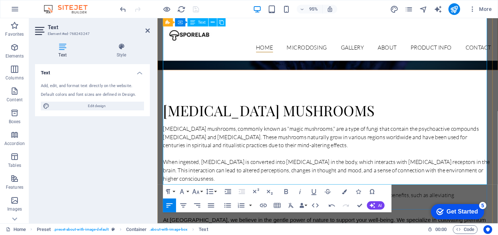
drag, startPoint x: 256, startPoint y: 173, endPoint x: 149, endPoint y: 175, distance: 106.8
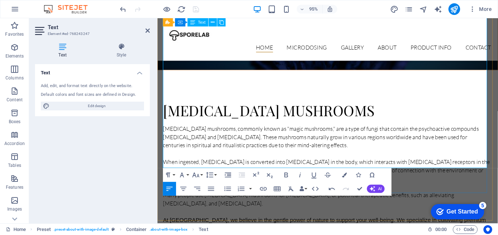
drag, startPoint x: 385, startPoint y: 154, endPoint x: 339, endPoint y: 155, distance: 45.2
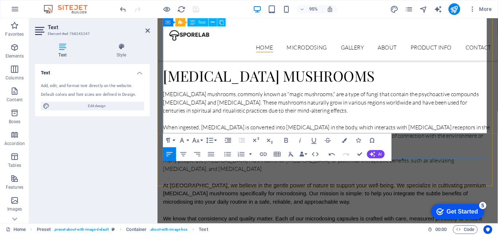
drag, startPoint x: 467, startPoint y: 137, endPoint x: 295, endPoint y: 152, distance: 172.7
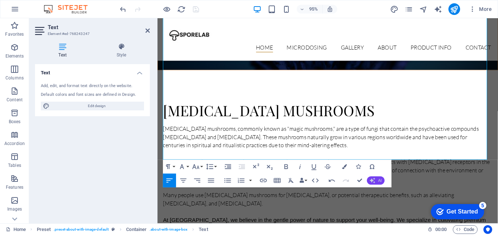
click at [373, 180] on icon "button" at bounding box center [372, 180] width 5 height 5
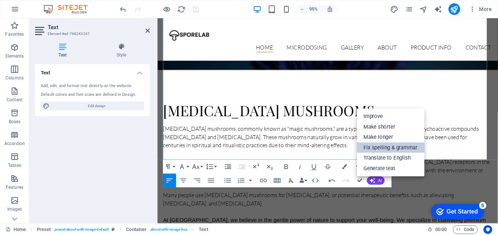
click at [379, 147] on link "Fix spelling & grammar" at bounding box center [390, 148] width 67 height 11
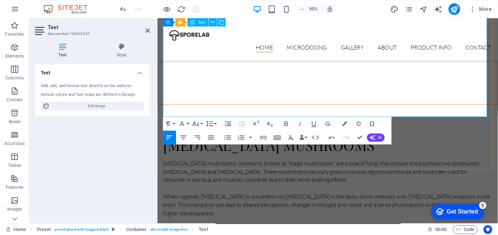
scroll to position [292, 0]
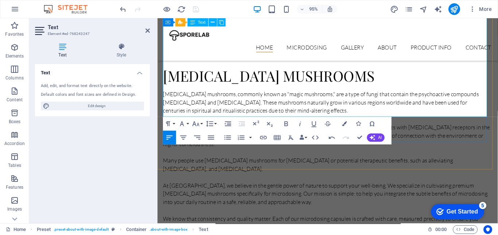
click at [428, 118] on p "Psilocybin mushrooms, commonly known as "magic mushrooms," are a type of fungi …" at bounding box center [335, 181] width 344 height 175
click at [424, 118] on p "Psilocybin mushrooms, commonly known as "magic mushrooms," are a type of fungi …" at bounding box center [335, 181] width 344 height 175
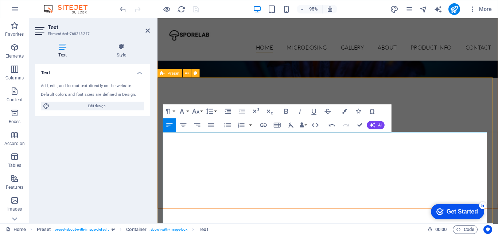
scroll to position [0, 0]
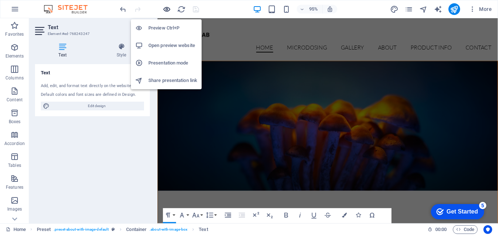
click at [169, 9] on icon "button" at bounding box center [167, 9] width 8 height 8
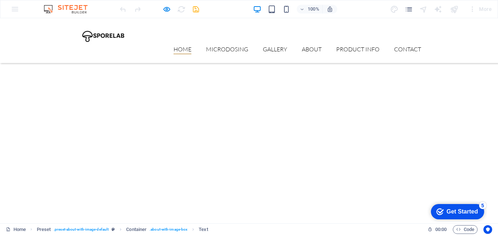
scroll to position [251, 0]
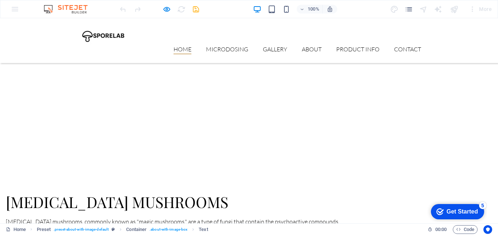
drag, startPoint x: 216, startPoint y: 145, endPoint x: 129, endPoint y: 121, distance: 90.9
drag, startPoint x: 175, startPoint y: 144, endPoint x: 70, endPoint y: 121, distance: 107.4
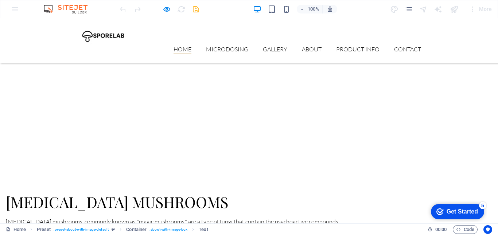
drag, startPoint x: 206, startPoint y: 143, endPoint x: 117, endPoint y: 120, distance: 91.5
drag, startPoint x: 262, startPoint y: 147, endPoint x: 171, endPoint y: 127, distance: 93.4
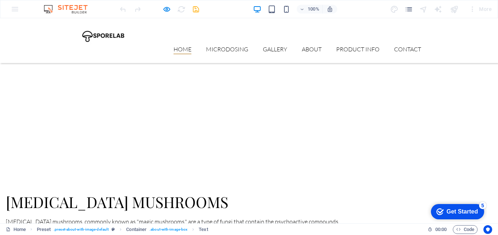
drag, startPoint x: 216, startPoint y: 151, endPoint x: 84, endPoint y: 132, distance: 133.8
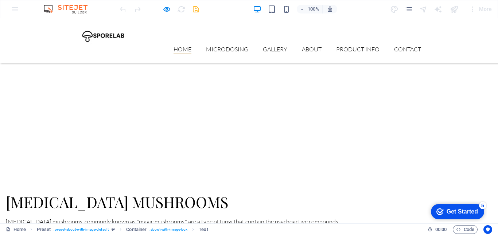
drag, startPoint x: 162, startPoint y: 142, endPoint x: 63, endPoint y: 119, distance: 101.5
drag, startPoint x: 289, startPoint y: 187, endPoint x: 0, endPoint y: 165, distance: 289.9
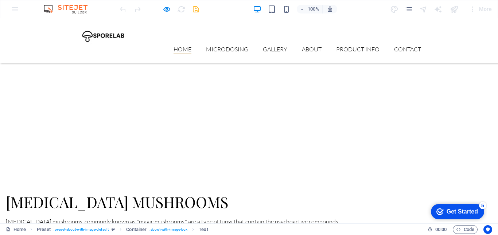
drag, startPoint x: 312, startPoint y: 178, endPoint x: 184, endPoint y: 151, distance: 130.9
drag, startPoint x: 289, startPoint y: 187, endPoint x: 70, endPoint y: 161, distance: 221.0
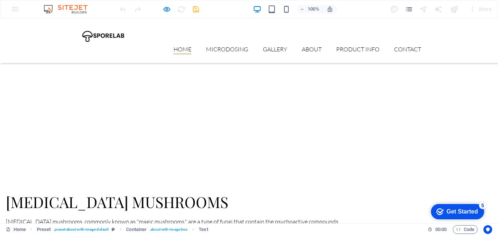
drag, startPoint x: 340, startPoint y: 185, endPoint x: 161, endPoint y: 162, distance: 180.1
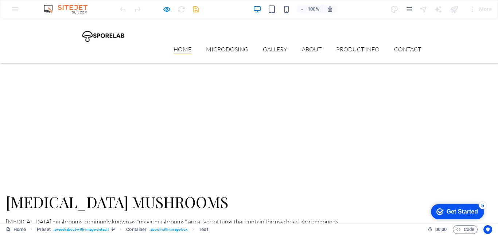
drag, startPoint x: 314, startPoint y: 179, endPoint x: 159, endPoint y: 155, distance: 156.7
drag, startPoint x: 324, startPoint y: 180, endPoint x: 151, endPoint y: 155, distance: 175.7
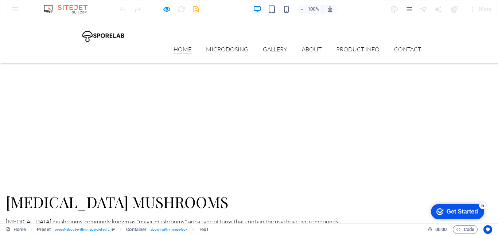
drag, startPoint x: 297, startPoint y: 178, endPoint x: 76, endPoint y: 160, distance: 221.7
drag, startPoint x: 335, startPoint y: 182, endPoint x: 74, endPoint y: 158, distance: 261.7
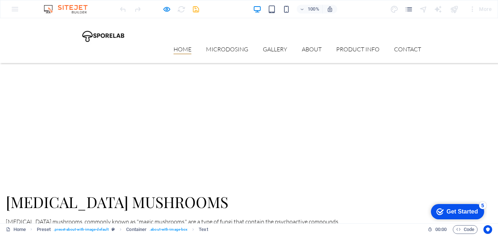
drag, startPoint x: 300, startPoint y: 183, endPoint x: 72, endPoint y: 164, distance: 228.7
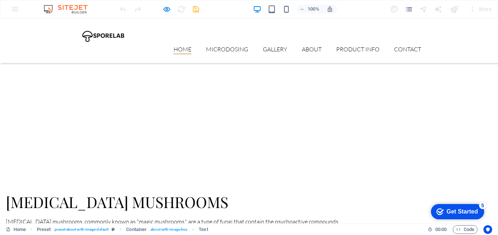
drag, startPoint x: 338, startPoint y: 179, endPoint x: 79, endPoint y: 144, distance: 261.6
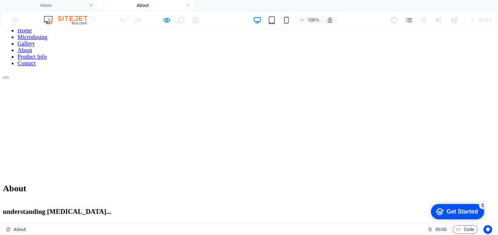
scroll to position [0, 0]
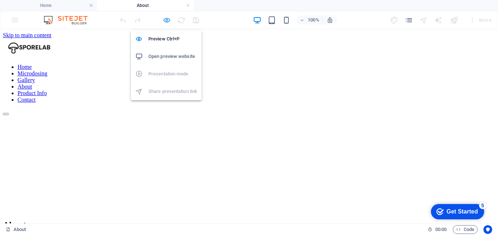
click at [167, 21] on icon "button" at bounding box center [167, 20] width 8 height 8
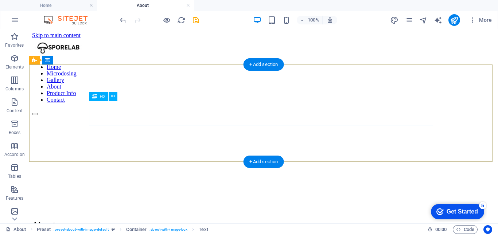
click at [260, 220] on div "About" at bounding box center [263, 225] width 463 height 10
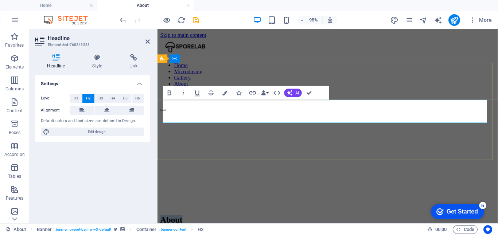
click at [388, 225] on h2 "About" at bounding box center [336, 230] width 353 height 10
click at [184, 225] on span "About" at bounding box center [171, 229] width 23 height 9
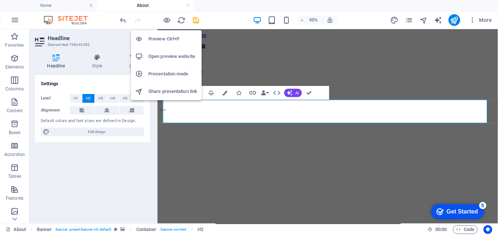
click at [170, 35] on h6 "Preview Ctrl+P" at bounding box center [172, 39] width 49 height 9
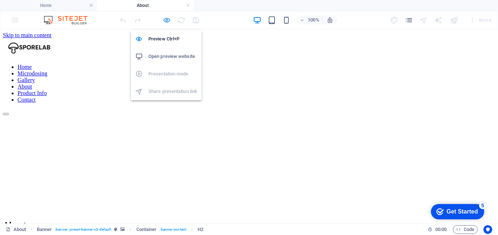
click at [168, 21] on icon "button" at bounding box center [167, 20] width 8 height 8
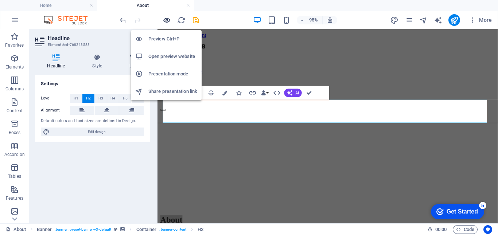
click at [165, 19] on icon "button" at bounding box center [167, 20] width 8 height 8
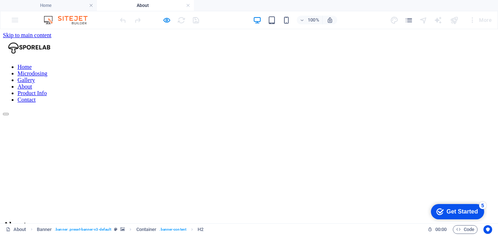
click at [26, 220] on span "About" at bounding box center [14, 224] width 23 height 9
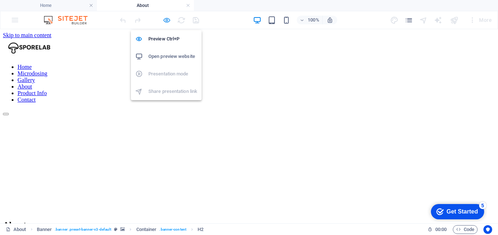
click at [168, 17] on icon "button" at bounding box center [167, 20] width 8 height 8
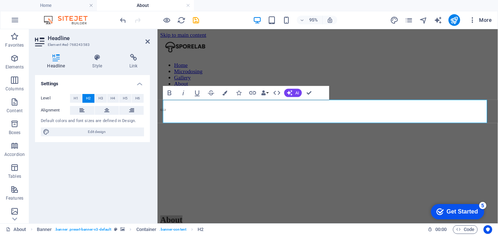
click at [474, 19] on icon "button" at bounding box center [472, 19] width 7 height 7
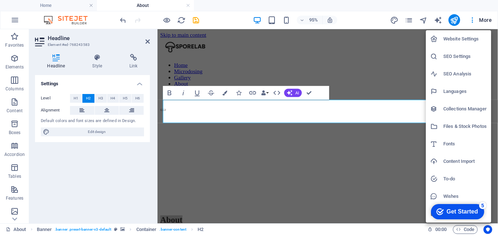
click at [453, 38] on h6 "Website Settings" at bounding box center [464, 39] width 43 height 9
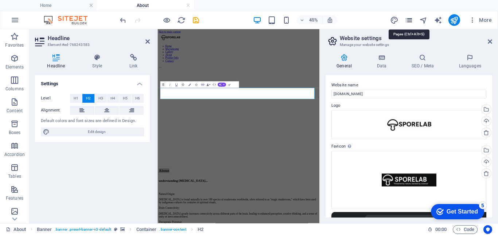
click at [410, 22] on icon "pages" at bounding box center [409, 20] width 8 height 8
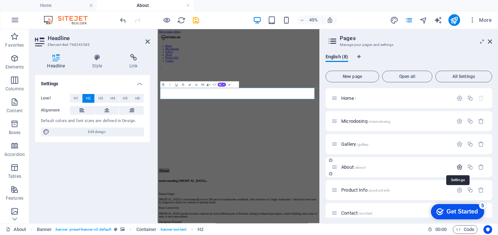
click at [459, 168] on icon "button" at bounding box center [459, 167] width 6 height 6
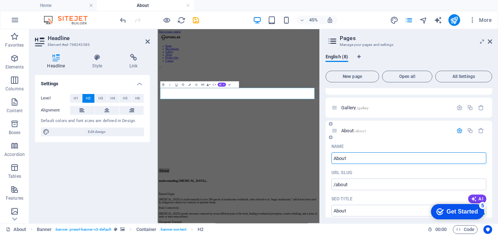
drag, startPoint x: 360, startPoint y: 160, endPoint x: 335, endPoint y: 159, distance: 25.6
click at [335, 159] on input "About" at bounding box center [408, 158] width 155 height 12
click at [336, 156] on input "[MEDICAL_DATA]" at bounding box center [408, 158] width 155 height 12
type input "[MEDICAL_DATA]"
type input "/psilocybin"
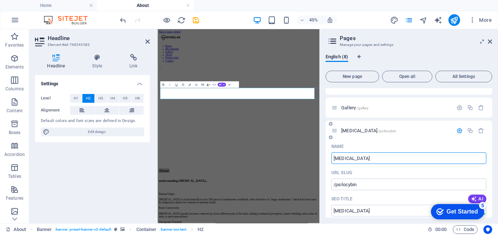
type input "[MEDICAL_DATA]"
click at [337, 159] on input "[MEDICAL_DATA]" at bounding box center [408, 158] width 155 height 12
type input "[MEDICAL_DATA]"
type input "/silocybin"
type input "silocybin"
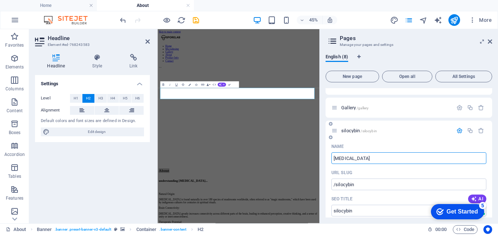
type input "silocybin"
type input "/psilocybin"
type input "[MEDICAL_DATA]"
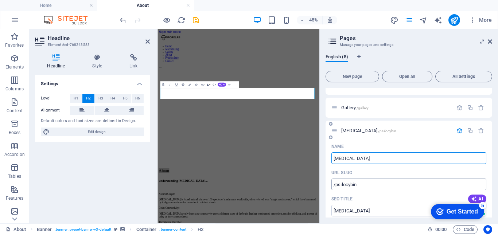
type input "[MEDICAL_DATA]"
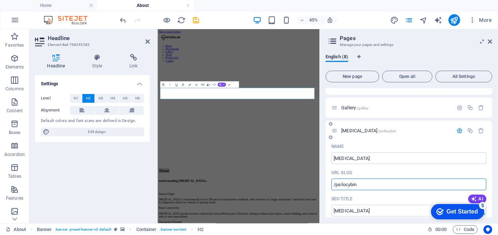
click at [386, 189] on input "/psilocybin" at bounding box center [408, 185] width 155 height 12
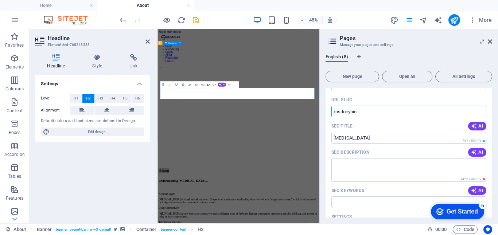
scroll to position [0, 0]
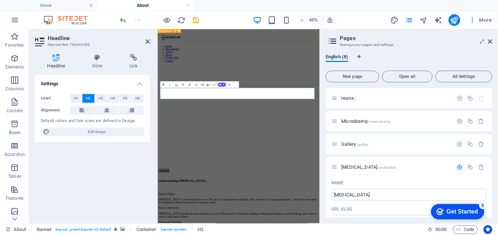
click at [385, 64] on div "Home Microdosing Gallery About Product Info Contact" at bounding box center [337, 77] width 354 height 77
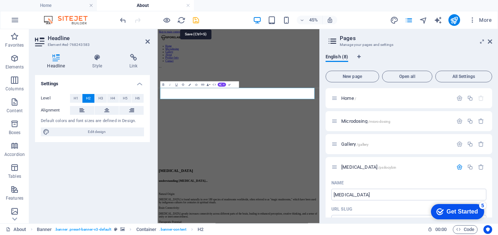
click at [198, 22] on icon "save" at bounding box center [196, 20] width 8 height 8
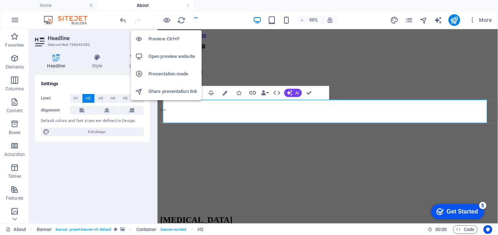
click at [166, 38] on h6 "Preview Ctrl+P" at bounding box center [172, 39] width 49 height 9
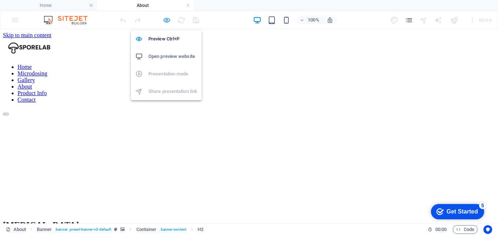
click at [166, 22] on icon "button" at bounding box center [167, 20] width 8 height 8
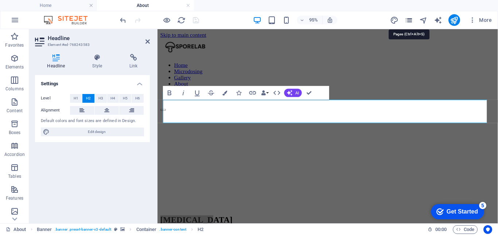
click at [409, 19] on icon "pages" at bounding box center [409, 20] width 8 height 8
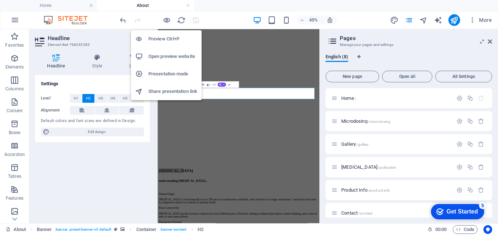
click at [162, 40] on h6 "Preview Ctrl+P" at bounding box center [172, 39] width 49 height 9
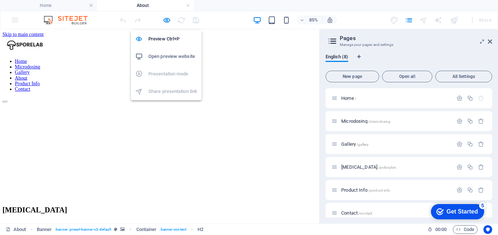
drag, startPoint x: 166, startPoint y: 20, endPoint x: 156, endPoint y: 20, distance: 9.5
click at [156, 20] on div at bounding box center [159, 20] width 82 height 12
click at [166, 36] on h6 "Preview Ctrl+P" at bounding box center [172, 39] width 49 height 9
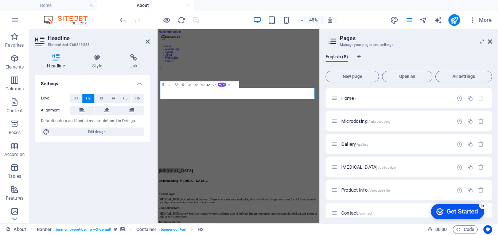
click at [356, 19] on div "45% More" at bounding box center [306, 20] width 376 height 12
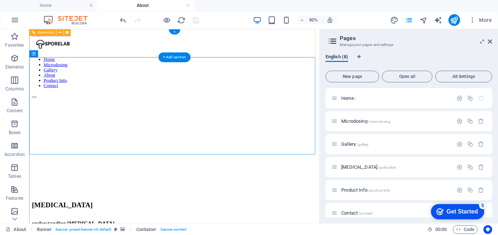
click at [274, 64] on nav "Home Microdosing Gallery About Product Info Contact" at bounding box center [210, 83] width 357 height 39
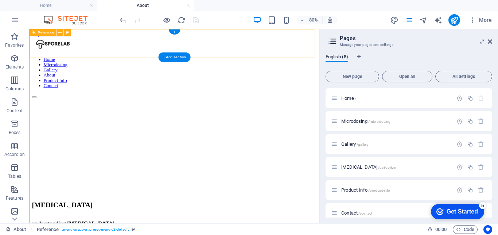
click at [274, 64] on nav "Home Microdosing Gallery About Product Info Contact" at bounding box center [210, 83] width 357 height 39
click at [269, 64] on nav "Home Microdosing Gallery About Product Info Contact" at bounding box center [210, 83] width 357 height 39
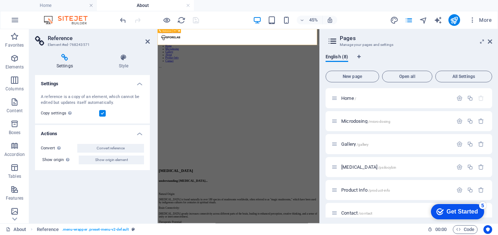
click at [167, 31] on span "Reference" at bounding box center [166, 31] width 9 height 2
click at [175, 32] on icon at bounding box center [175, 31] width 2 height 3
click at [383, 167] on p "Psilocybin /psilocybin" at bounding box center [395, 167] width 109 height 5
click at [350, 166] on span "Psilocybin /psilocybin" at bounding box center [368, 166] width 55 height 5
click at [334, 167] on icon at bounding box center [334, 167] width 6 height 6
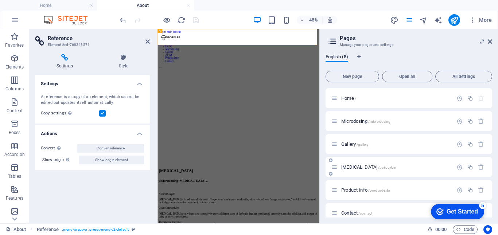
click at [334, 167] on icon at bounding box center [334, 167] width 6 height 6
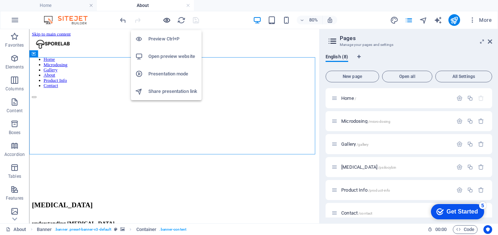
click at [167, 19] on icon "button" at bounding box center [167, 20] width 8 height 8
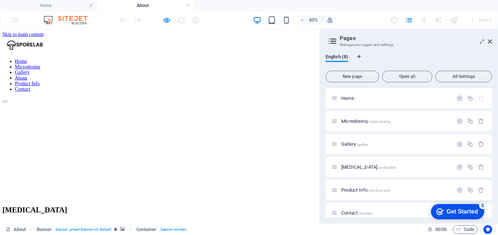
click at [225, 18] on div "85% More" at bounding box center [306, 20] width 376 height 12
click at [491, 42] on icon at bounding box center [490, 42] width 4 height 6
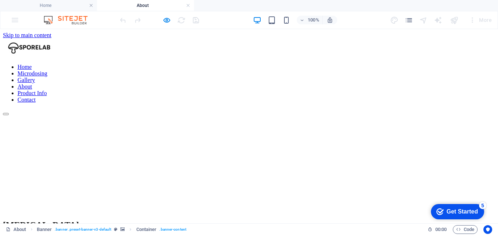
click at [32, 83] on link "About" at bounding box center [25, 86] width 15 height 6
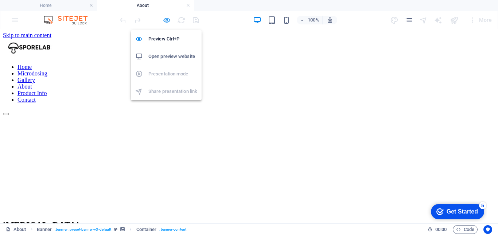
click at [167, 20] on icon "button" at bounding box center [167, 20] width 8 height 8
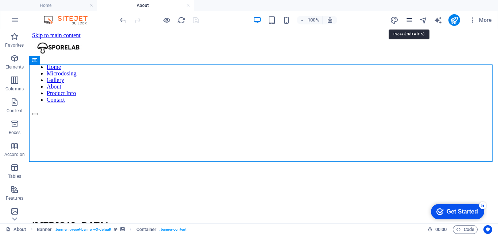
click at [412, 21] on icon "pages" at bounding box center [409, 20] width 8 height 8
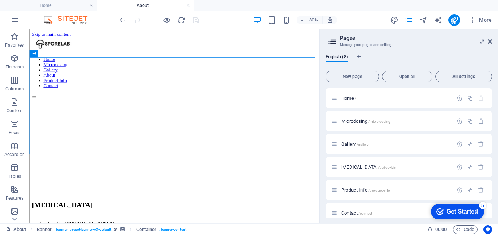
scroll to position [54, 0]
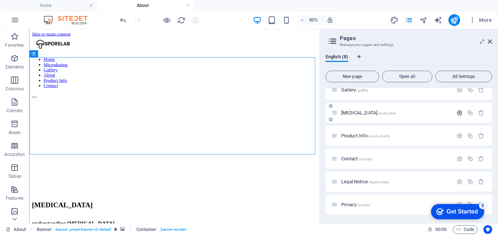
click at [456, 113] on icon "button" at bounding box center [459, 113] width 6 height 6
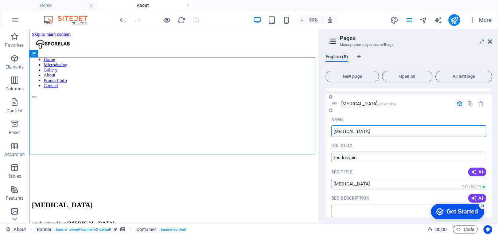
scroll to position [0, 0]
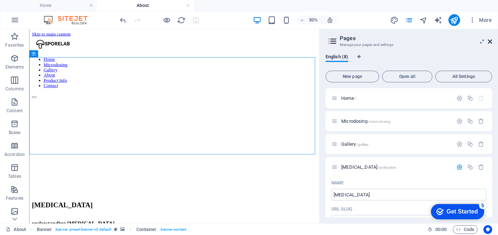
click at [490, 42] on icon at bounding box center [490, 42] width 4 height 6
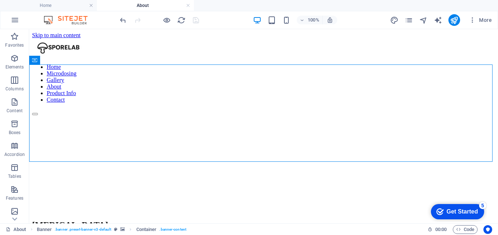
click at [196, 19] on div at bounding box center [159, 20] width 82 height 12
click at [181, 19] on icon "reload" at bounding box center [181, 20] width 8 height 8
click at [181, 22] on icon "reload" at bounding box center [181, 20] width 8 height 8
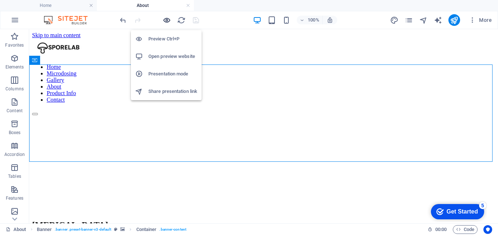
click at [168, 20] on icon "button" at bounding box center [167, 20] width 8 height 8
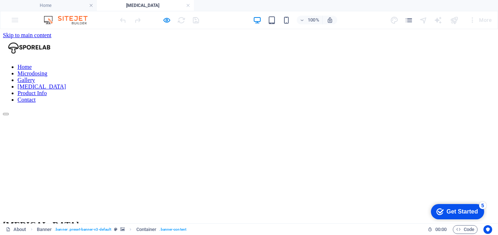
click at [35, 77] on link "Gallery" at bounding box center [27, 80] width 18 height 6
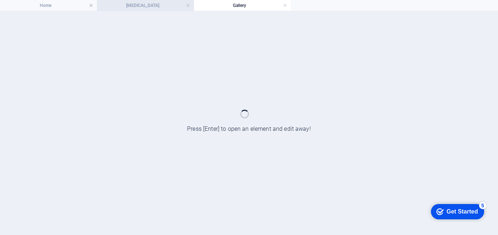
click at [149, 6] on h4 "[MEDICAL_DATA]" at bounding box center [145, 5] width 97 height 8
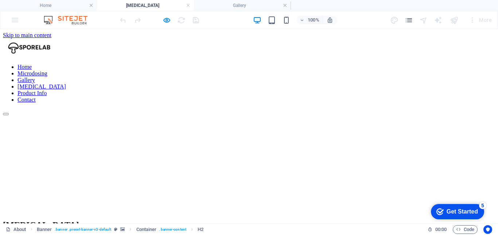
click at [66, 83] on link "[MEDICAL_DATA]" at bounding box center [42, 86] width 48 height 6
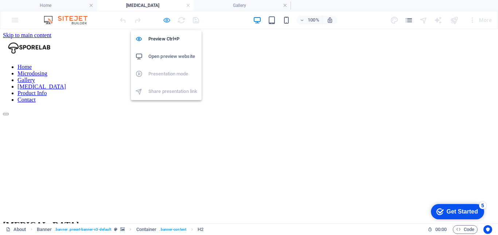
click at [166, 18] on icon "button" at bounding box center [167, 20] width 8 height 8
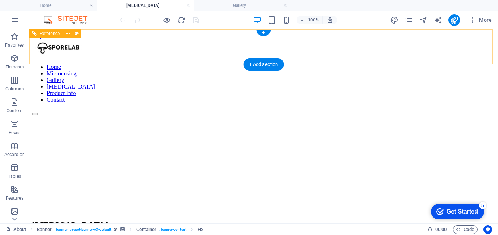
click at [378, 64] on nav "Home Microdosing Gallery Psilocybin Product Info Contact" at bounding box center [263, 83] width 463 height 39
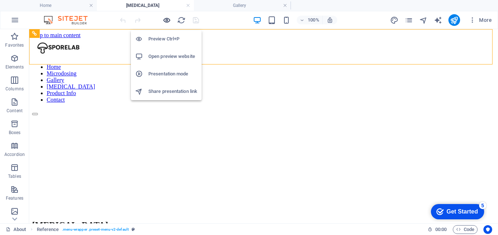
click at [164, 20] on icon "button" at bounding box center [167, 20] width 8 height 8
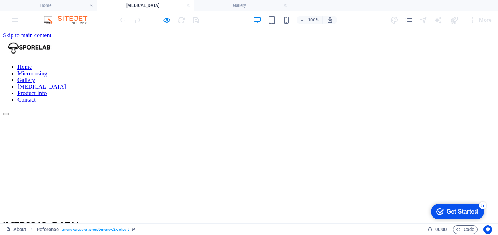
click at [47, 70] on link "Microdosing" at bounding box center [33, 73] width 30 height 6
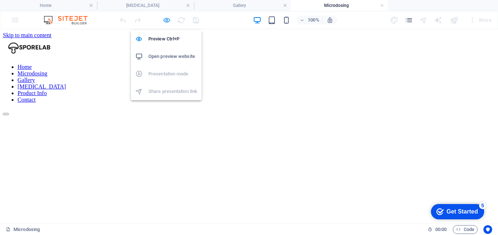
click at [166, 18] on icon "button" at bounding box center [167, 20] width 8 height 8
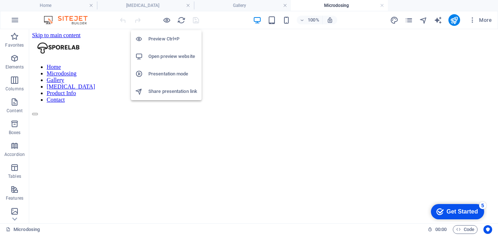
click at [166, 35] on h6 "Preview Ctrl+P" at bounding box center [172, 39] width 49 height 9
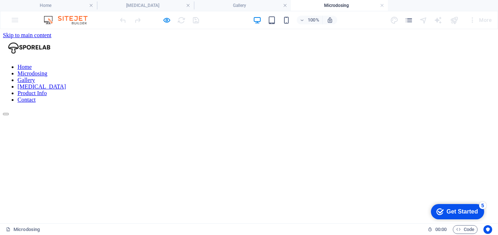
click at [66, 83] on link "[MEDICAL_DATA]" at bounding box center [42, 86] width 48 height 6
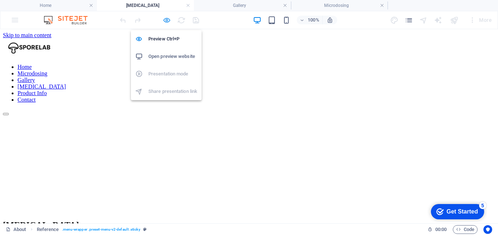
click at [167, 17] on icon "button" at bounding box center [167, 20] width 8 height 8
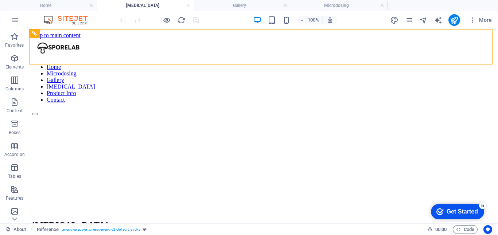
click at [196, 22] on div at bounding box center [159, 20] width 82 height 12
click at [450, 18] on button "publish" at bounding box center [454, 20] width 12 height 12
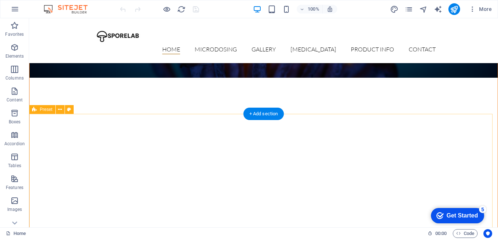
scroll to position [73, 0]
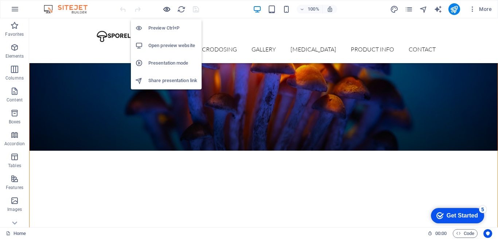
click at [167, 11] on icon "button" at bounding box center [167, 9] width 8 height 8
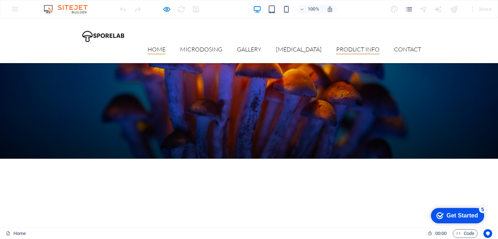
click at [358, 46] on link "Product Info" at bounding box center [357, 50] width 43 height 8
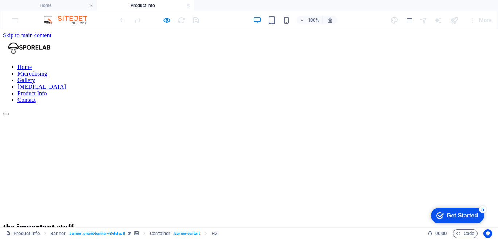
scroll to position [109, 0]
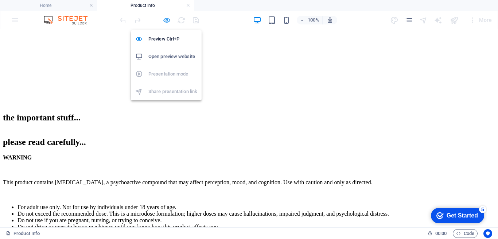
click at [165, 19] on icon "button" at bounding box center [167, 20] width 8 height 8
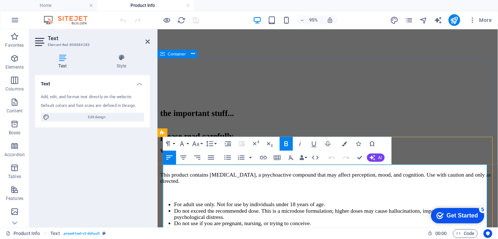
scroll to position [104, 0]
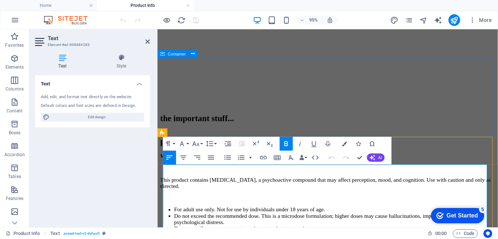
click at [498, 142] on div "please read carefully..." at bounding box center [336, 147] width 353 height 10
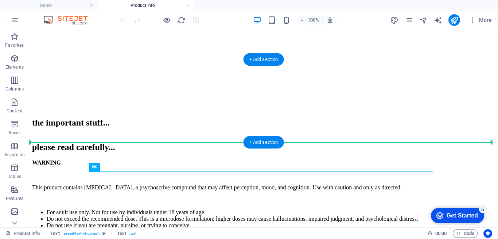
drag, startPoint x: 136, startPoint y: 196, endPoint x: 103, endPoint y: 120, distance: 82.5
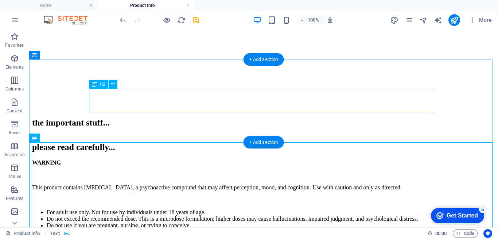
click at [205, 142] on div "please read carefully..." at bounding box center [263, 147] width 463 height 10
drag, startPoint x: 70, startPoint y: 167, endPoint x: 111, endPoint y: 144, distance: 46.7
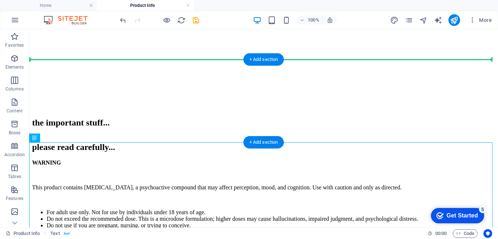
drag, startPoint x: 70, startPoint y: 170, endPoint x: 52, endPoint y: 96, distance: 76.0
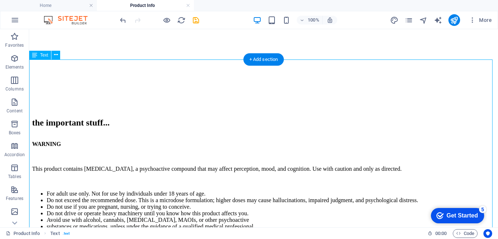
scroll to position [31, 0]
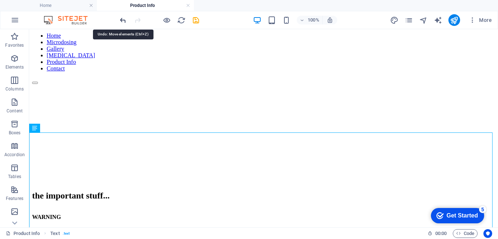
click at [123, 23] on icon "undo" at bounding box center [123, 20] width 8 height 8
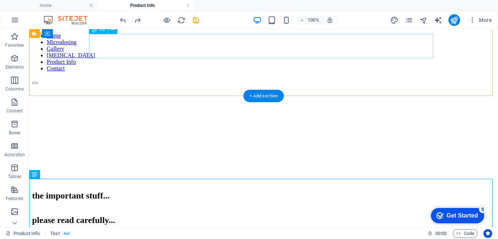
scroll to position [68, 0]
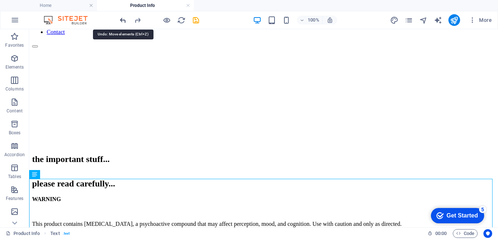
click at [120, 18] on icon "undo" at bounding box center [123, 20] width 8 height 8
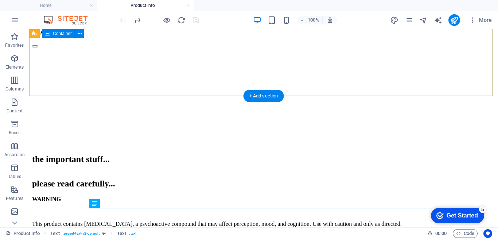
scroll to position [104, 0]
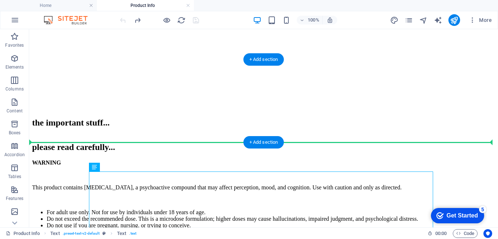
drag, startPoint x: 137, startPoint y: 198, endPoint x: 113, endPoint y: 137, distance: 65.5
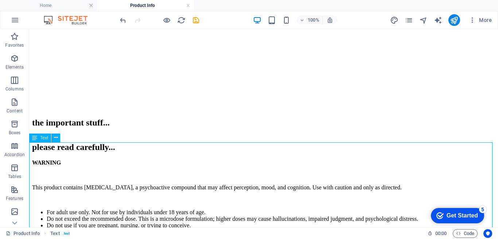
click at [36, 137] on icon at bounding box center [34, 137] width 5 height 9
click at [57, 139] on icon at bounding box center [56, 138] width 4 height 8
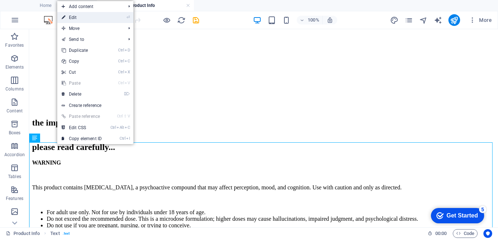
click at [80, 16] on link "⏎ Edit" at bounding box center [81, 17] width 49 height 11
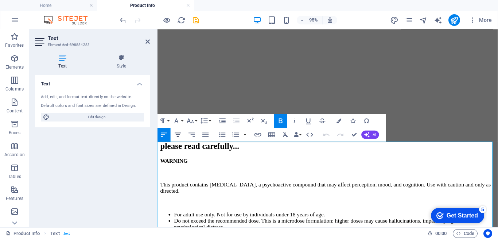
click at [179, 136] on icon "button" at bounding box center [178, 135] width 8 height 8
click at [177, 134] on icon "button" at bounding box center [178, 135] width 8 height 8
click at [166, 133] on icon "button" at bounding box center [164, 134] width 6 height 4
click at [458, 147] on div "please read carefully..." at bounding box center [336, 152] width 353 height 10
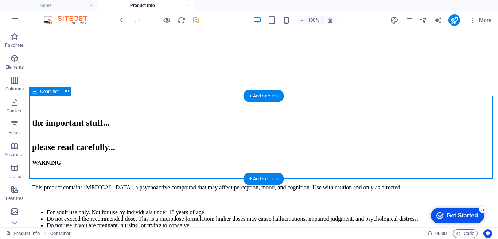
scroll to position [68, 0]
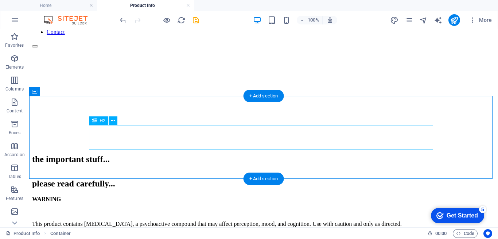
click at [236, 179] on div "please read carefully..." at bounding box center [263, 184] width 463 height 10
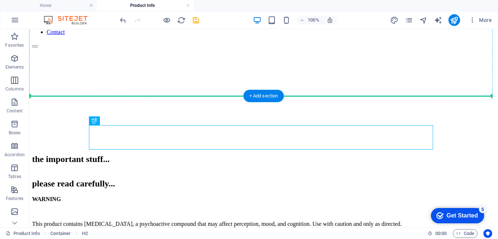
drag, startPoint x: 240, startPoint y: 139, endPoint x: 235, endPoint y: 89, distance: 49.9
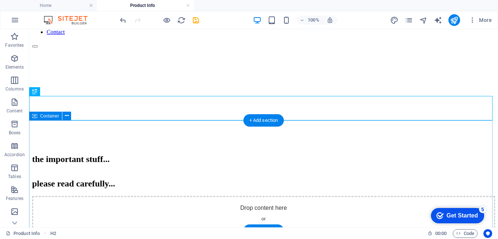
click at [207, 196] on div "Drop content here or Add elements Paste clipboard" at bounding box center [263, 222] width 463 height 52
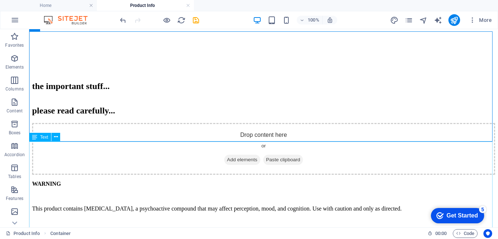
scroll to position [104, 0]
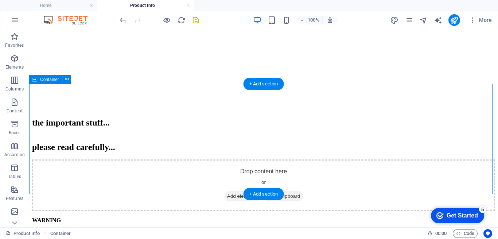
click at [359, 159] on div "Drop content here or Add elements Paste clipboard" at bounding box center [263, 185] width 463 height 52
click at [408, 166] on div "Drop content here or Add elements Paste clipboard" at bounding box center [263, 185] width 463 height 52
click at [402, 159] on div "Drop content here or Add elements Paste clipboard" at bounding box center [263, 185] width 463 height 52
click at [374, 159] on div "Drop content here or Add elements Paste clipboard" at bounding box center [263, 185] width 463 height 52
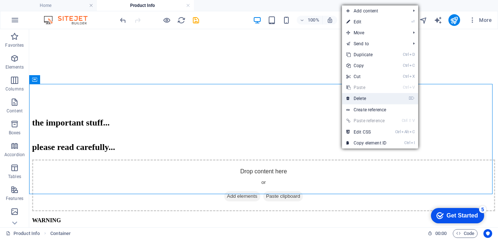
click at [363, 97] on link "⌦ Delete" at bounding box center [366, 98] width 49 height 11
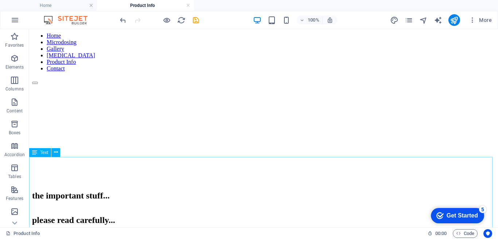
scroll to position [68, 0]
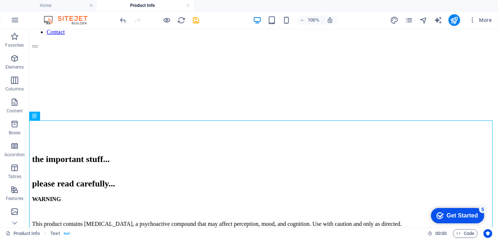
drag, startPoint x: 69, startPoint y: 144, endPoint x: 97, endPoint y: 186, distance: 50.5
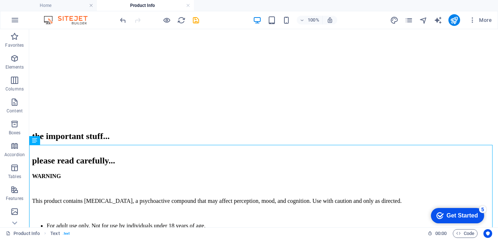
scroll to position [43, 0]
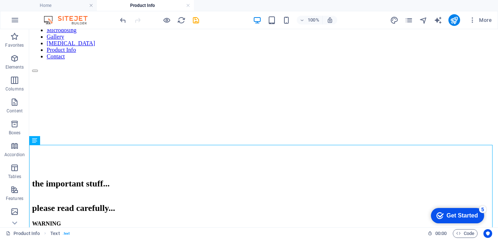
drag, startPoint x: 63, startPoint y: 143, endPoint x: 118, endPoint y: 153, distance: 55.9
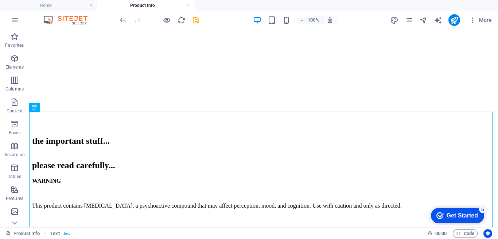
drag, startPoint x: 65, startPoint y: 169, endPoint x: 47, endPoint y: 194, distance: 31.0
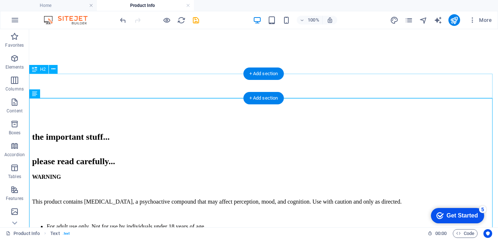
click at [224, 156] on div "please read carefully..." at bounding box center [263, 161] width 463 height 10
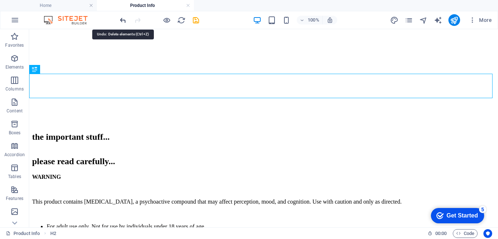
click at [123, 21] on icon "undo" at bounding box center [123, 20] width 8 height 8
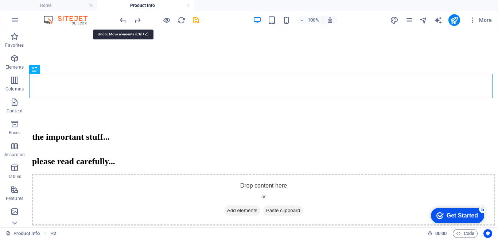
click at [123, 21] on icon "undo" at bounding box center [123, 20] width 8 height 8
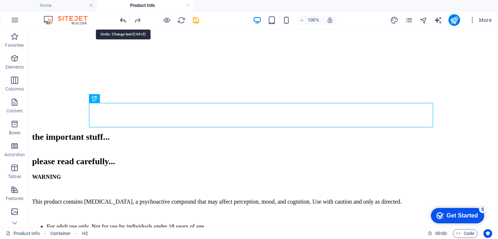
click at [123, 20] on icon "undo" at bounding box center [123, 20] width 8 height 8
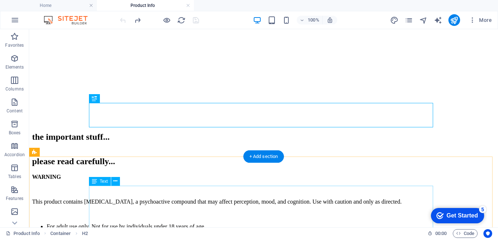
scroll to position [127, 0]
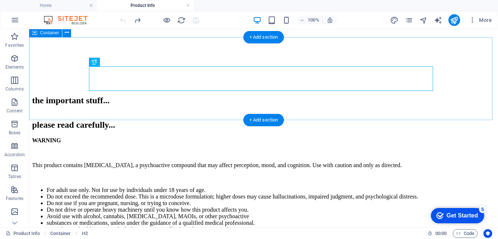
click at [178, 120] on div "please read carefully..." at bounding box center [263, 125] width 463 height 10
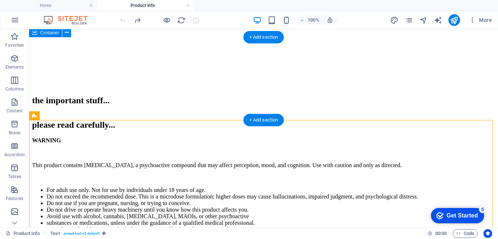
drag, startPoint x: 201, startPoint y: 120, endPoint x: 206, endPoint y: 40, distance: 80.1
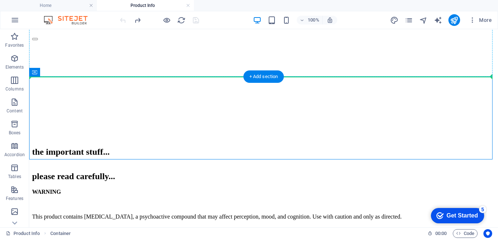
scroll to position [67, 0]
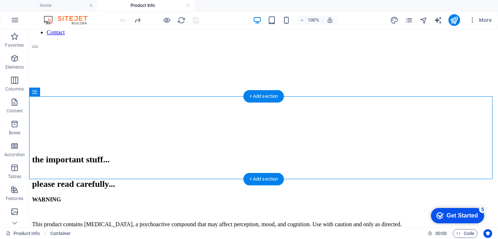
drag, startPoint x: 129, startPoint y: 92, endPoint x: 113, endPoint y: 111, distance: 25.6
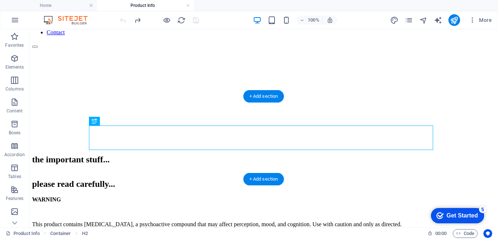
drag, startPoint x: 129, startPoint y: 150, endPoint x: 102, endPoint y: 111, distance: 47.3
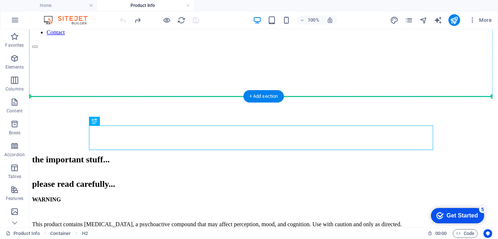
drag, startPoint x: 126, startPoint y: 152, endPoint x: 102, endPoint y: 87, distance: 69.1
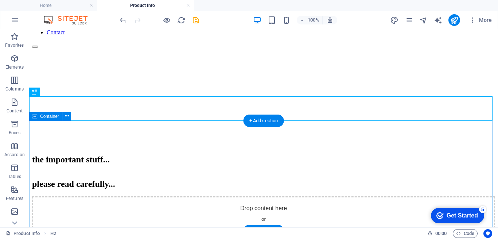
click at [356, 196] on div "Drop content here or Add elements Paste clipboard" at bounding box center [263, 222] width 463 height 52
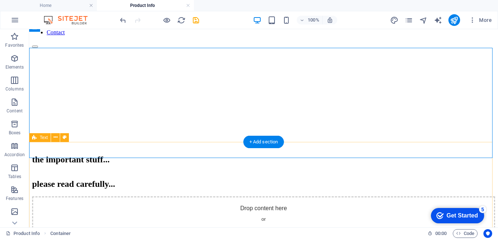
scroll to position [140, 0]
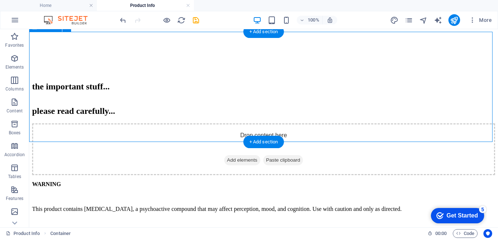
click at [345, 123] on div "Drop content here or Add elements Paste clipboard" at bounding box center [263, 149] width 463 height 52
drag, startPoint x: 319, startPoint y: 134, endPoint x: 318, endPoint y: 90, distance: 44.5
click at [318, 123] on div "Drop content here or Add elements Paste clipboard" at bounding box center [263, 149] width 463 height 52
click at [319, 123] on div "Drop content here or Add elements Paste clipboard" at bounding box center [263, 149] width 463 height 52
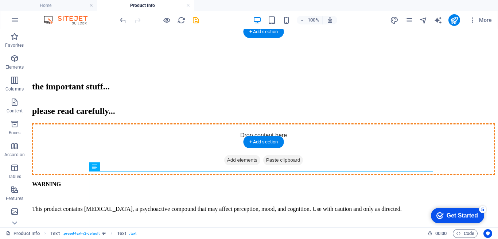
drag, startPoint x: 288, startPoint y: 212, endPoint x: 288, endPoint y: 84, distance: 127.6
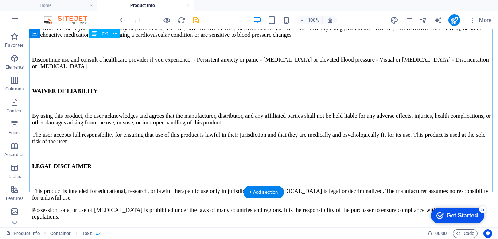
scroll to position [760, 0]
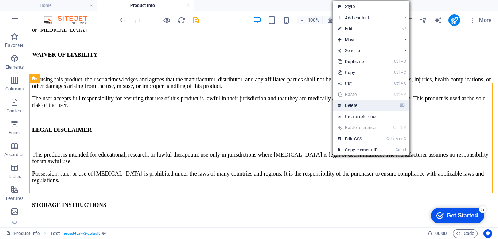
click at [362, 107] on link "⌦ Delete" at bounding box center [357, 105] width 49 height 11
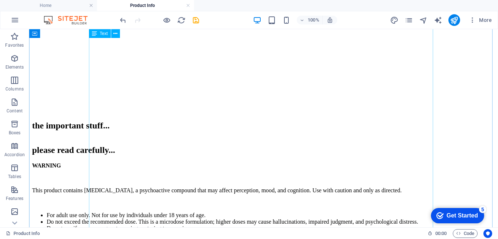
scroll to position [84, 0]
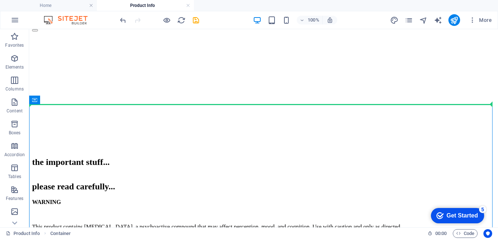
drag, startPoint x: 130, startPoint y: 160, endPoint x: 110, endPoint y: 104, distance: 60.0
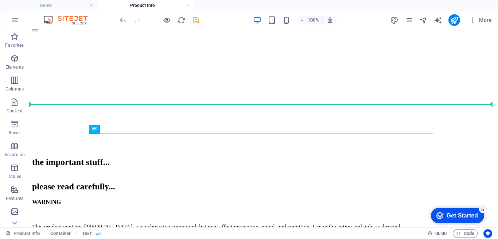
drag, startPoint x: 124, startPoint y: 158, endPoint x: 99, endPoint y: 102, distance: 61.0
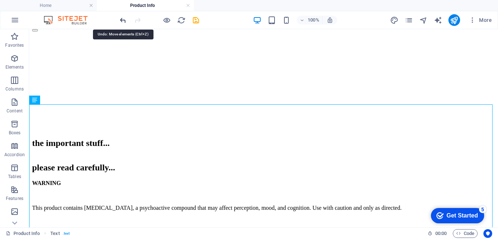
click at [121, 18] on icon "undo" at bounding box center [123, 20] width 8 height 8
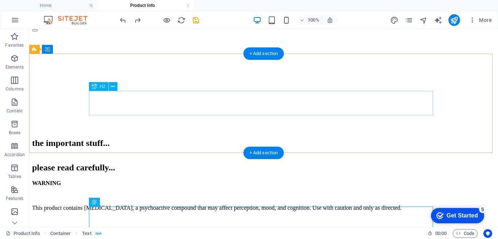
scroll to position [11, 0]
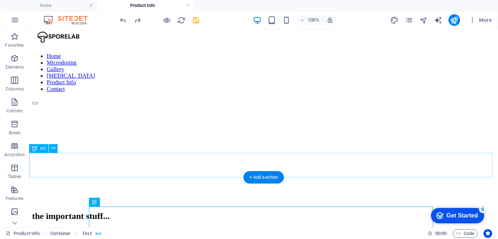
click at [354, 236] on div "please read carefully..." at bounding box center [263, 241] width 463 height 10
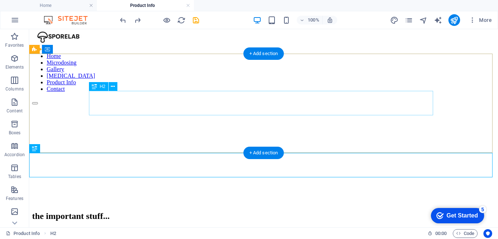
click at [265, 211] on div "the important stuff..." at bounding box center [263, 216] width 463 height 10
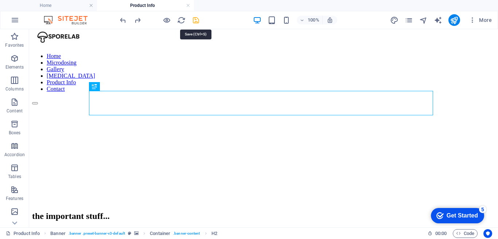
click at [195, 18] on icon "save" at bounding box center [196, 20] width 8 height 8
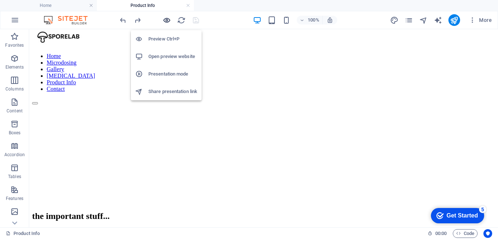
click at [165, 21] on icon "button" at bounding box center [167, 20] width 8 height 8
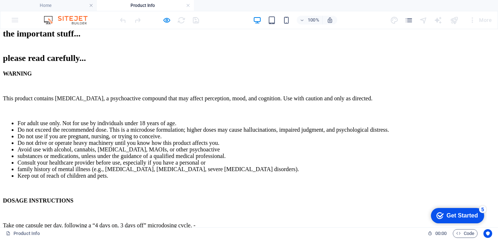
scroll to position [0, 0]
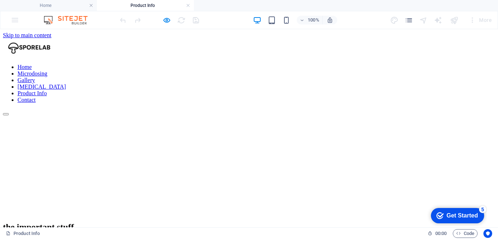
click at [66, 83] on link "[MEDICAL_DATA]" at bounding box center [42, 86] width 48 height 6
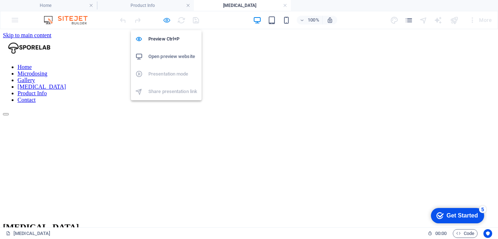
click at [168, 22] on icon "button" at bounding box center [167, 20] width 8 height 8
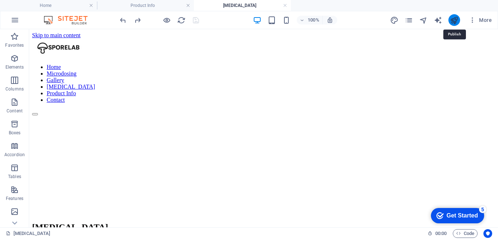
click at [457, 19] on icon "publish" at bounding box center [454, 20] width 8 height 8
